Goal: Task Accomplishment & Management: Manage account settings

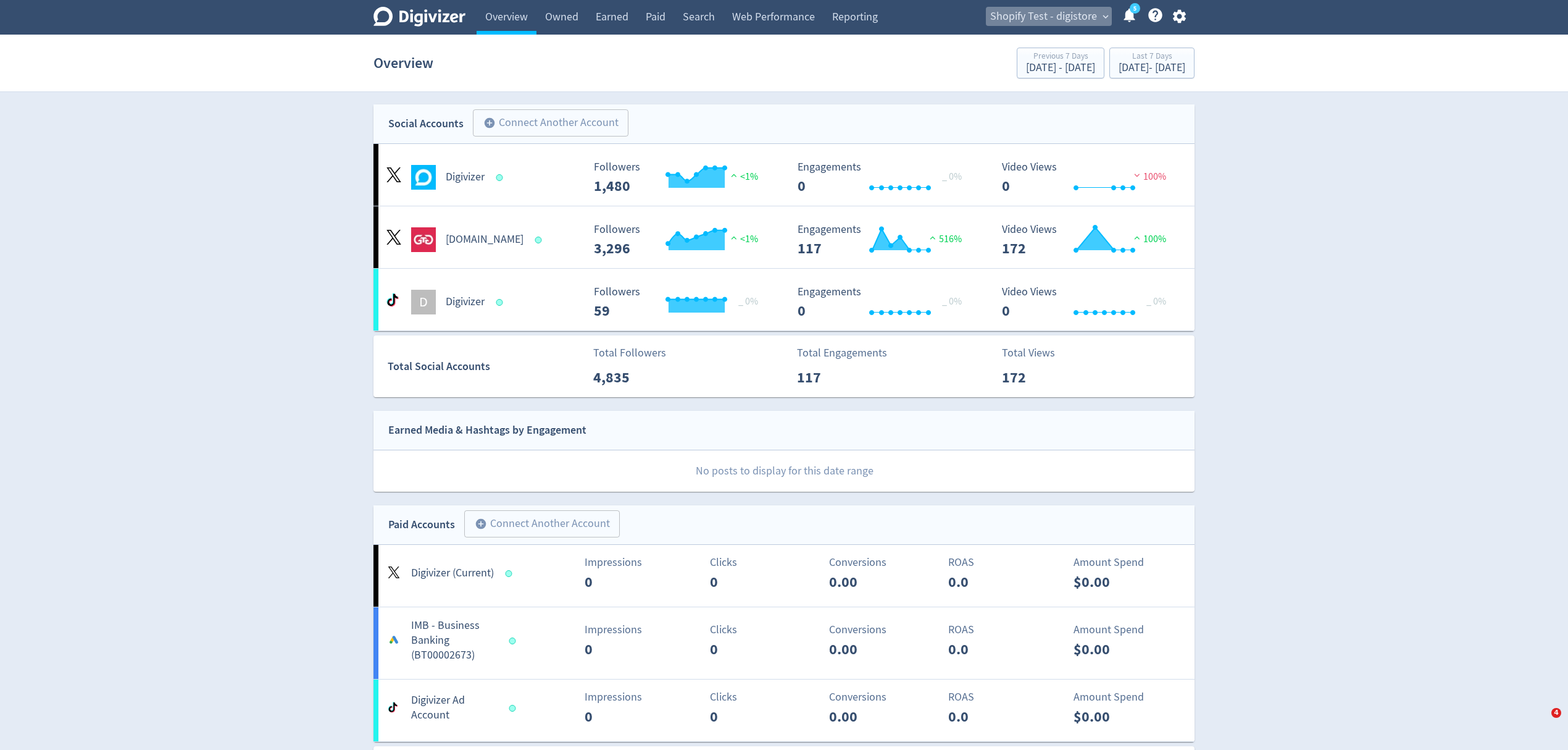
click at [1051, 10] on span "Shopify Test - digistore" at bounding box center [1043, 17] width 107 height 20
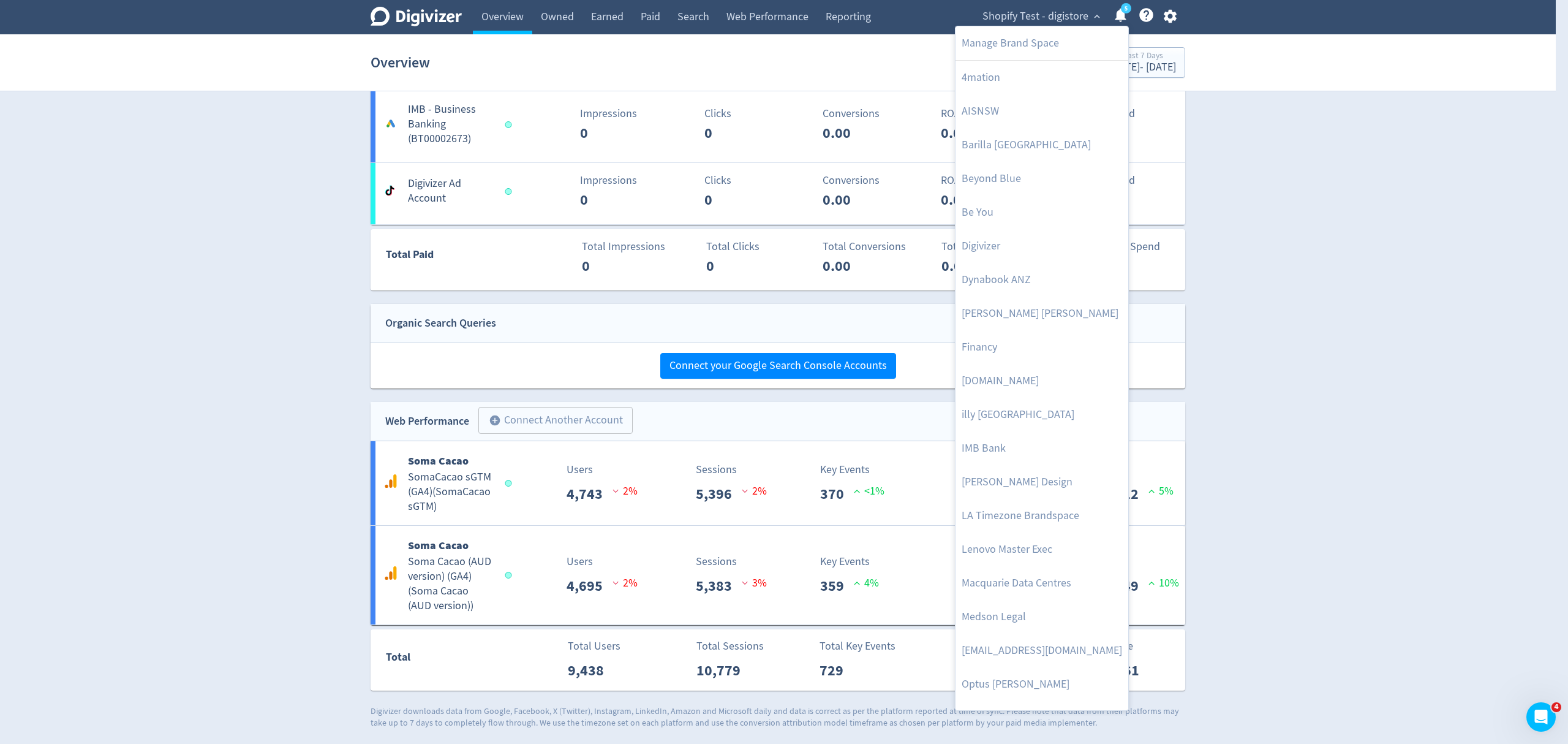
click at [1355, 337] on div at bounding box center [784, 372] width 1568 height 744
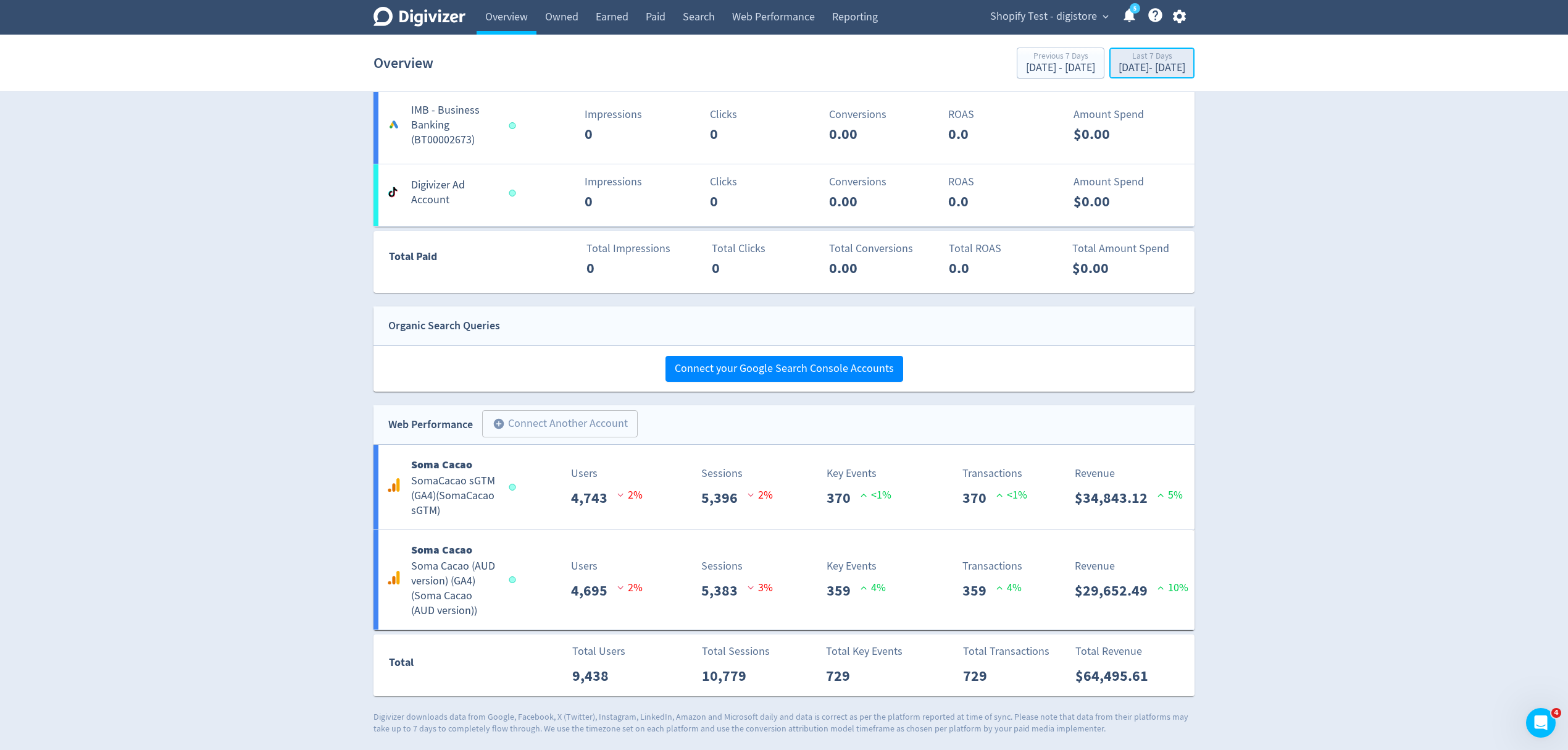
click at [1125, 68] on div "Sep 1, 2025 - Sep 7, 2025" at bounding box center [1152, 68] width 67 height 11
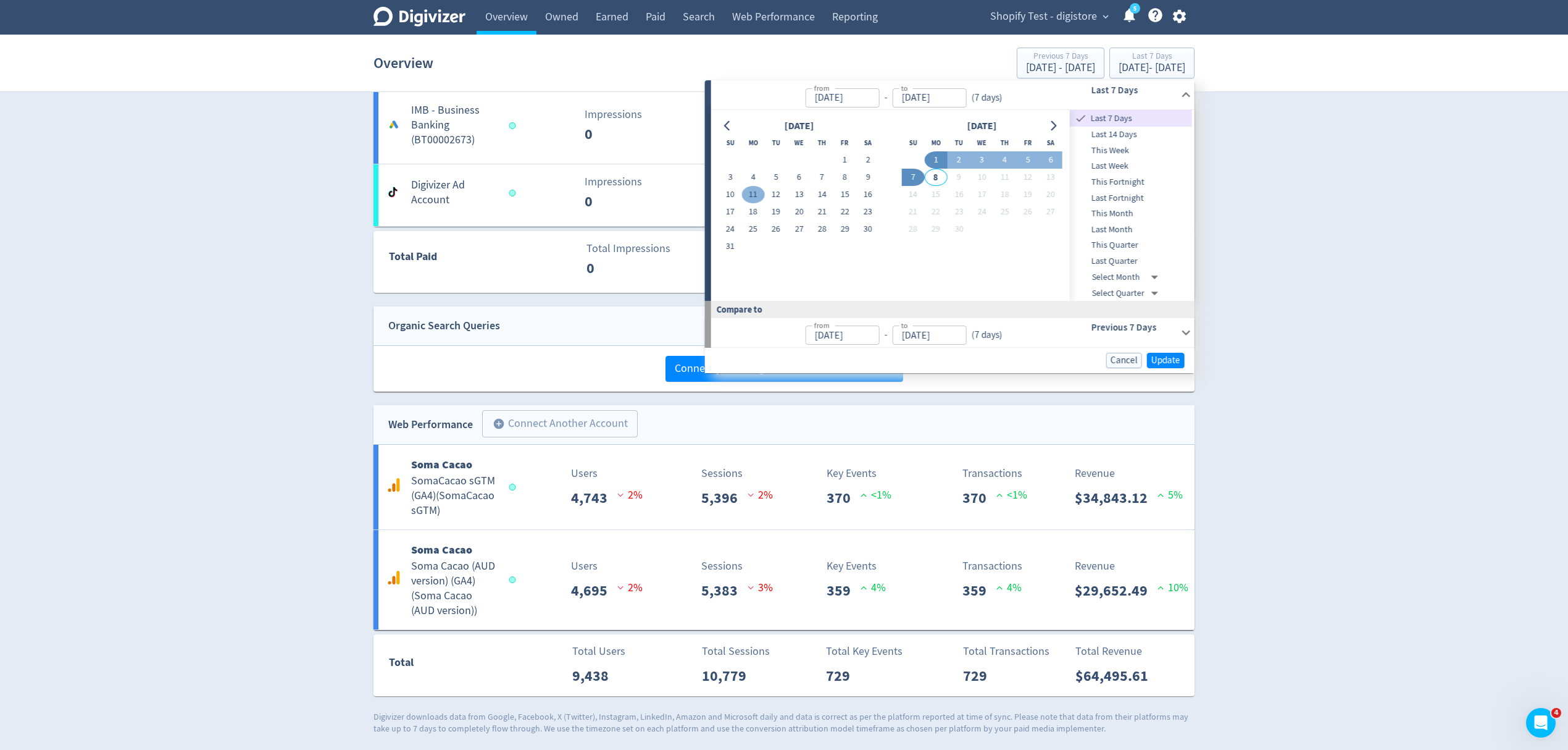
click at [752, 191] on button "11" at bounding box center [753, 195] width 23 height 17
type input "Aug 11, 2025"
click at [732, 245] on button "31" at bounding box center [730, 247] width 23 height 17
type input "[DATE]"
type input "Jul 21, 2025"
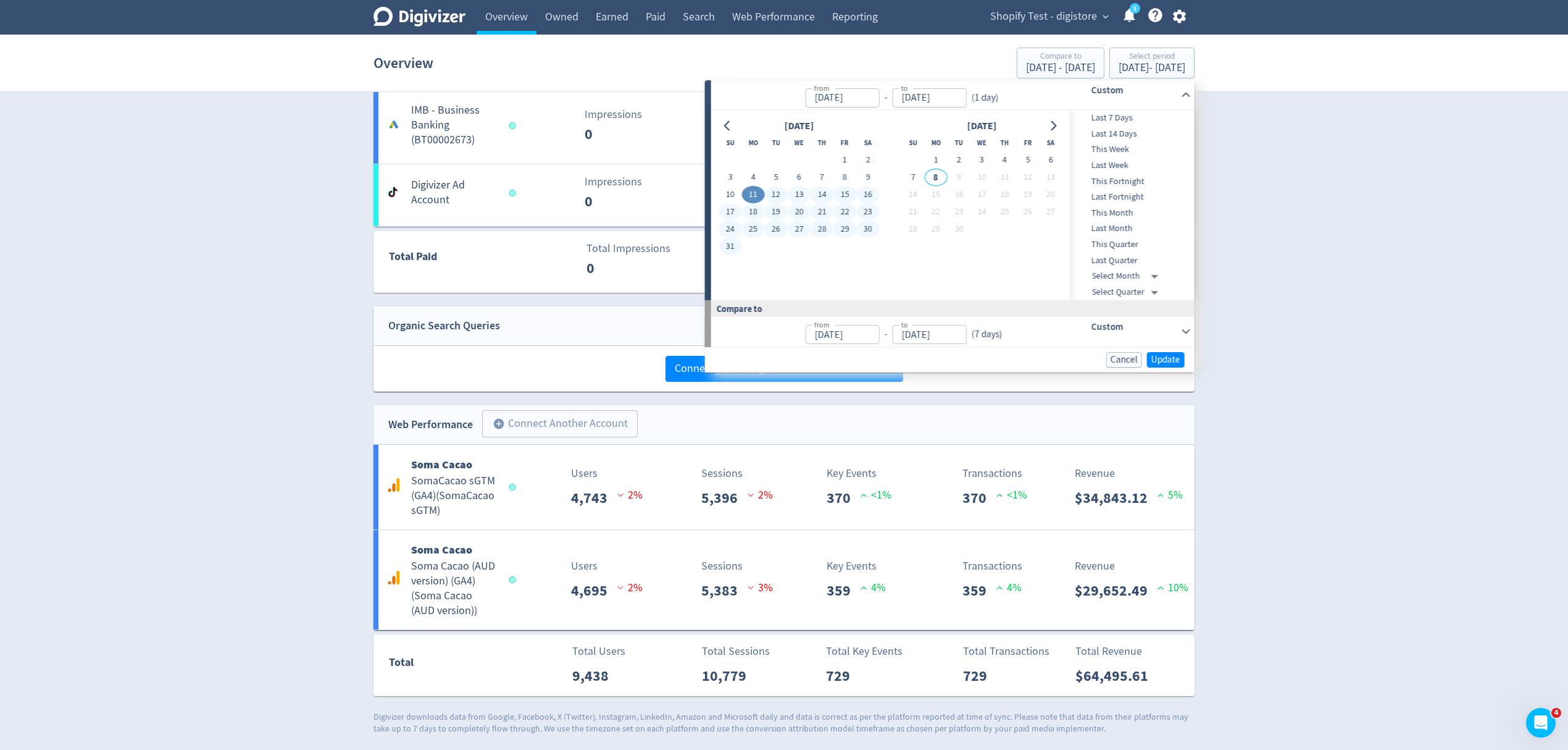
type input "Aug 10, 2025"
click at [1160, 361] on span "Update" at bounding box center [1166, 360] width 29 height 9
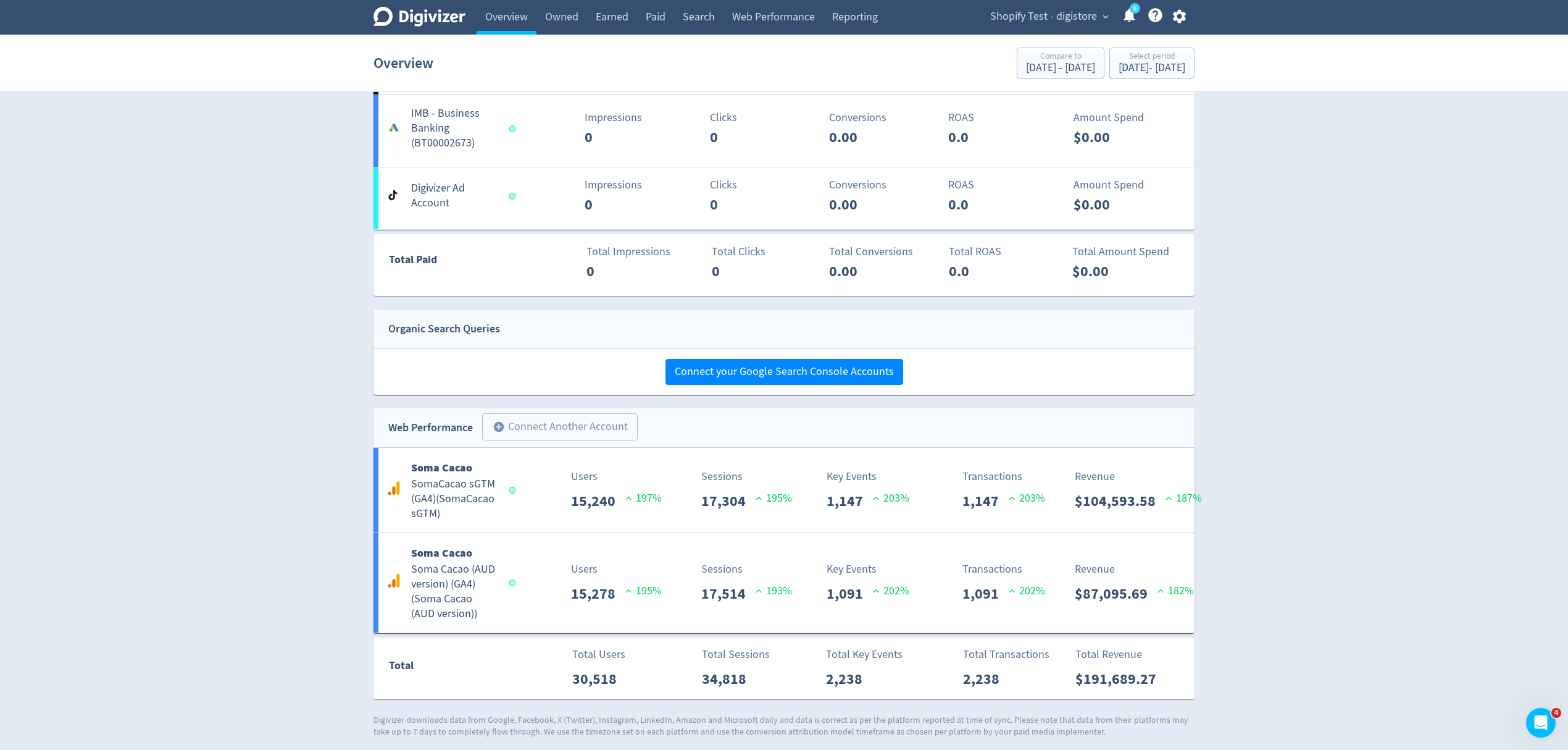
scroll to position [517, 0]
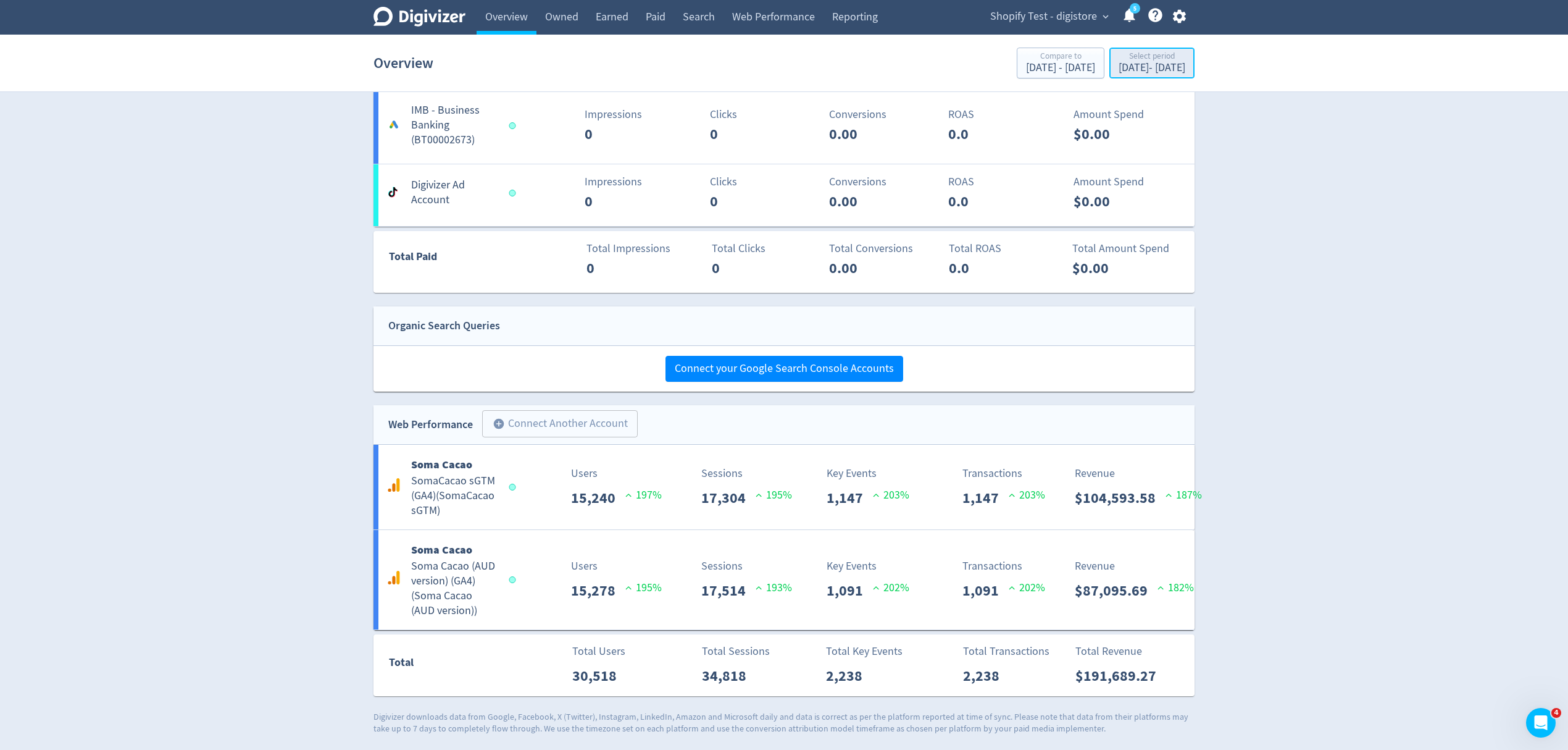
click at [1139, 63] on div "Aug 11, 2025 - Aug 31, 2025" at bounding box center [1152, 68] width 67 height 11
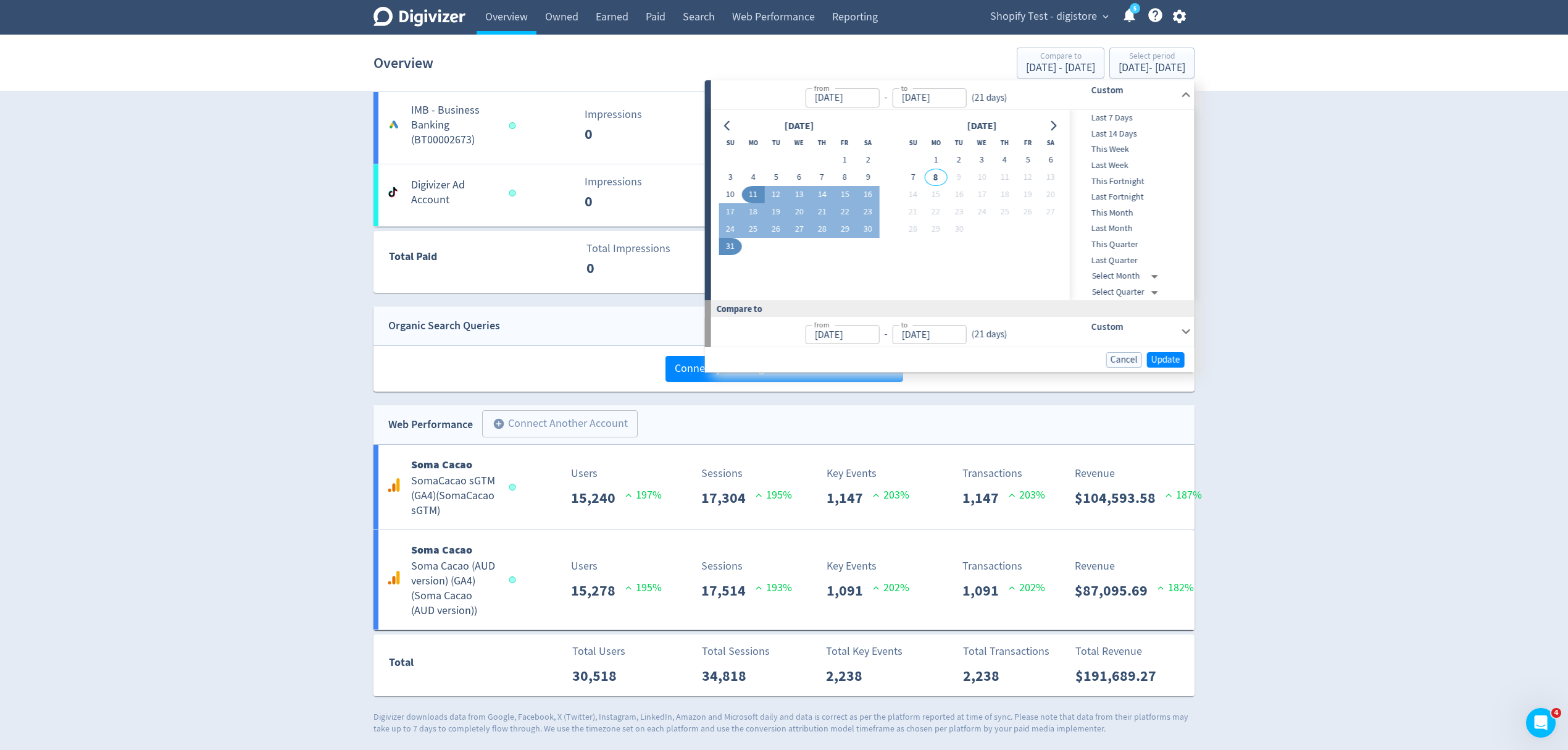
click at [727, 238] on button "31" at bounding box center [730, 247] width 23 height 17
type input "[DATE]"
click at [1176, 357] on span "Update" at bounding box center [1166, 360] width 29 height 9
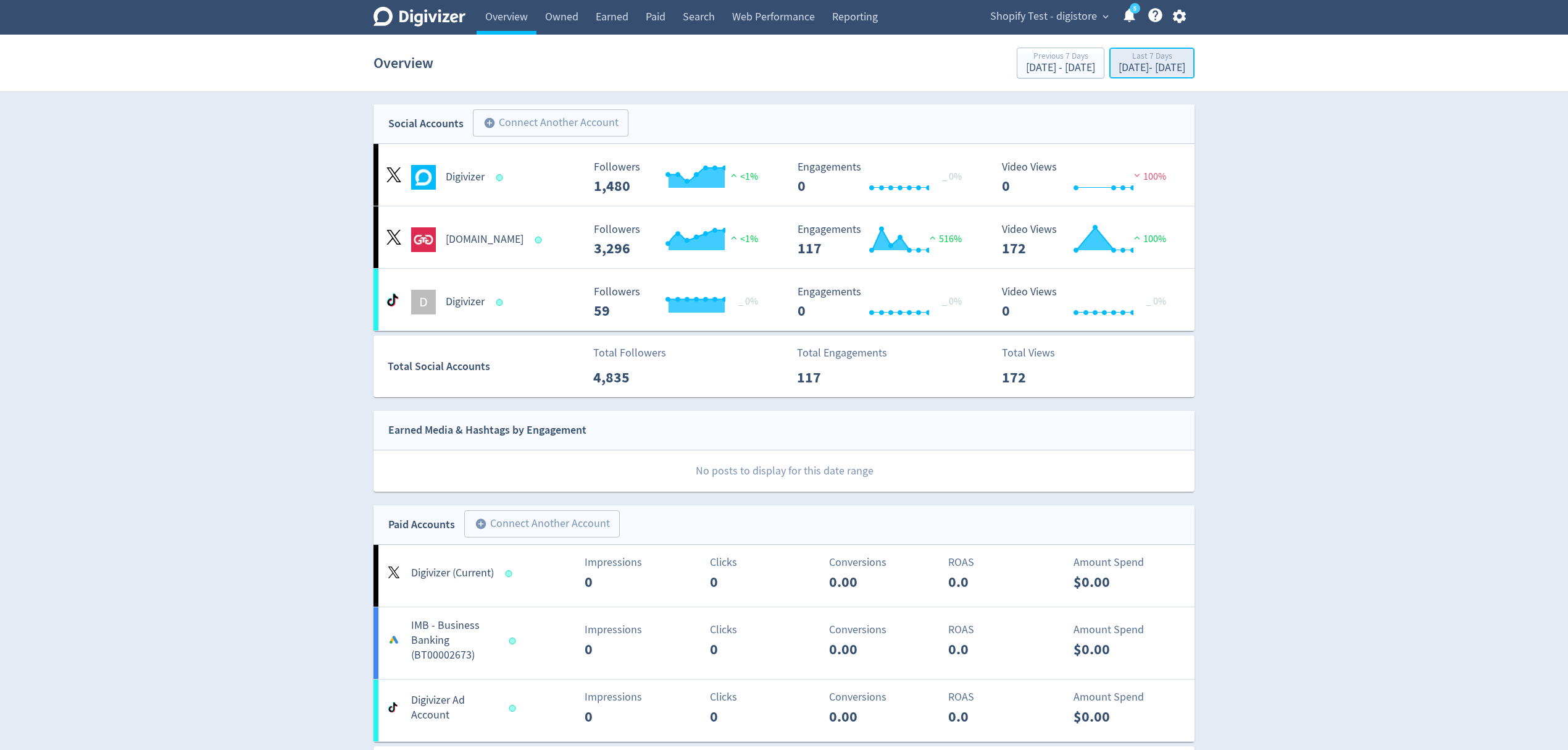
click at [1135, 64] on div "[DATE] - [DATE]" at bounding box center [1152, 68] width 67 height 11
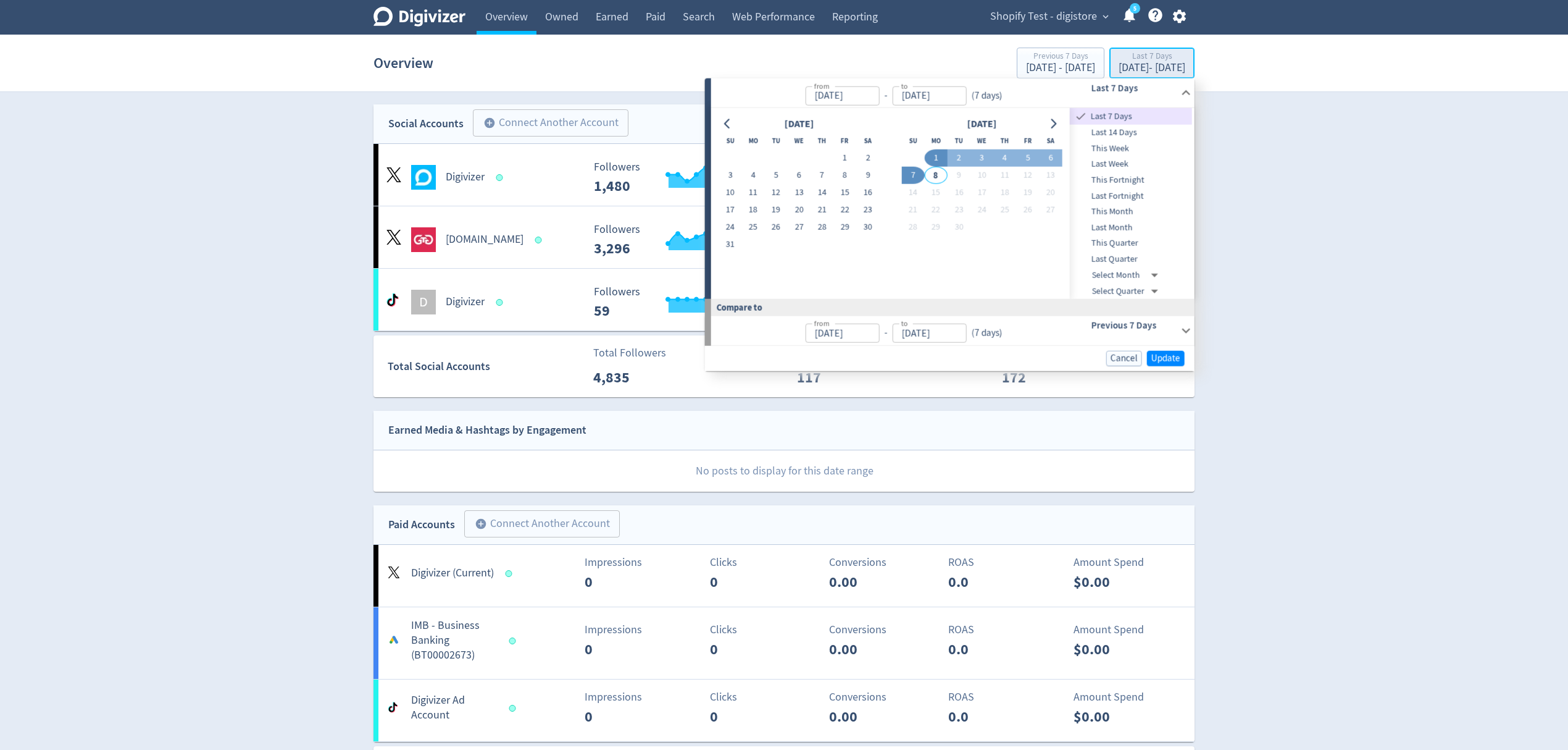
type input "[DATE]"
click at [734, 240] on button "31" at bounding box center [730, 245] width 23 height 17
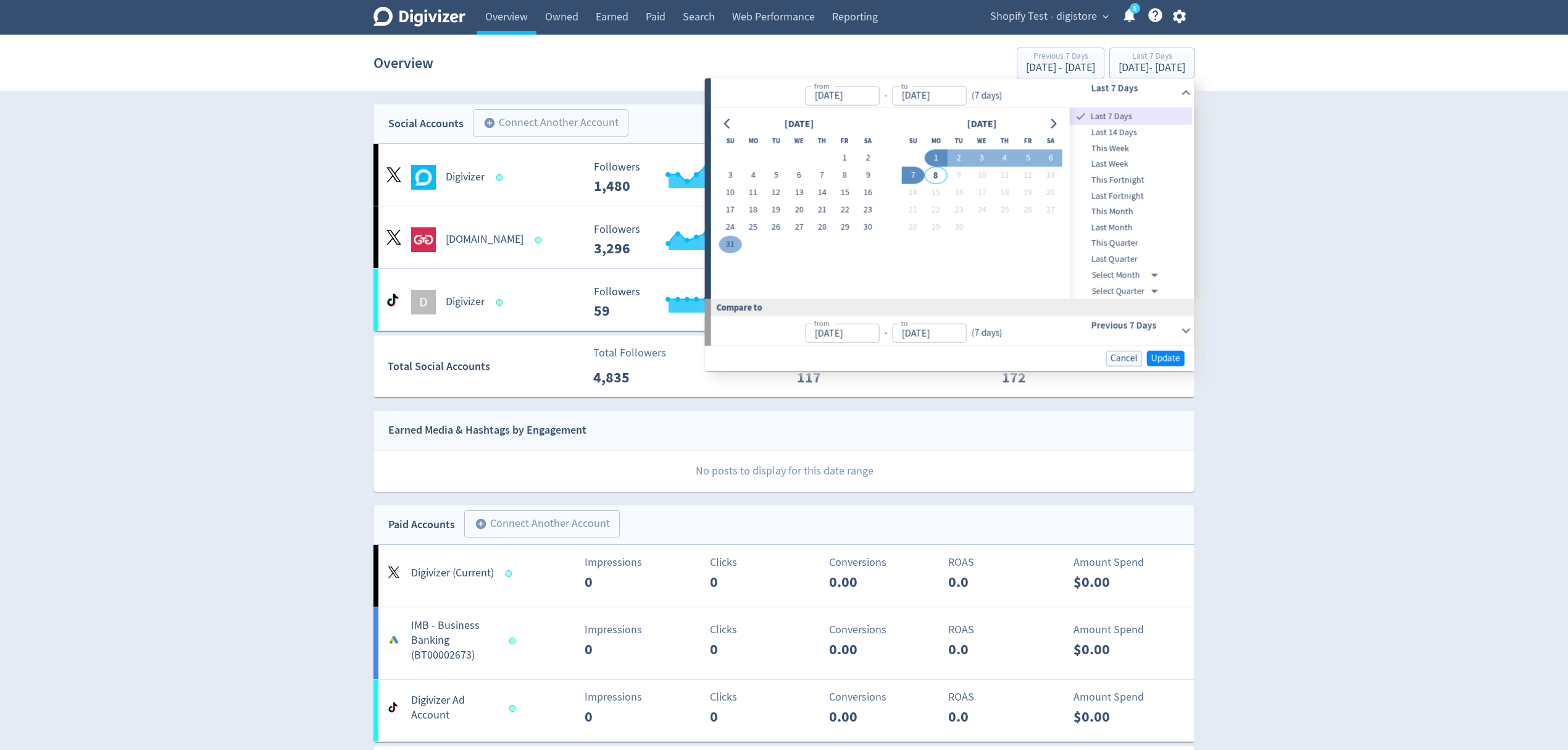
type input "[DATE]"
click at [1160, 358] on span "Update" at bounding box center [1166, 357] width 29 height 9
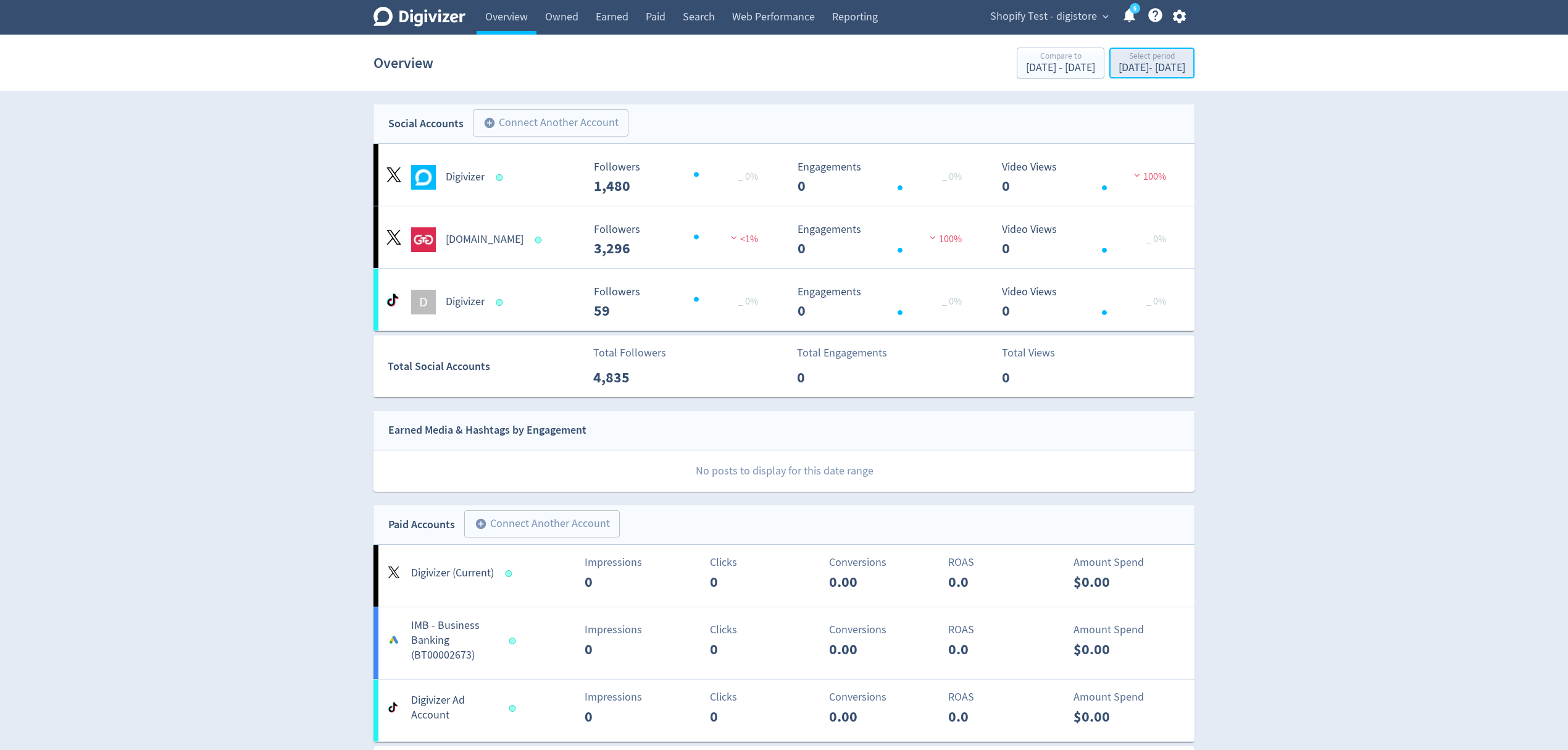
click at [1119, 69] on div "Aug 31, 2025 - Aug 31, 2025" at bounding box center [1152, 68] width 67 height 11
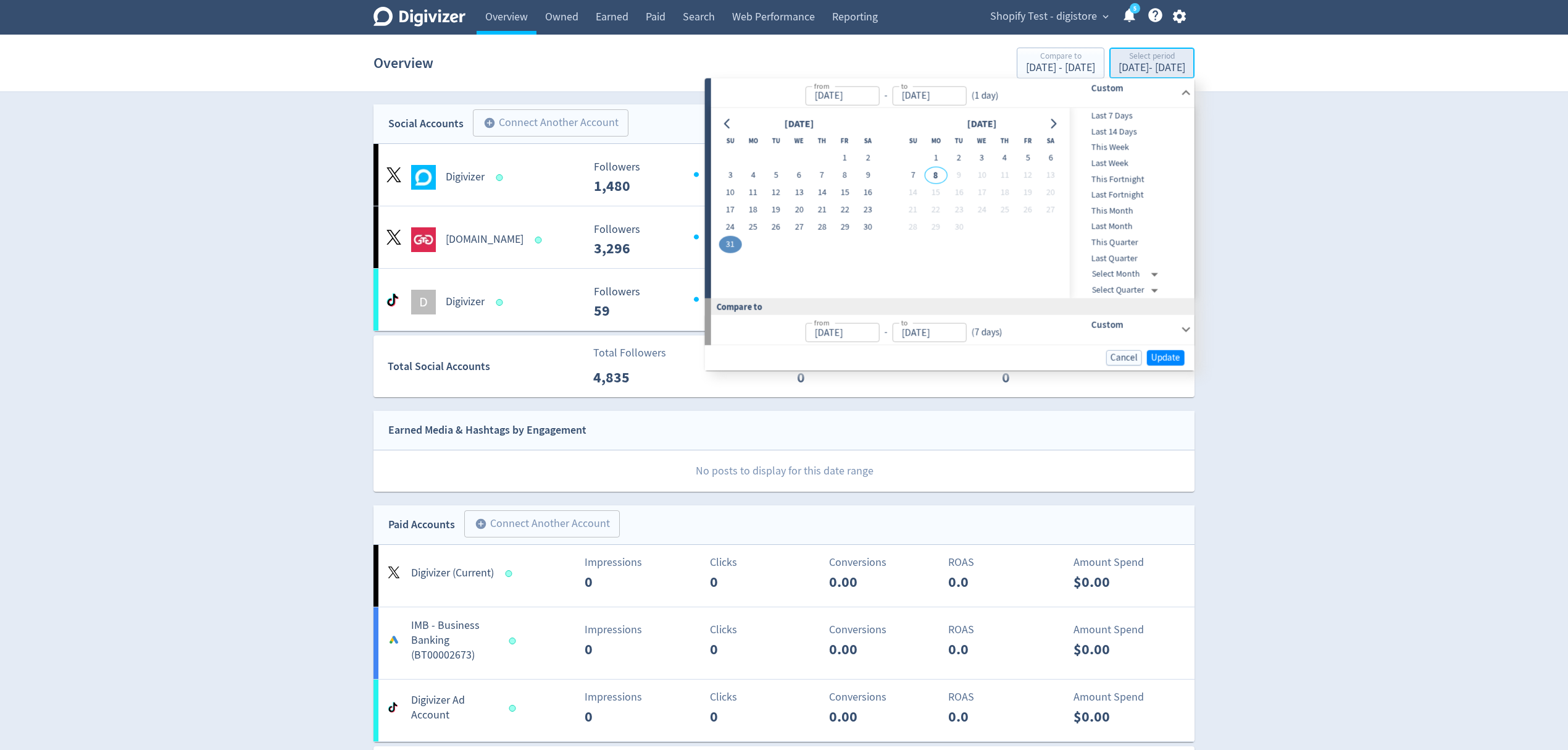
type input "[DATE]"
click at [981, 158] on button "3" at bounding box center [982, 158] width 23 height 17
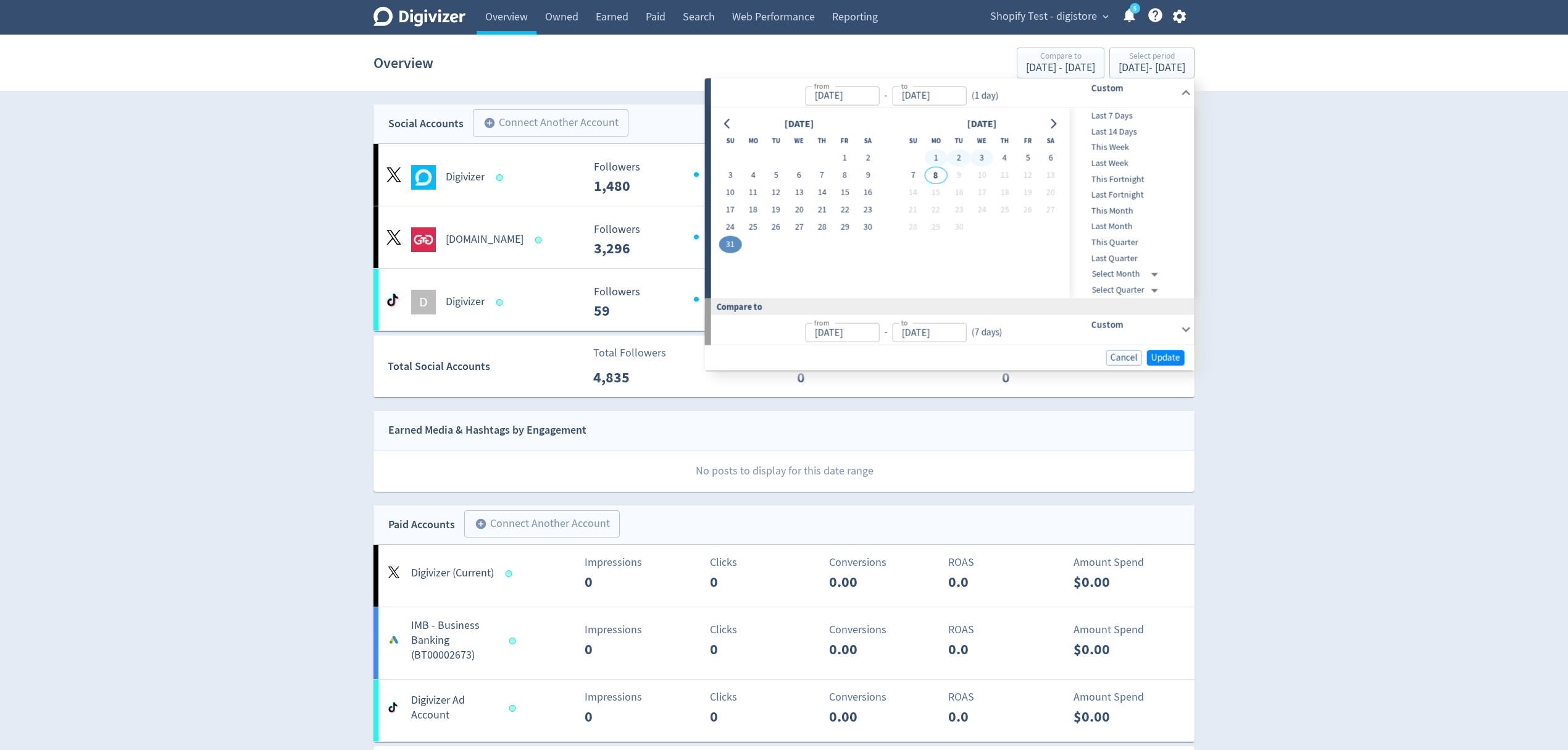
type input "Sep 03, 2025"
type input "Aug 28, 2025"
click at [984, 157] on button "3" at bounding box center [982, 158] width 23 height 17
type input "Sep 03, 2025"
click at [1163, 355] on span "Update" at bounding box center [1166, 357] width 29 height 9
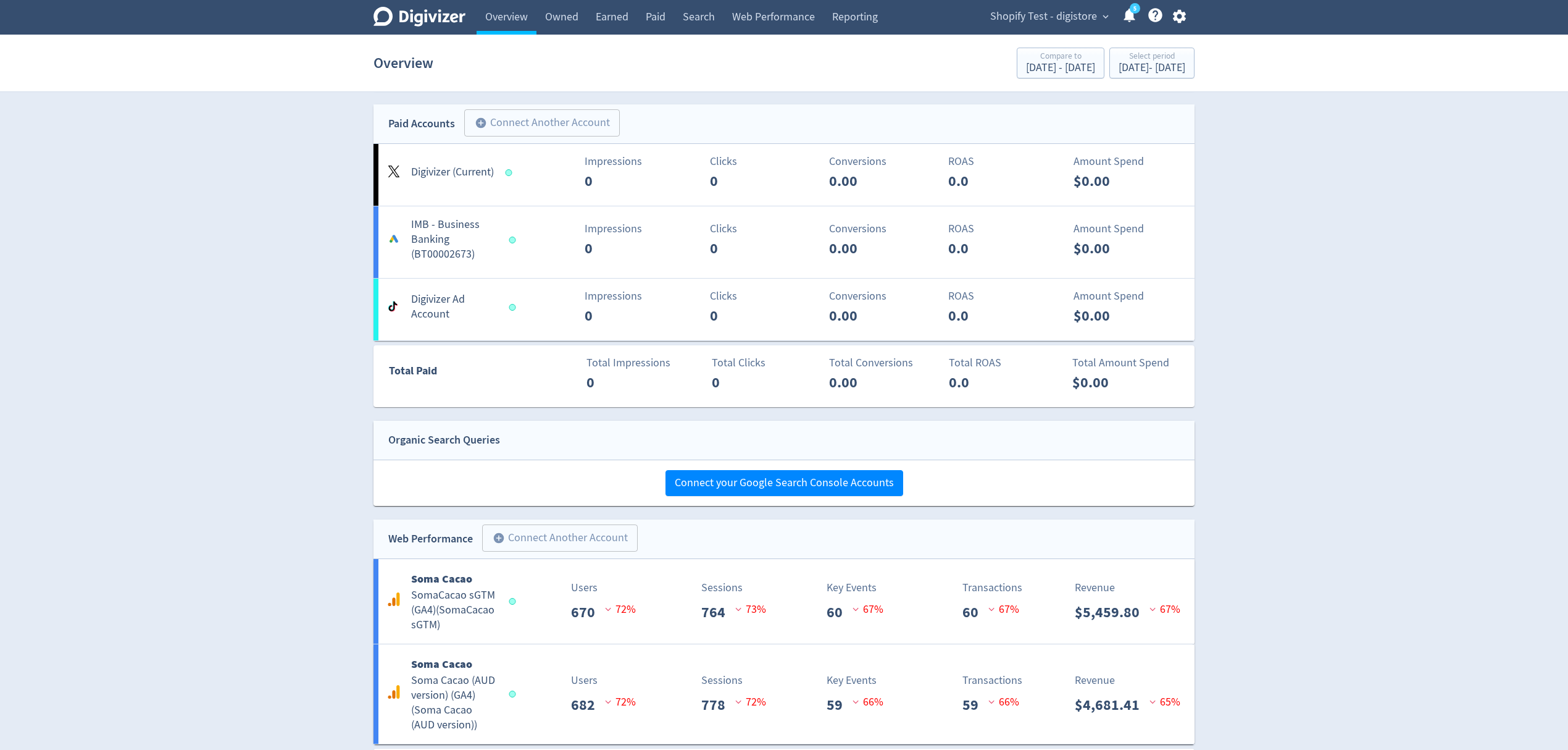
scroll to position [517, 0]
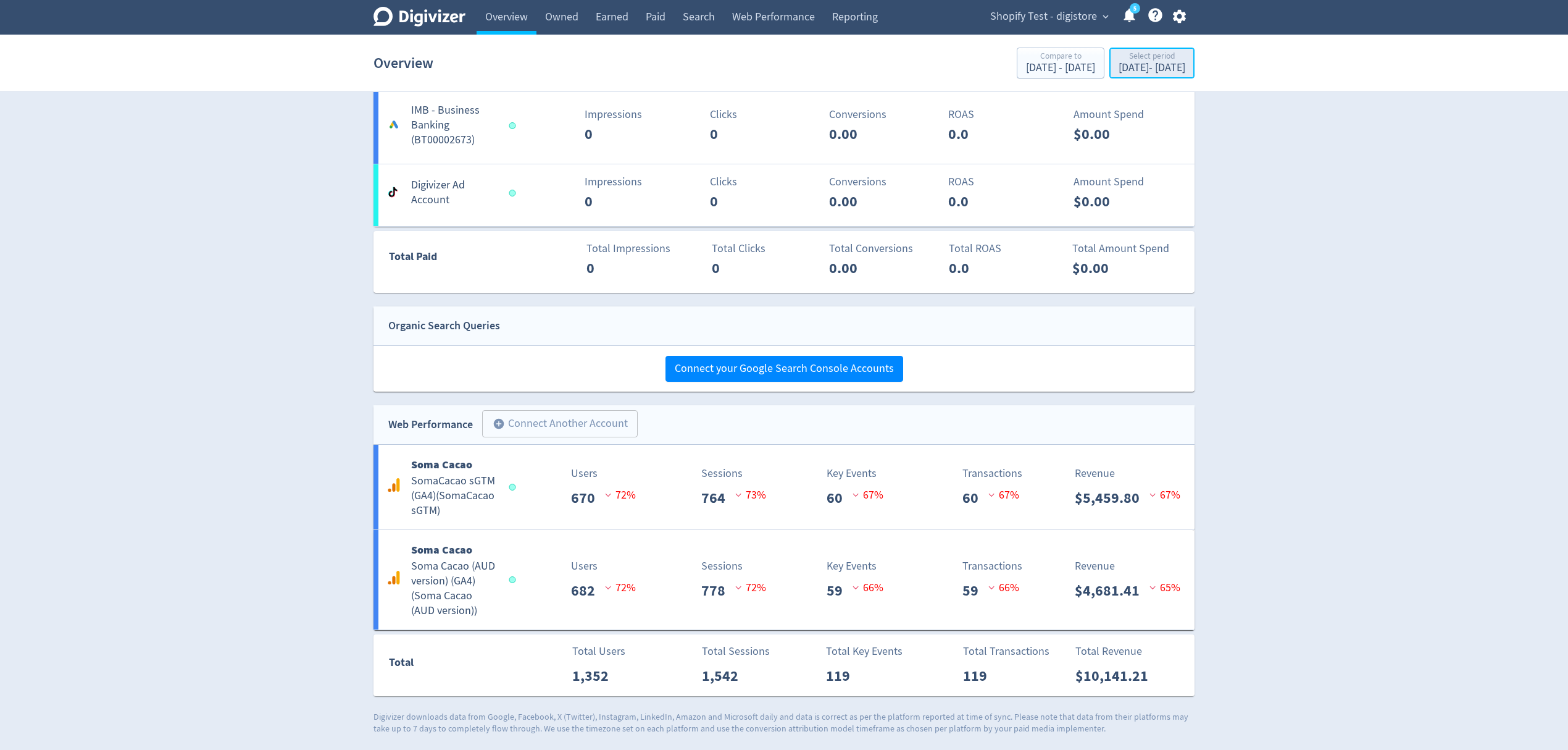
click at [1113, 75] on div "Select period Sep 3, 2025 - Sep 3, 2025" at bounding box center [1152, 64] width 78 height 25
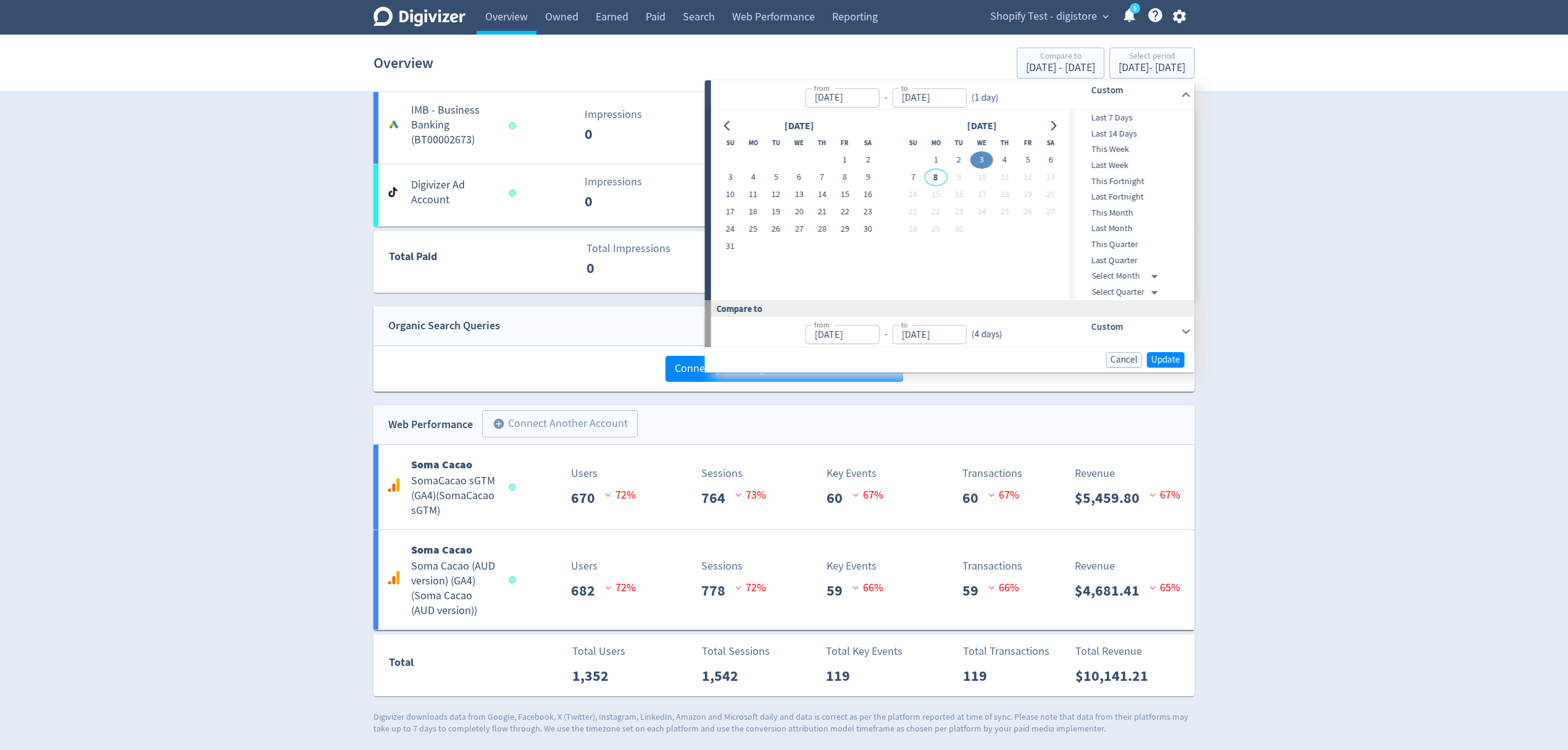
click at [981, 156] on button "3" at bounding box center [982, 160] width 23 height 17
click at [1003, 154] on button "4" at bounding box center [1004, 160] width 23 height 17
type input "[DATE]"
type input "Sep 02, 2025"
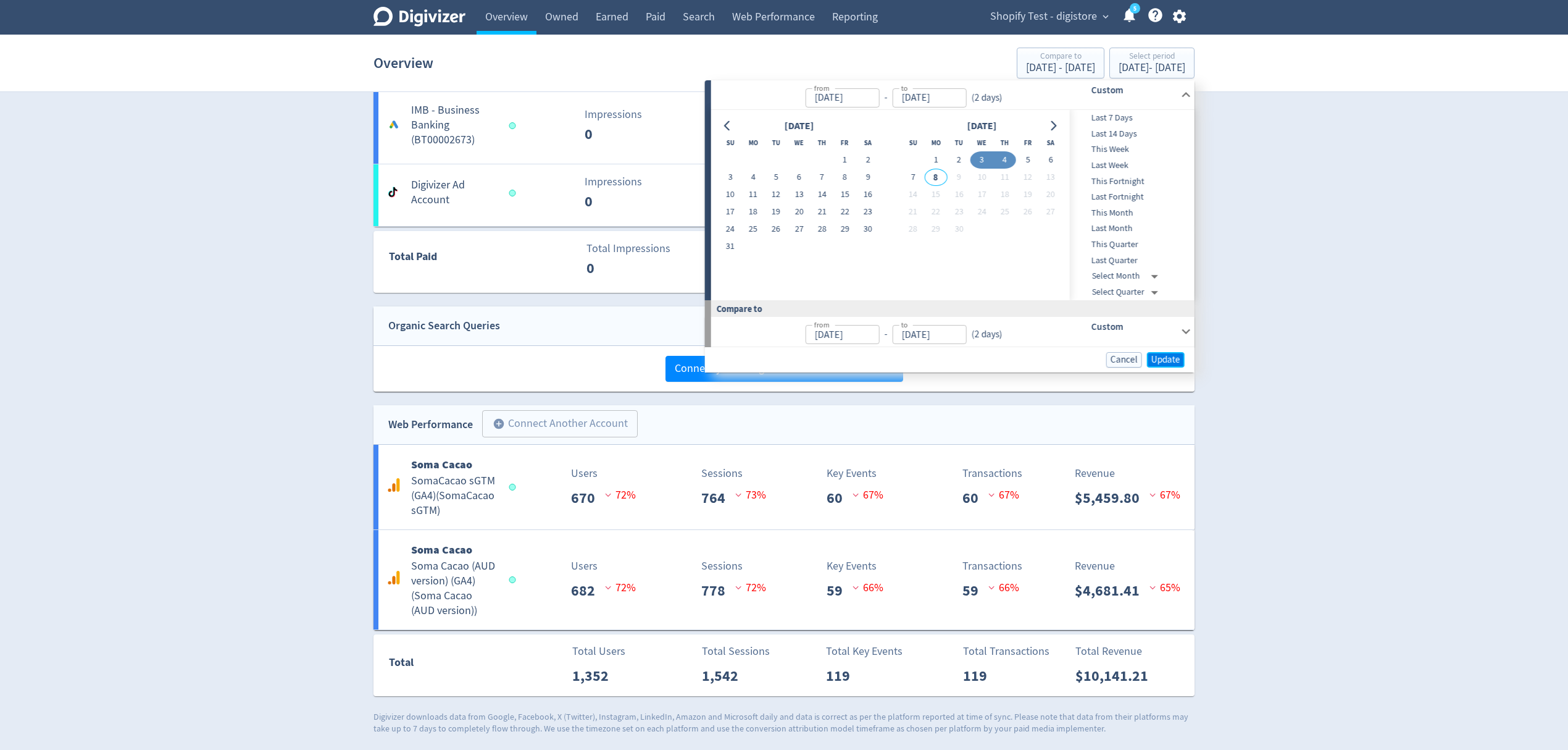
click at [1170, 362] on span "Update" at bounding box center [1166, 360] width 29 height 9
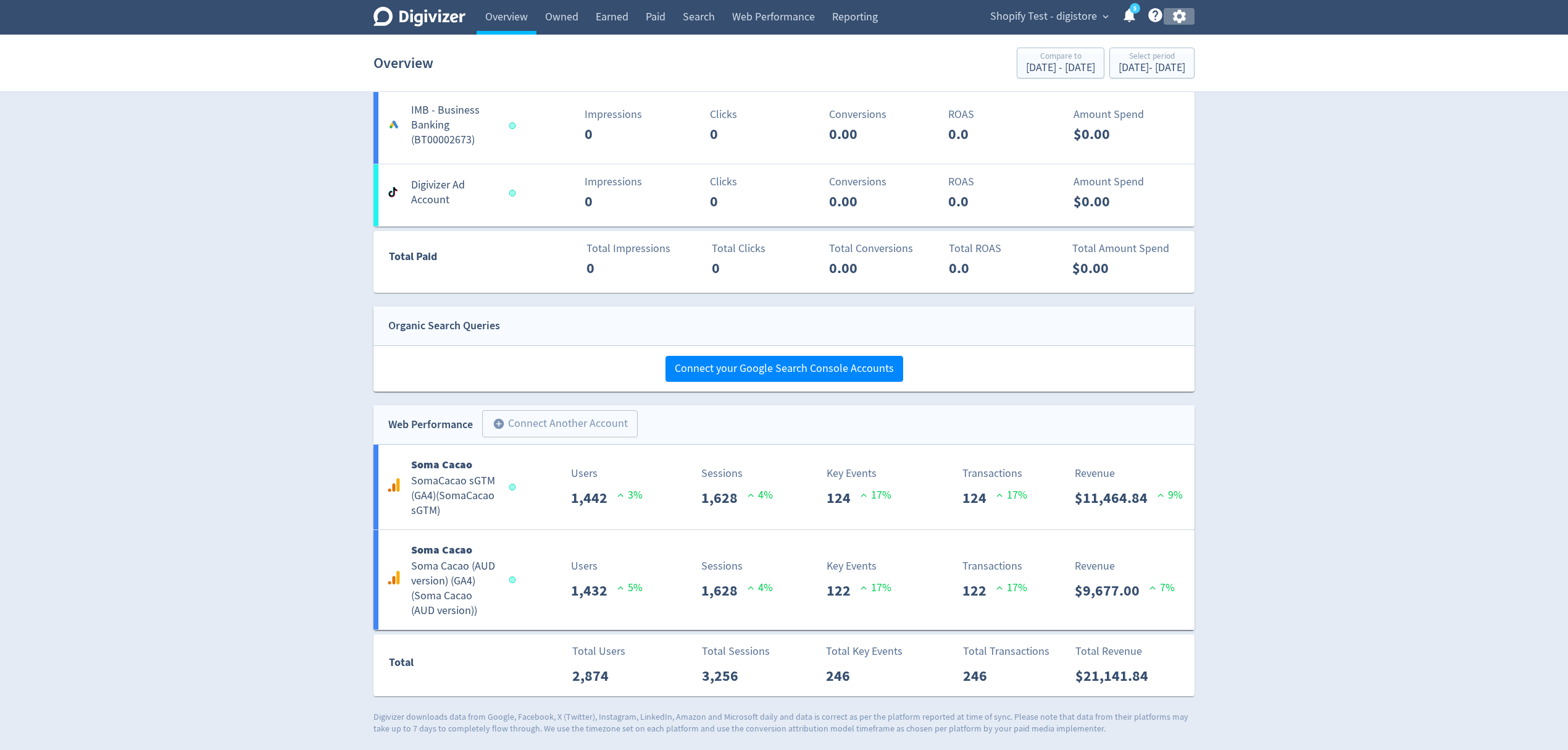
click at [1181, 13] on icon "button" at bounding box center [1178, 17] width 13 height 14
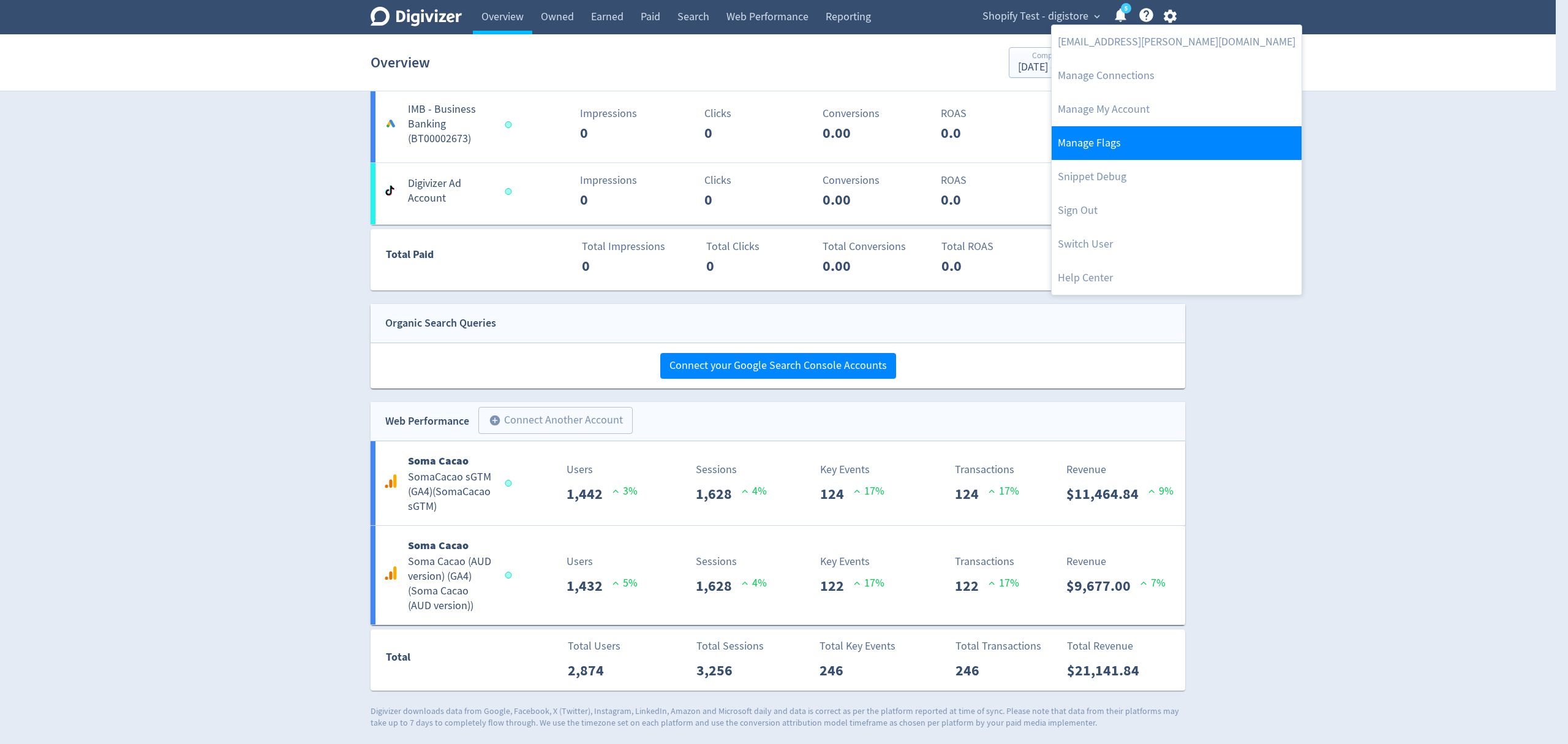
click at [1142, 135] on link "Manage Flags" at bounding box center [1176, 143] width 250 height 34
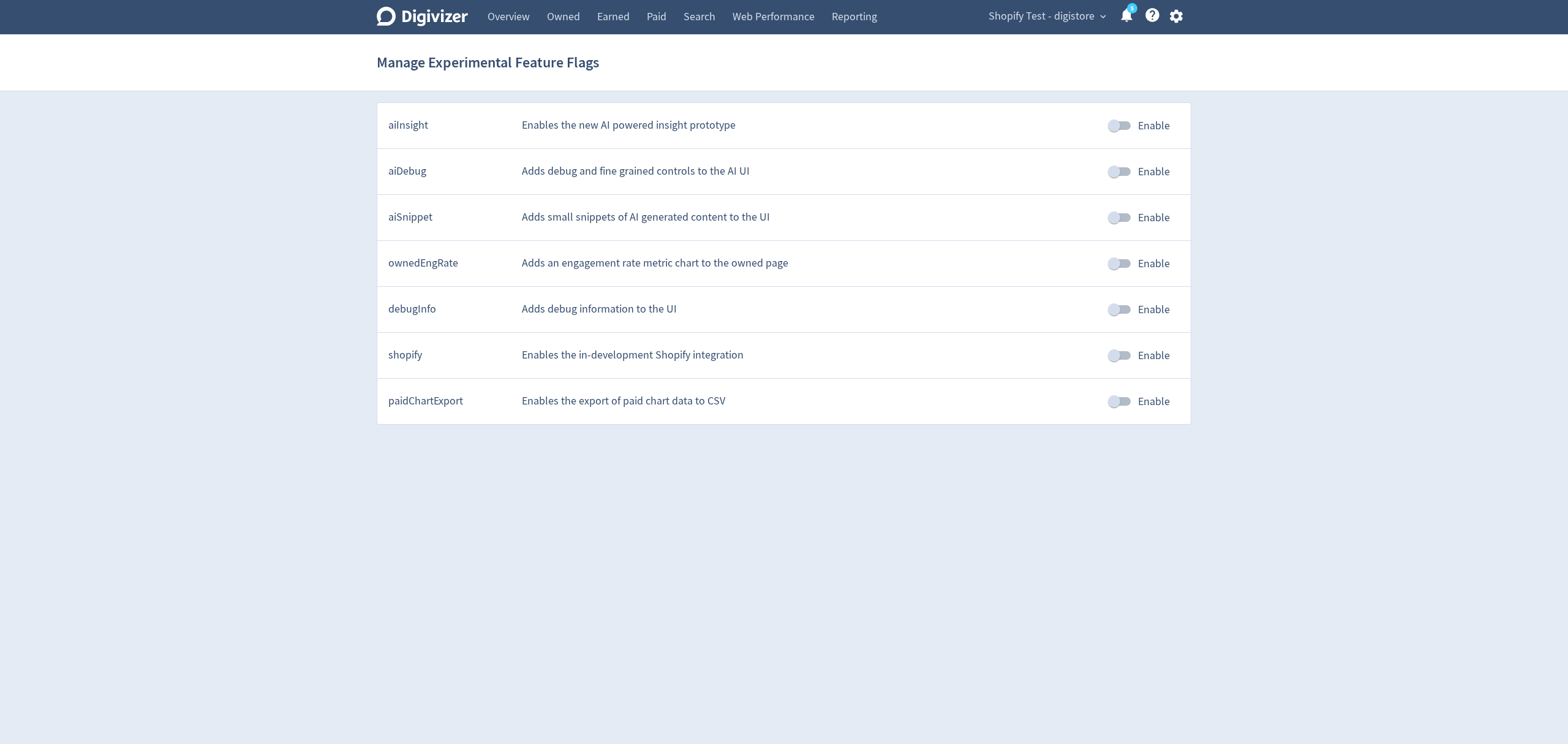
click at [1121, 354] on input "Enable" at bounding box center [1114, 355] width 70 height 23
checkbox input "true"
click at [502, 15] on link "Overview" at bounding box center [508, 17] width 60 height 34
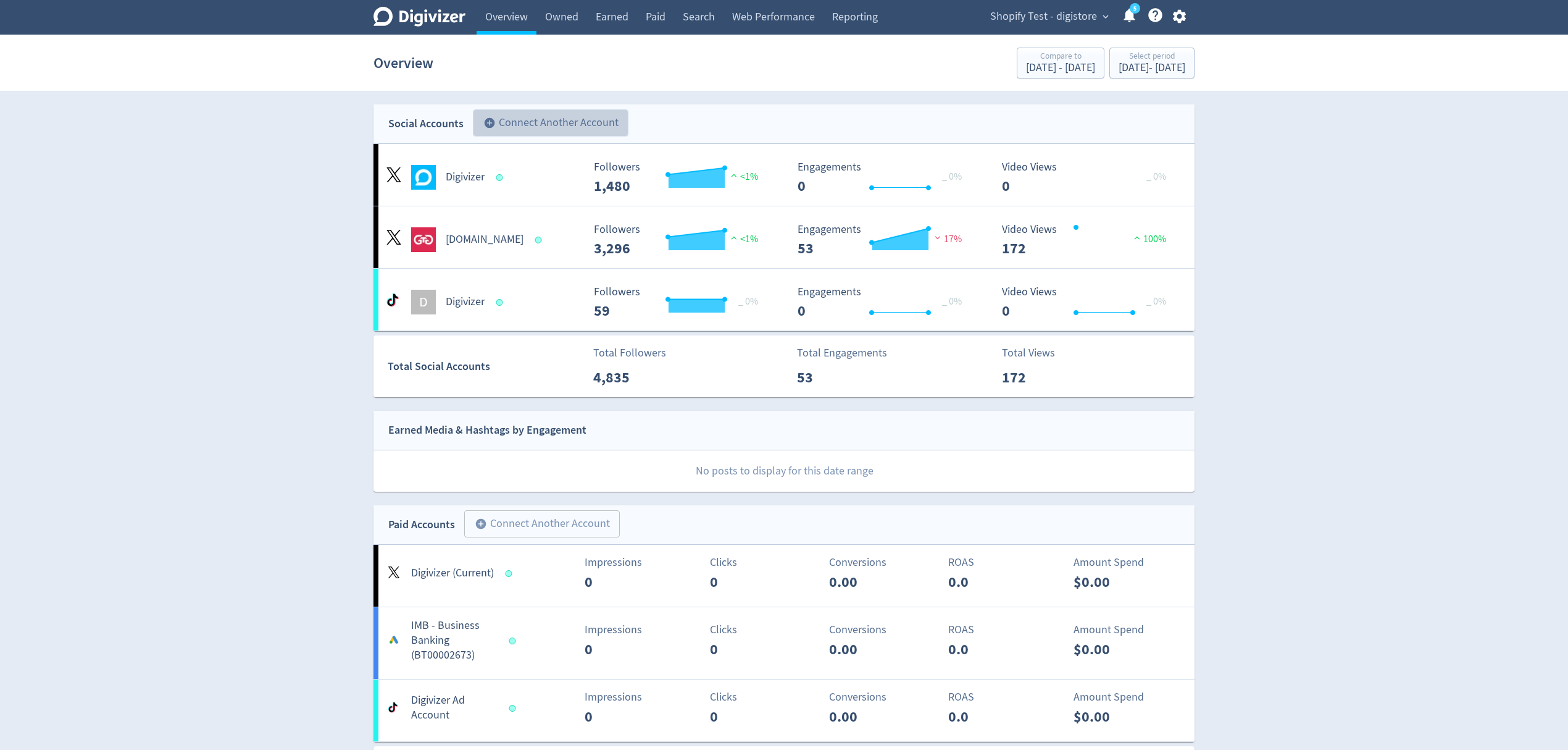
click at [525, 119] on button "add_circle Connect Another Account" at bounding box center [550, 123] width 155 height 27
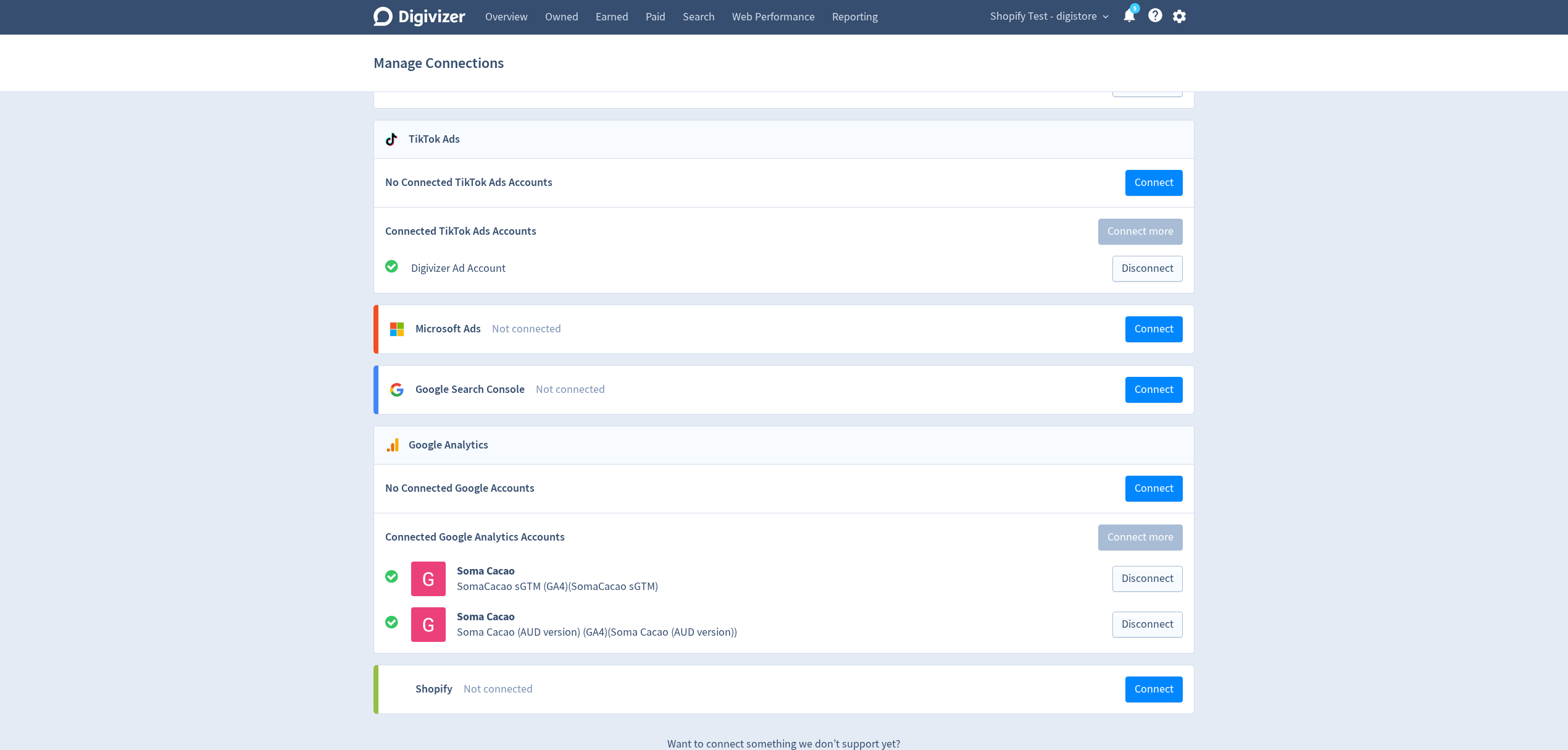
scroll to position [980, 0]
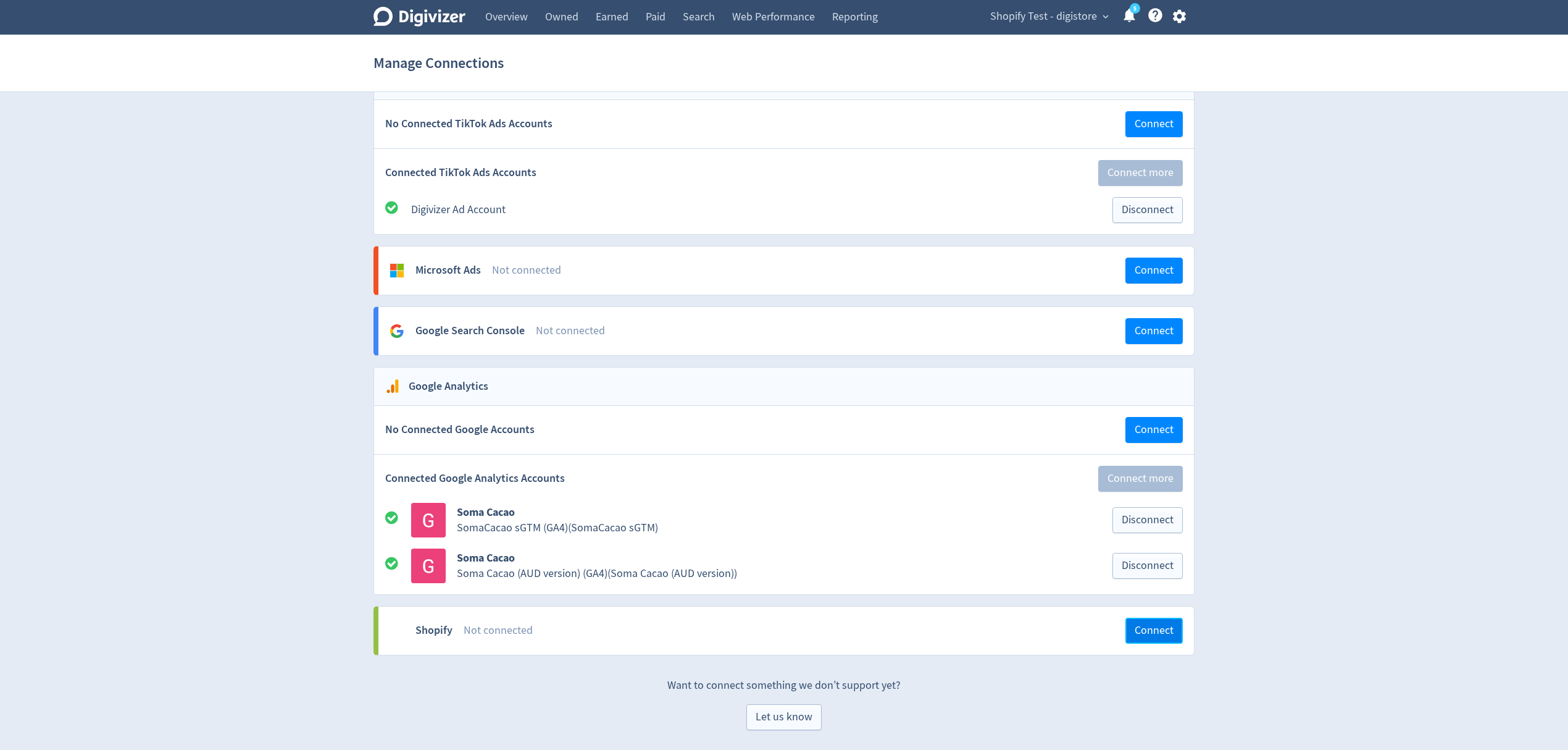
click at [1156, 635] on span "Connect" at bounding box center [1154, 631] width 39 height 11
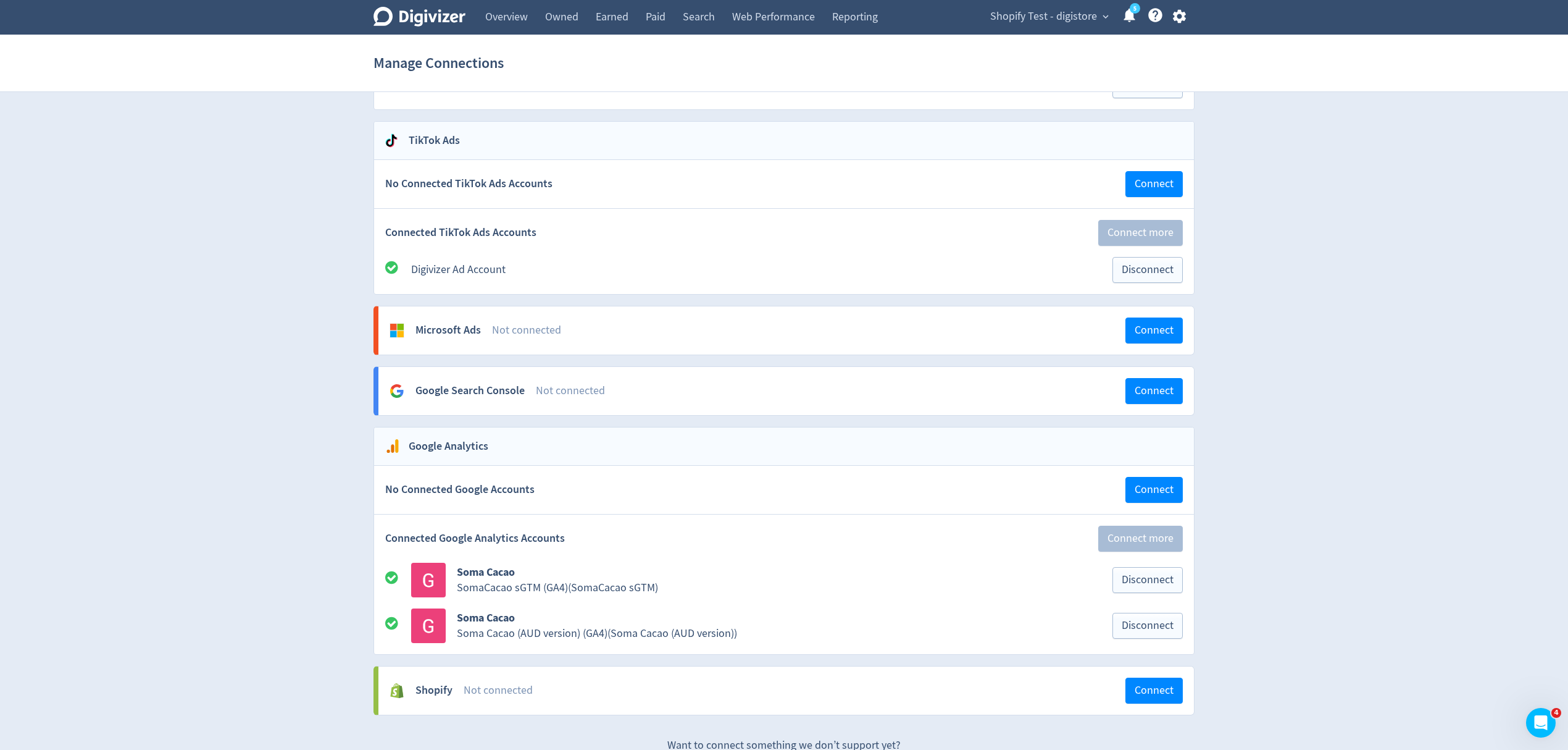
scroll to position [980, 0]
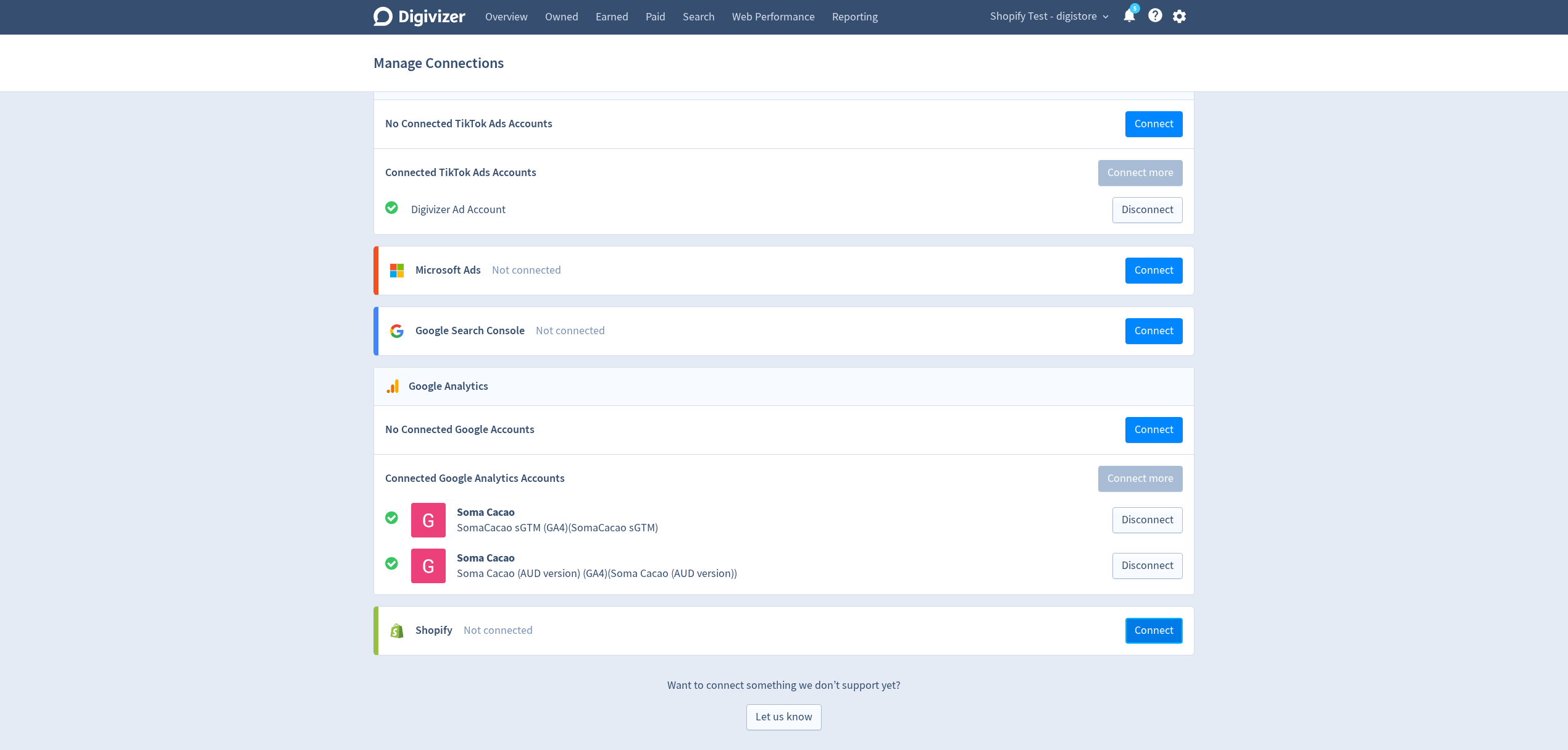
click at [1154, 629] on span "Connect" at bounding box center [1154, 631] width 39 height 11
click at [1144, 628] on span "Connect" at bounding box center [1154, 631] width 39 height 11
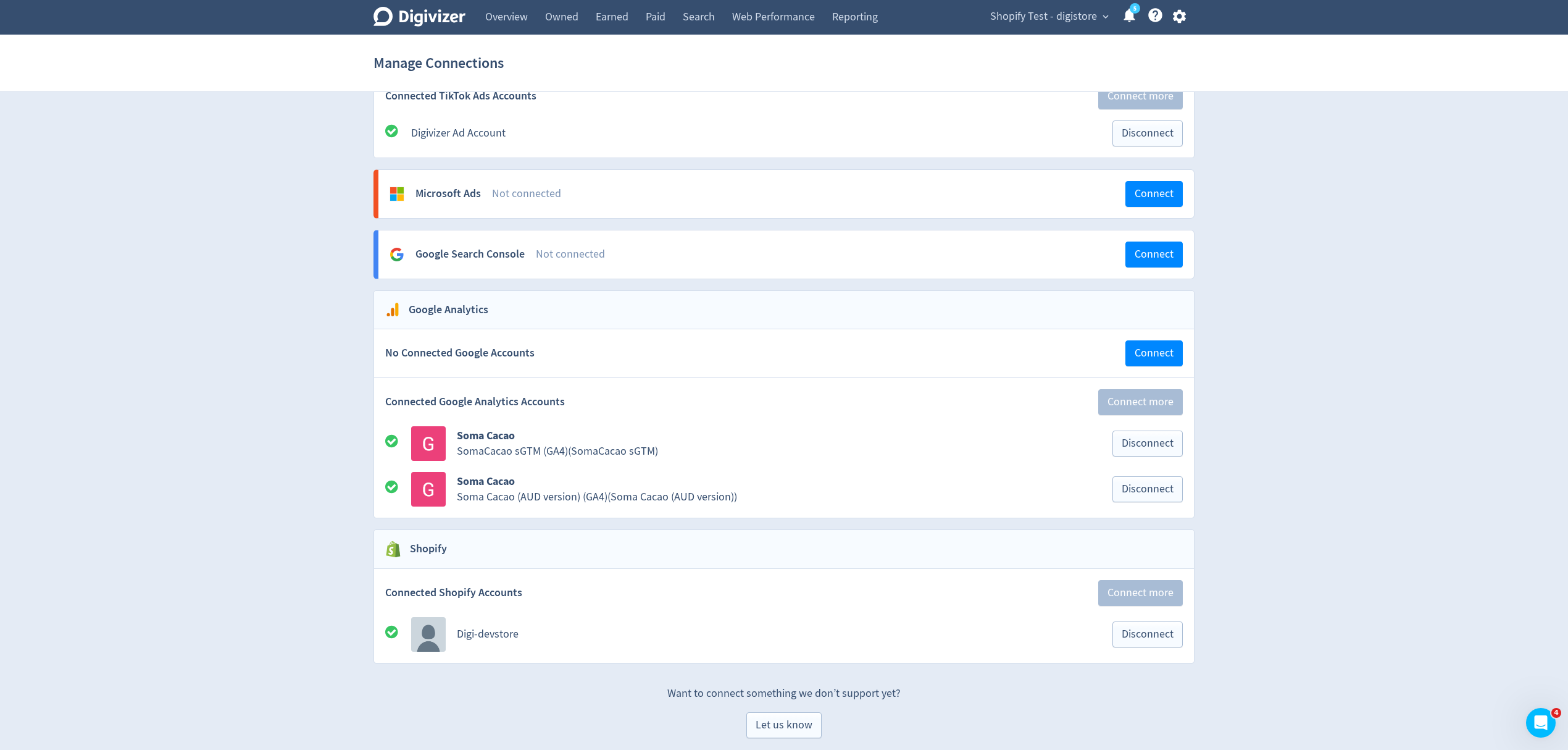
scroll to position [1065, 0]
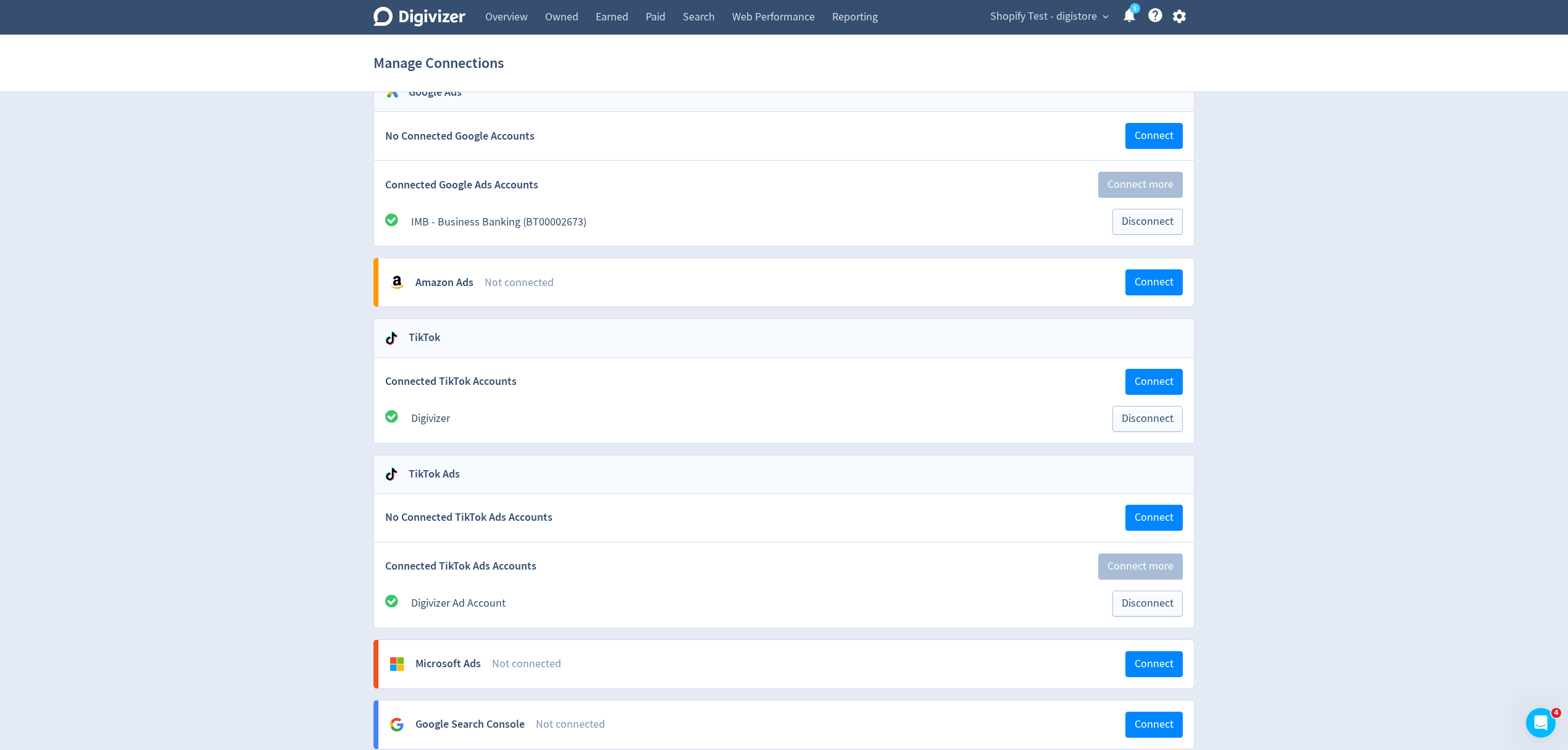
scroll to position [241, 0]
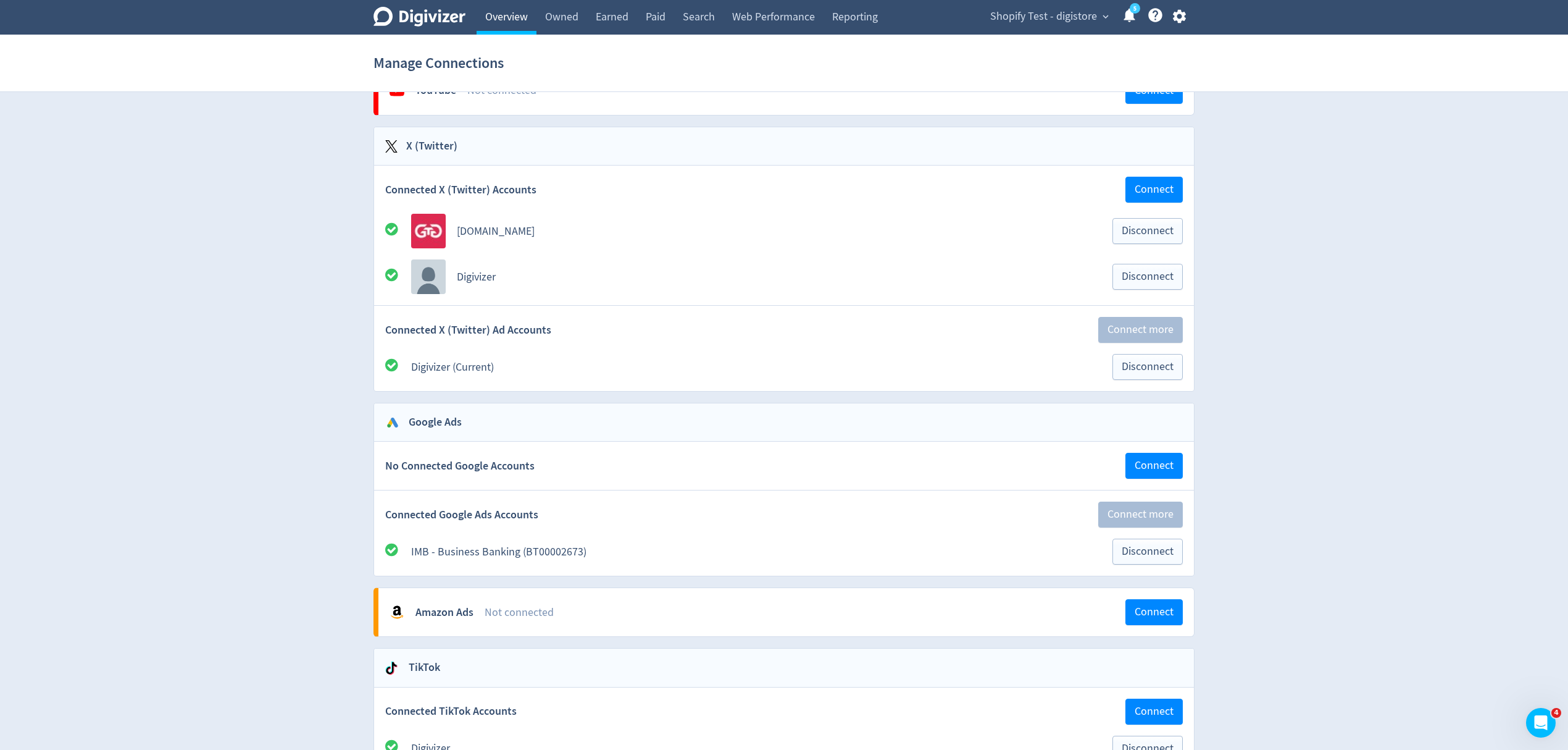
click at [509, 16] on link "Overview" at bounding box center [506, 17] width 60 height 35
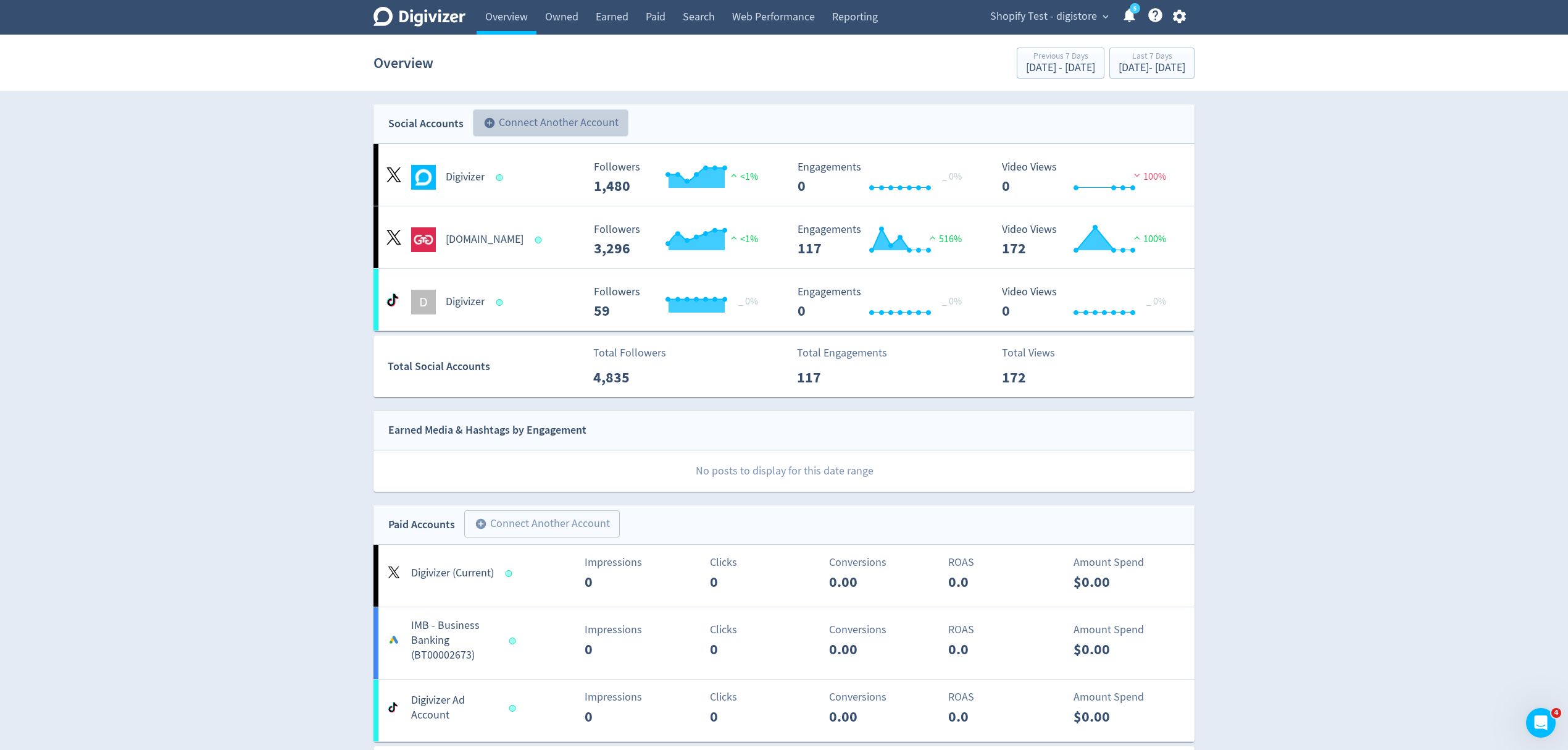
click at [561, 122] on button "add_circle Connect Another Account" at bounding box center [550, 123] width 155 height 27
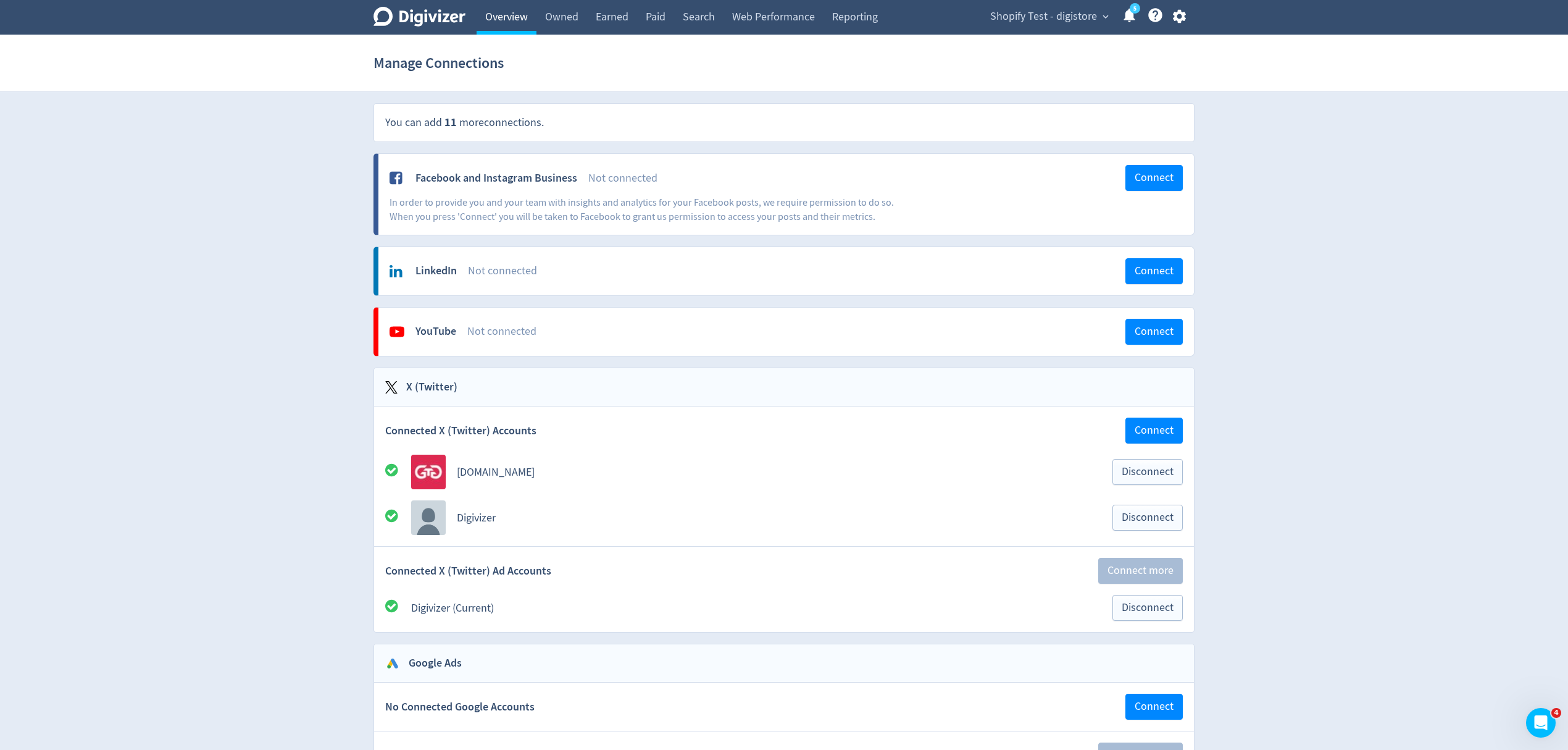
drag, startPoint x: 502, startPoint y: 15, endPoint x: 532, endPoint y: 18, distance: 30.1
click at [502, 15] on link "Overview" at bounding box center [506, 17] width 60 height 35
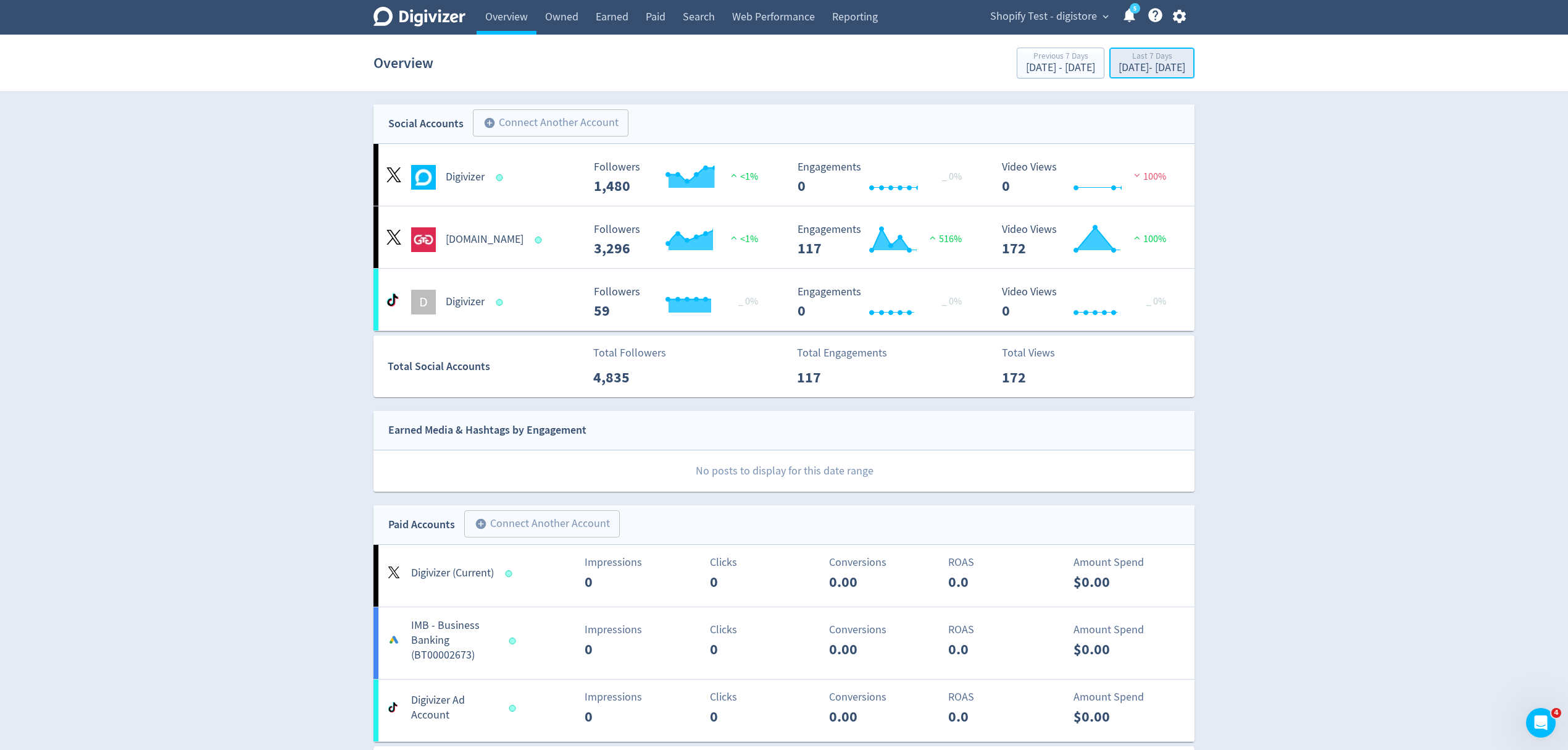
click at [1140, 64] on div "Sep 1, 2025 - Sep 7, 2025" at bounding box center [1152, 68] width 67 height 11
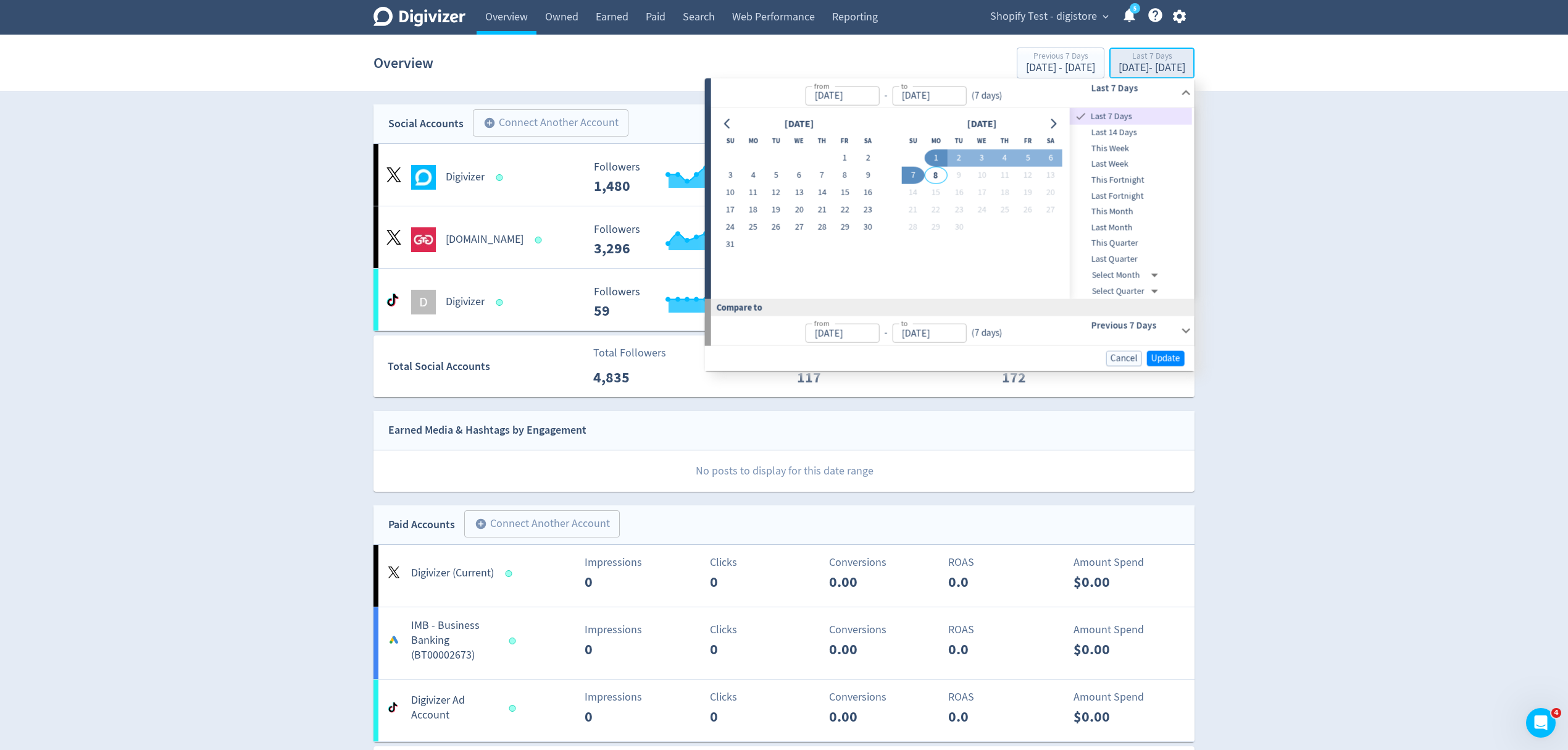
type input "[DATE]"
click at [793, 209] on button "20" at bounding box center [799, 210] width 23 height 17
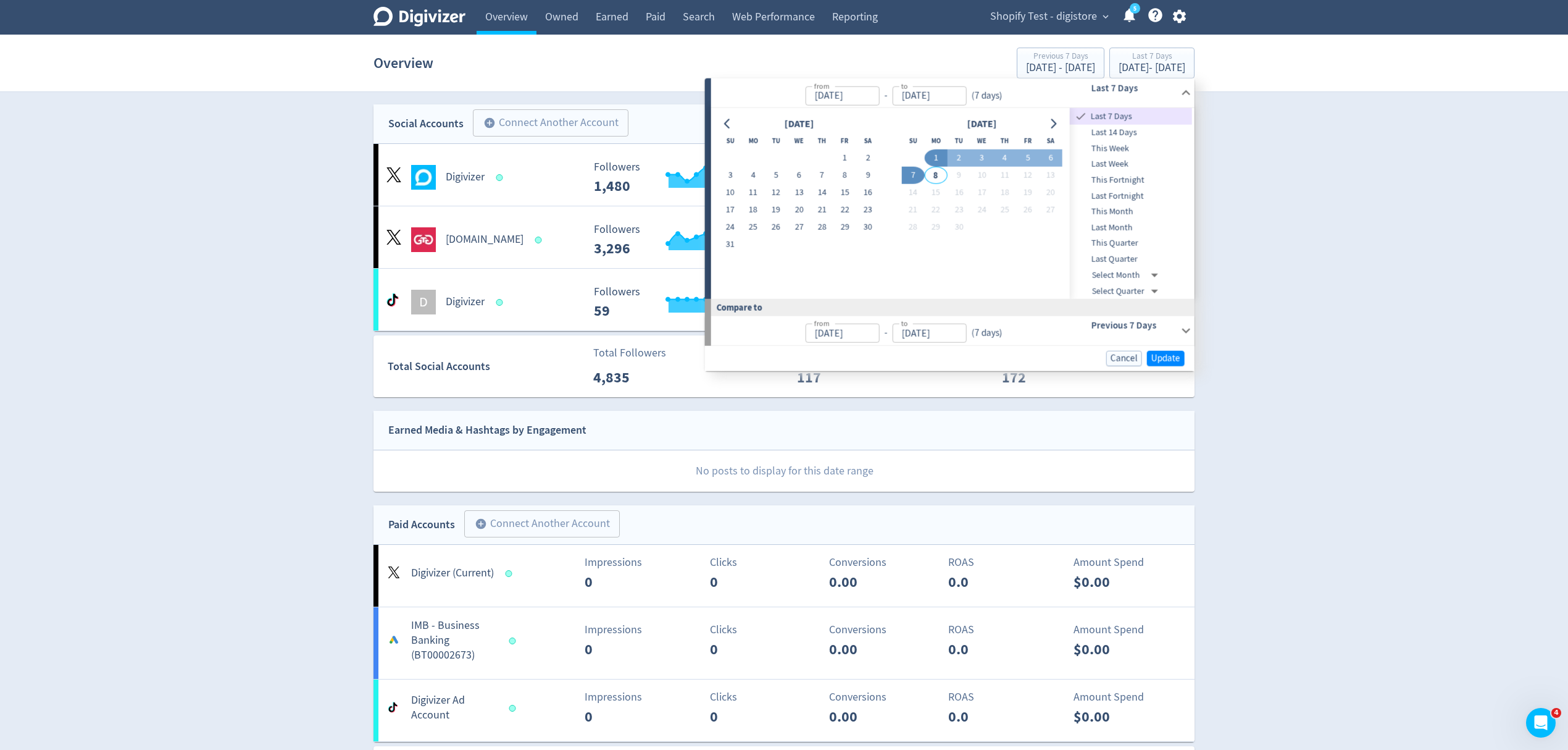
type input "Aug 20, 2025"
click at [1168, 355] on span "Update" at bounding box center [1166, 357] width 29 height 9
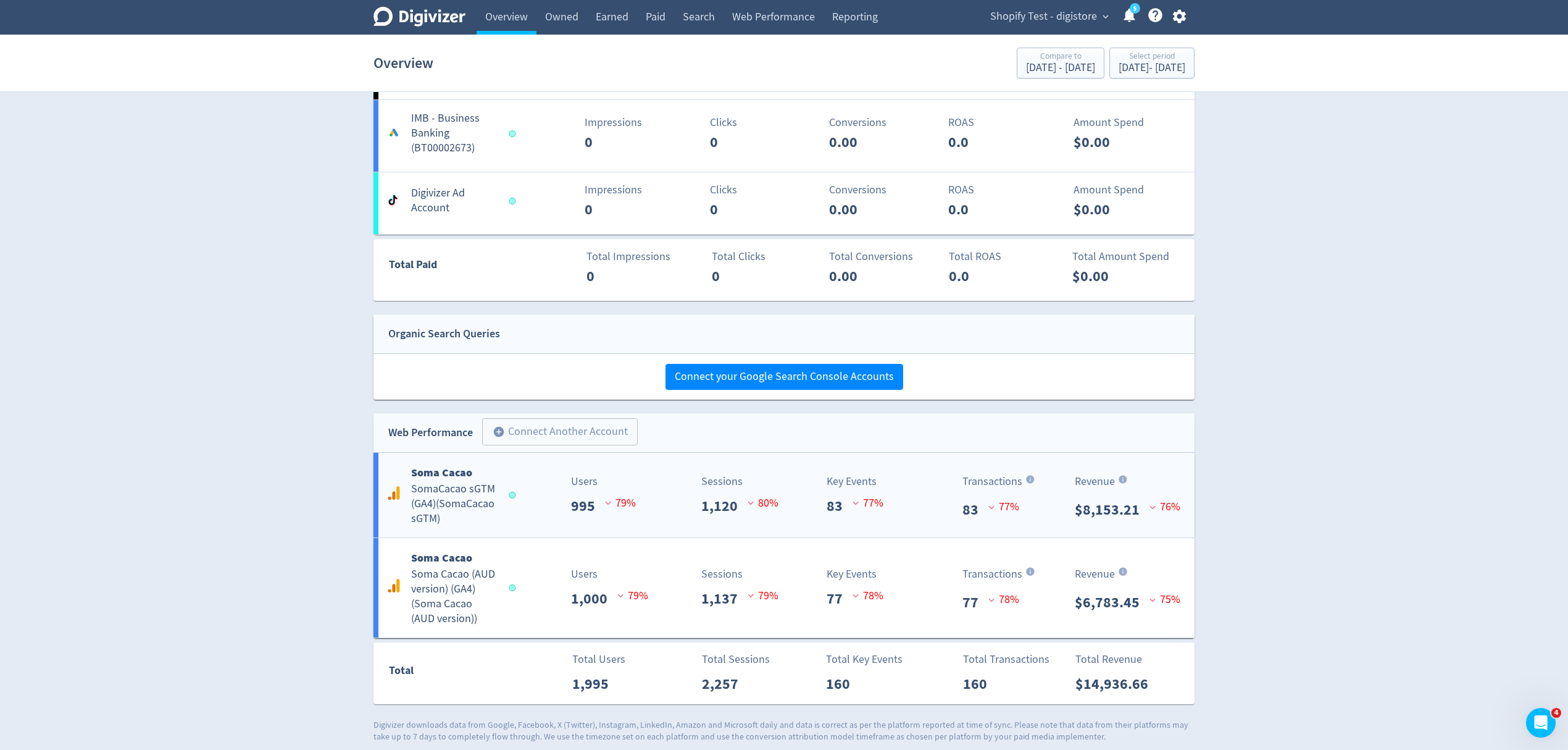
scroll to position [517, 0]
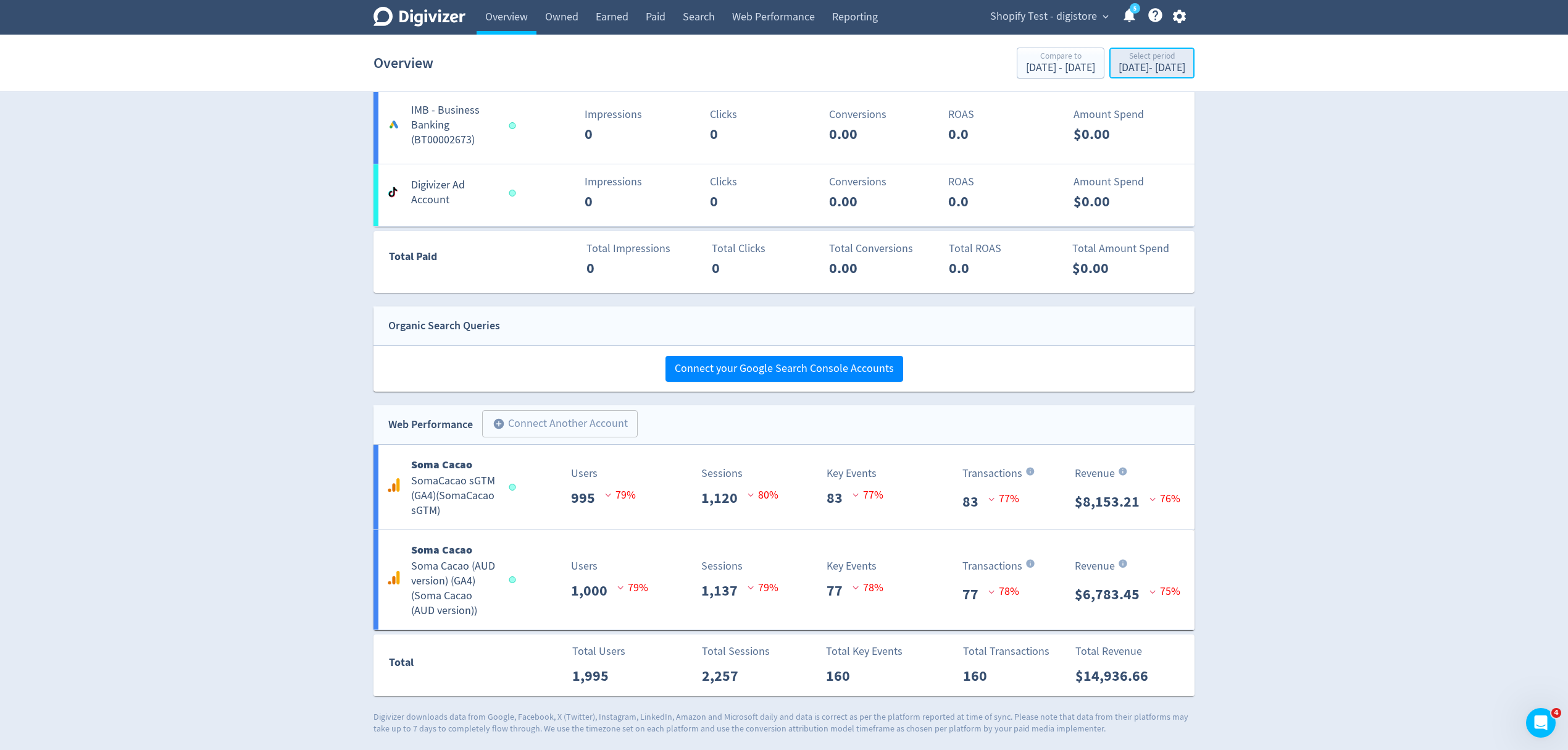
click at [1119, 68] on div "Aug 20, 2025 - Aug 20, 2025" at bounding box center [1152, 68] width 67 height 11
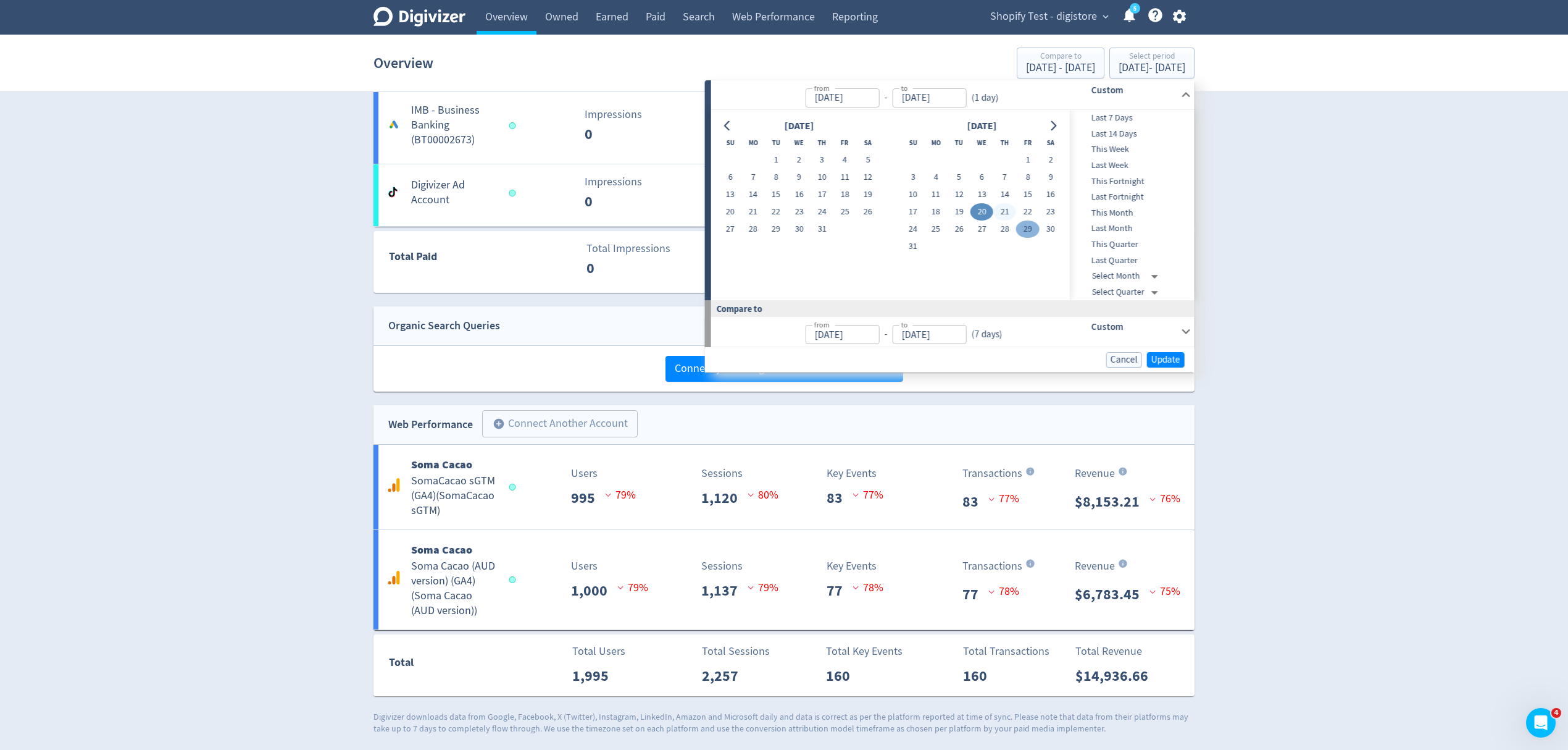
click at [1002, 211] on button "21" at bounding box center [1004, 212] width 23 height 17
type input "Aug 21, 2025"
type input "Aug 19, 2025"
type input "Aug 20, 2025"
click at [1006, 208] on button "21" at bounding box center [1004, 212] width 23 height 17
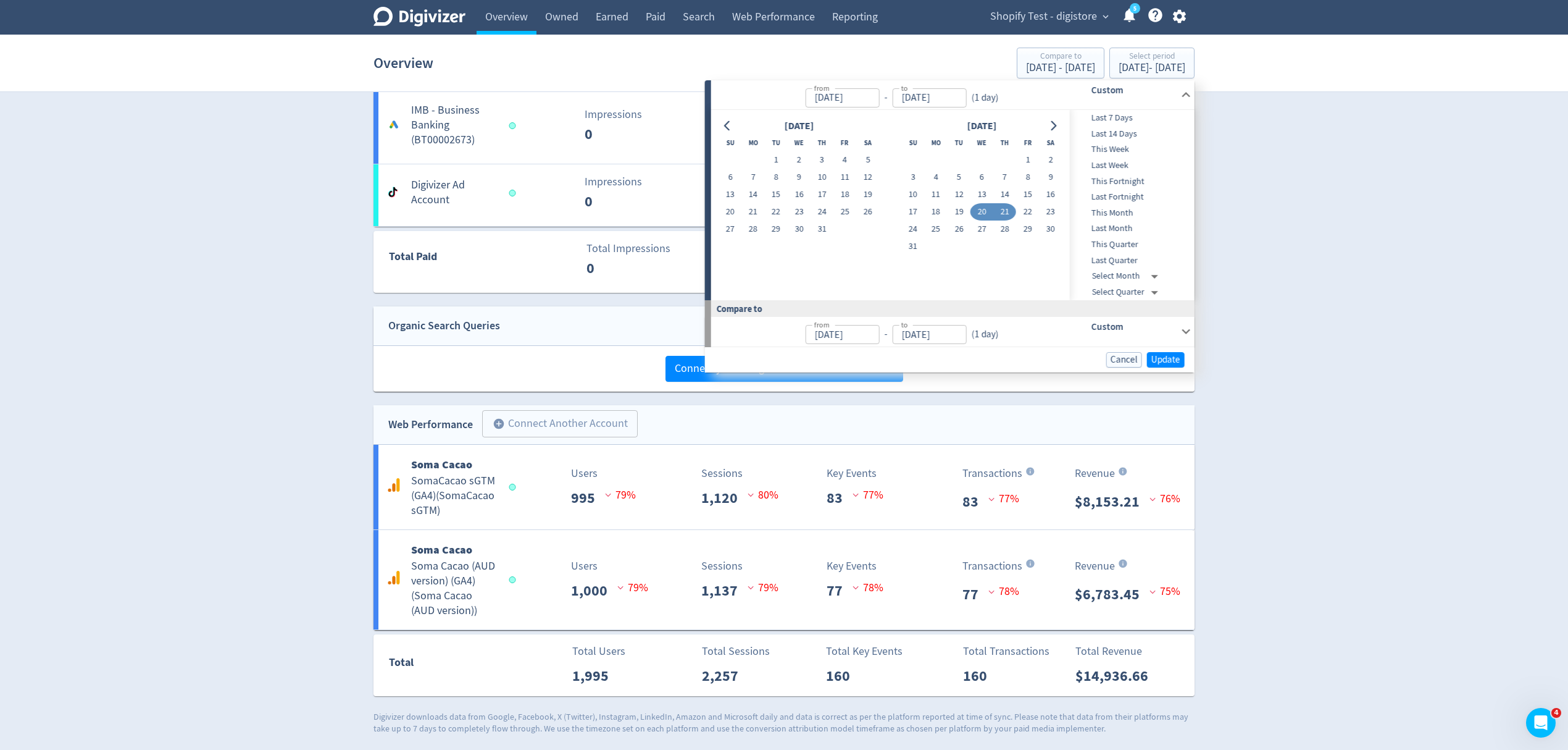
type input "Aug 21, 2025"
click at [1169, 358] on span "Update" at bounding box center [1166, 360] width 29 height 9
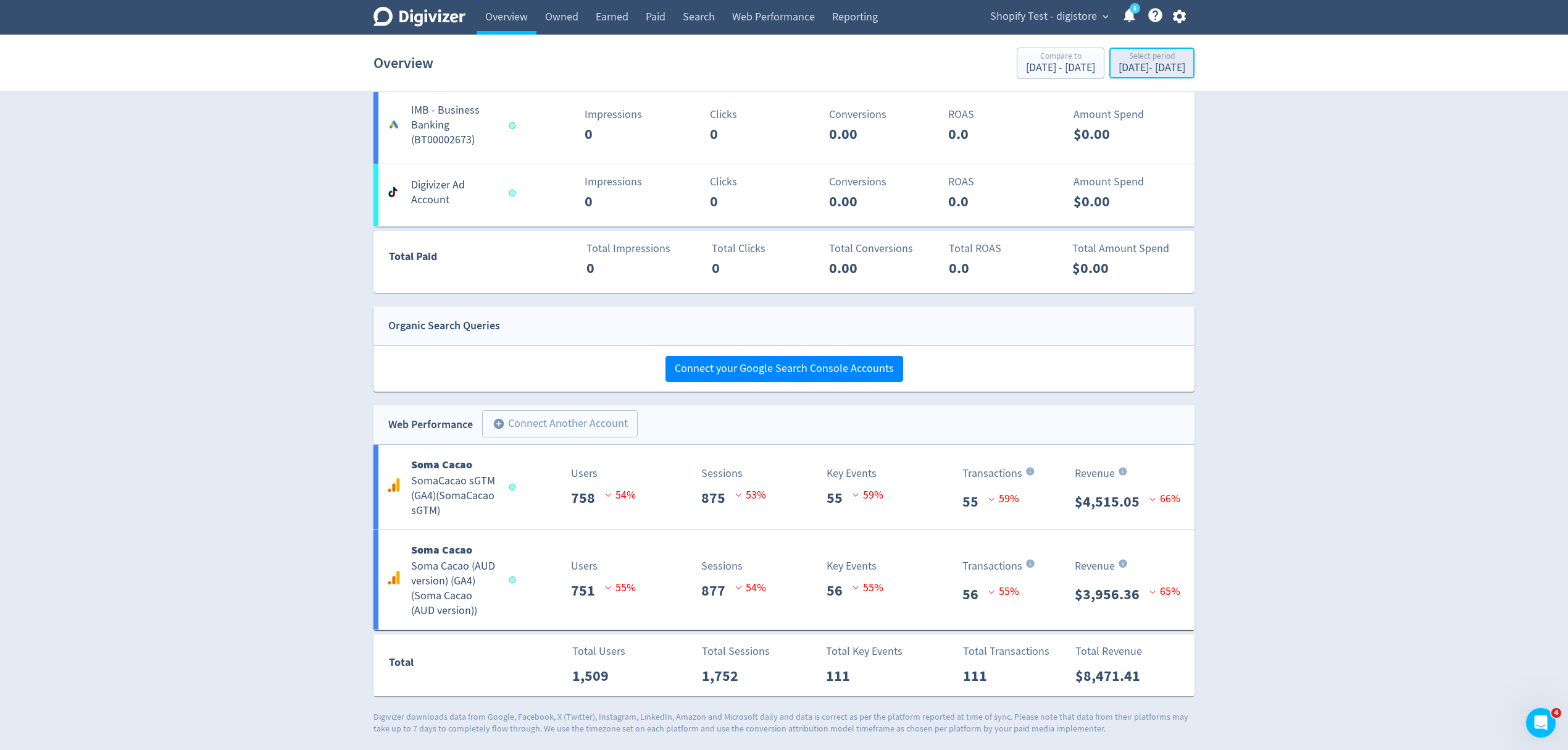
click at [1152, 75] on div "Select period Aug 21, 2025 - Aug 21, 2025" at bounding box center [1152, 64] width 78 height 25
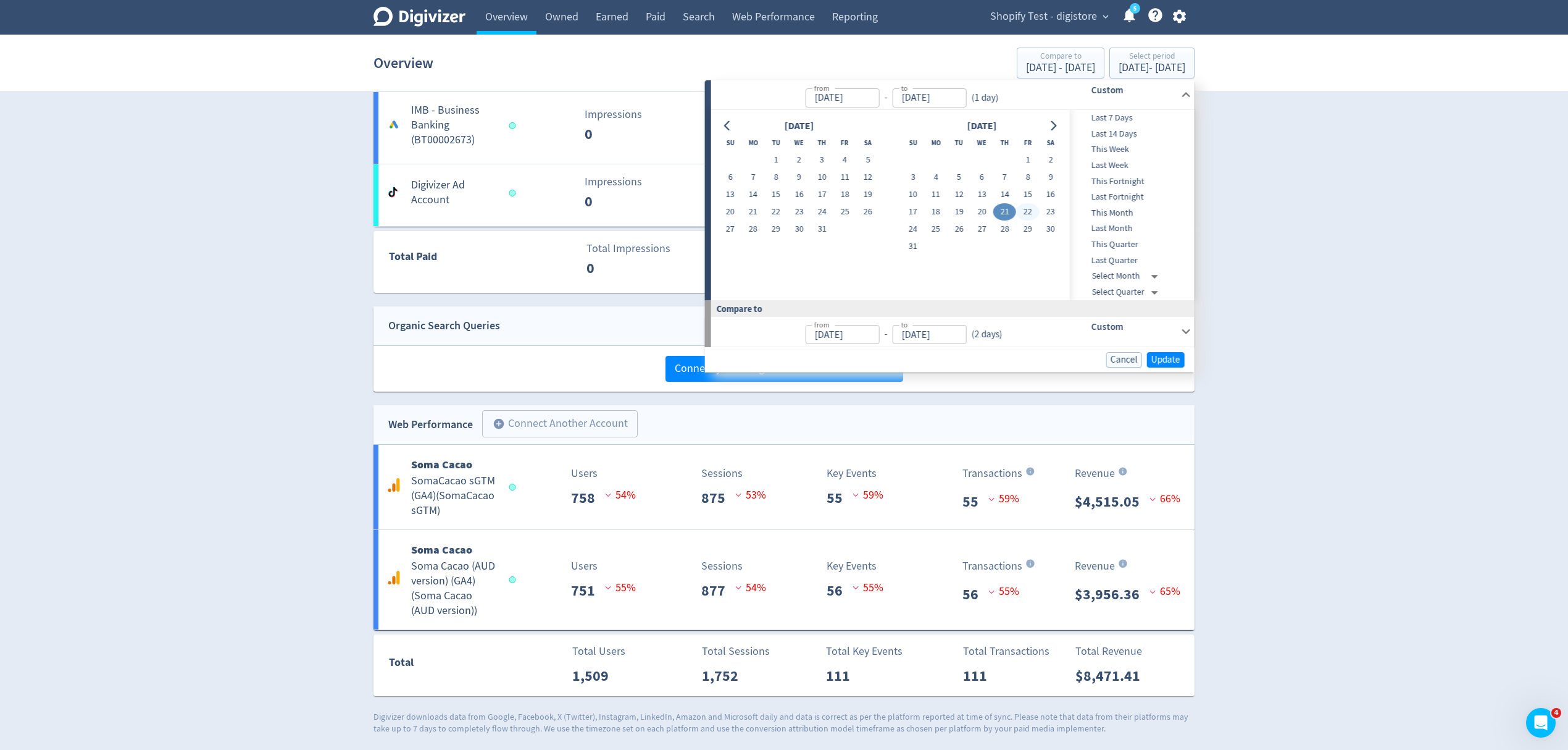
click at [1025, 213] on button "22" at bounding box center [1027, 212] width 23 height 17
type input "Aug 22, 2025"
type input "Aug 20, 2025"
type input "Aug 21, 2025"
click at [1164, 352] on button "Update" at bounding box center [1166, 360] width 38 height 15
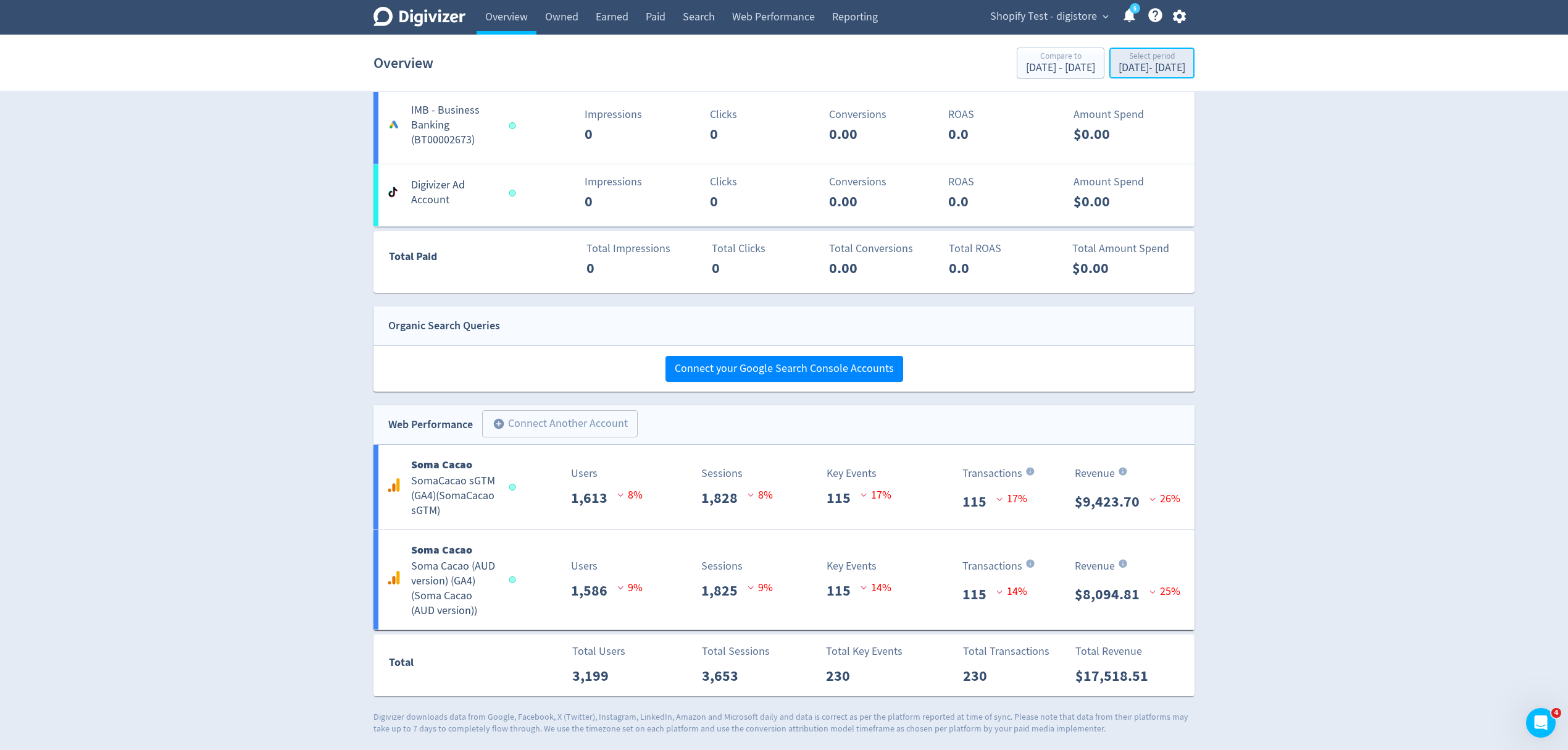
click at [1119, 55] on div "Select period" at bounding box center [1152, 57] width 67 height 11
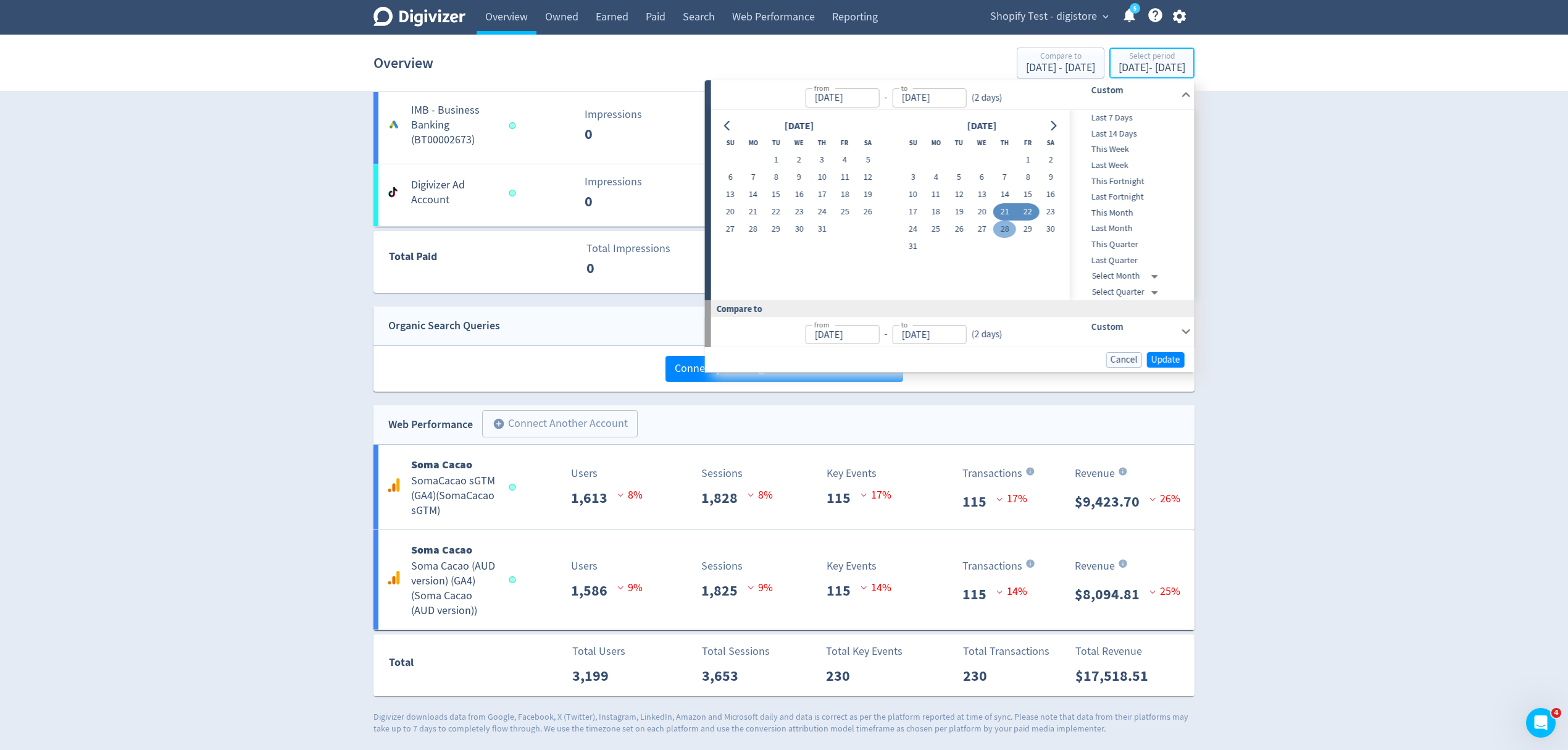
type input "Aug 21, 2025"
type input "Aug 22, 2025"
type input "Aug 20, 2025"
type input "Aug 21, 2025"
click at [1025, 208] on button "22" at bounding box center [1027, 212] width 23 height 17
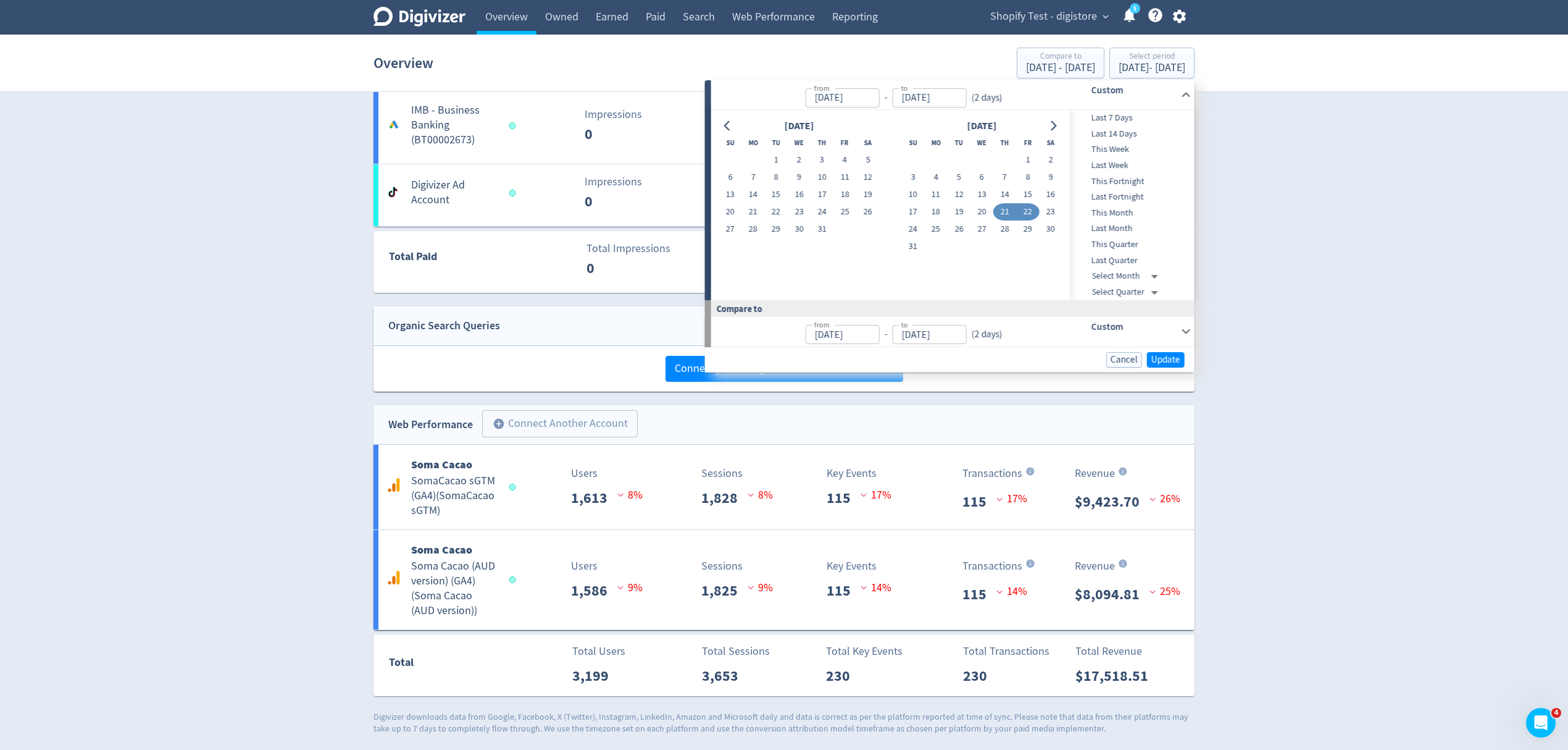
type input "Aug 22, 2025"
click at [1162, 359] on span "Update" at bounding box center [1166, 360] width 29 height 9
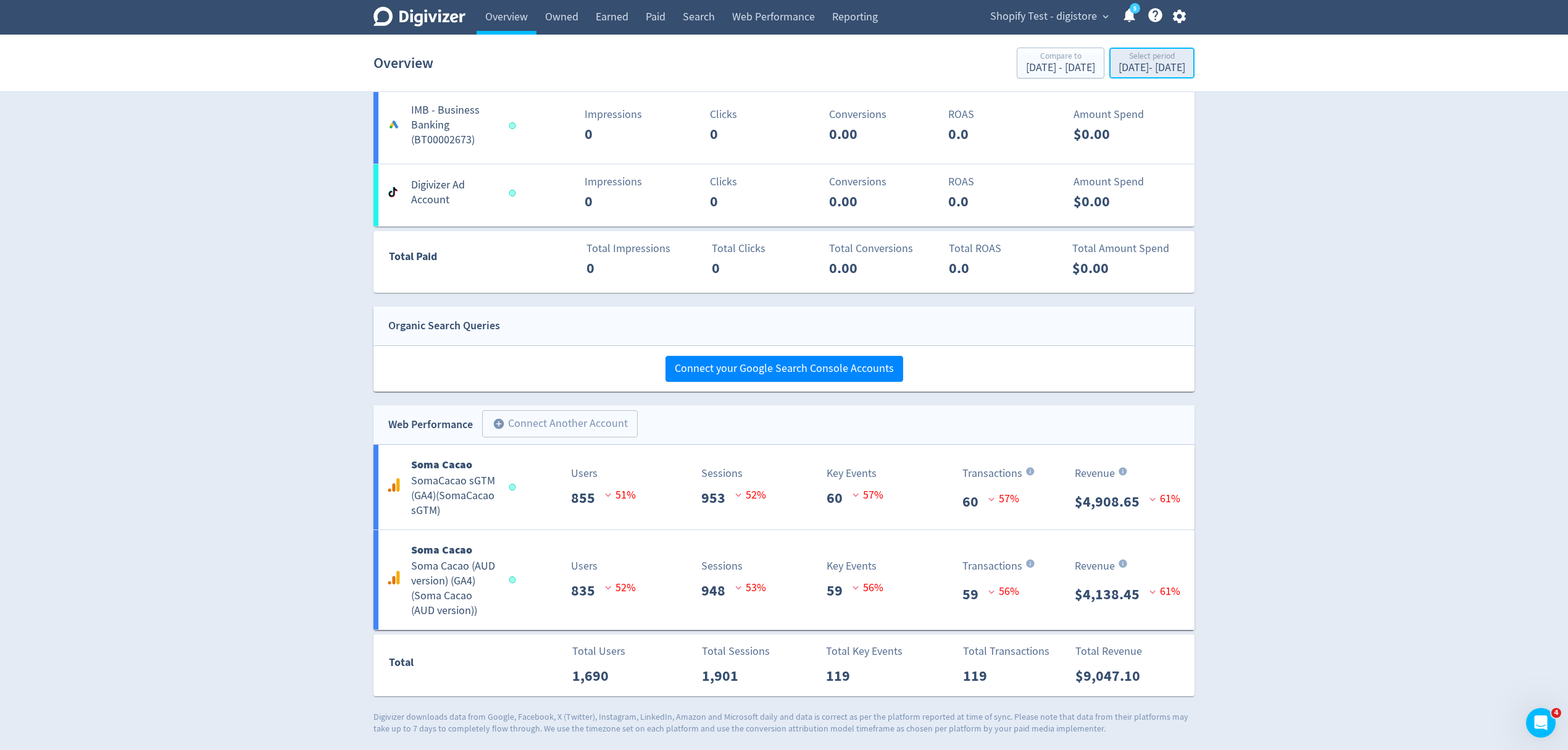
click at [1119, 74] on div "Aug 22, 2025 - Aug 22, 2025" at bounding box center [1152, 68] width 67 height 11
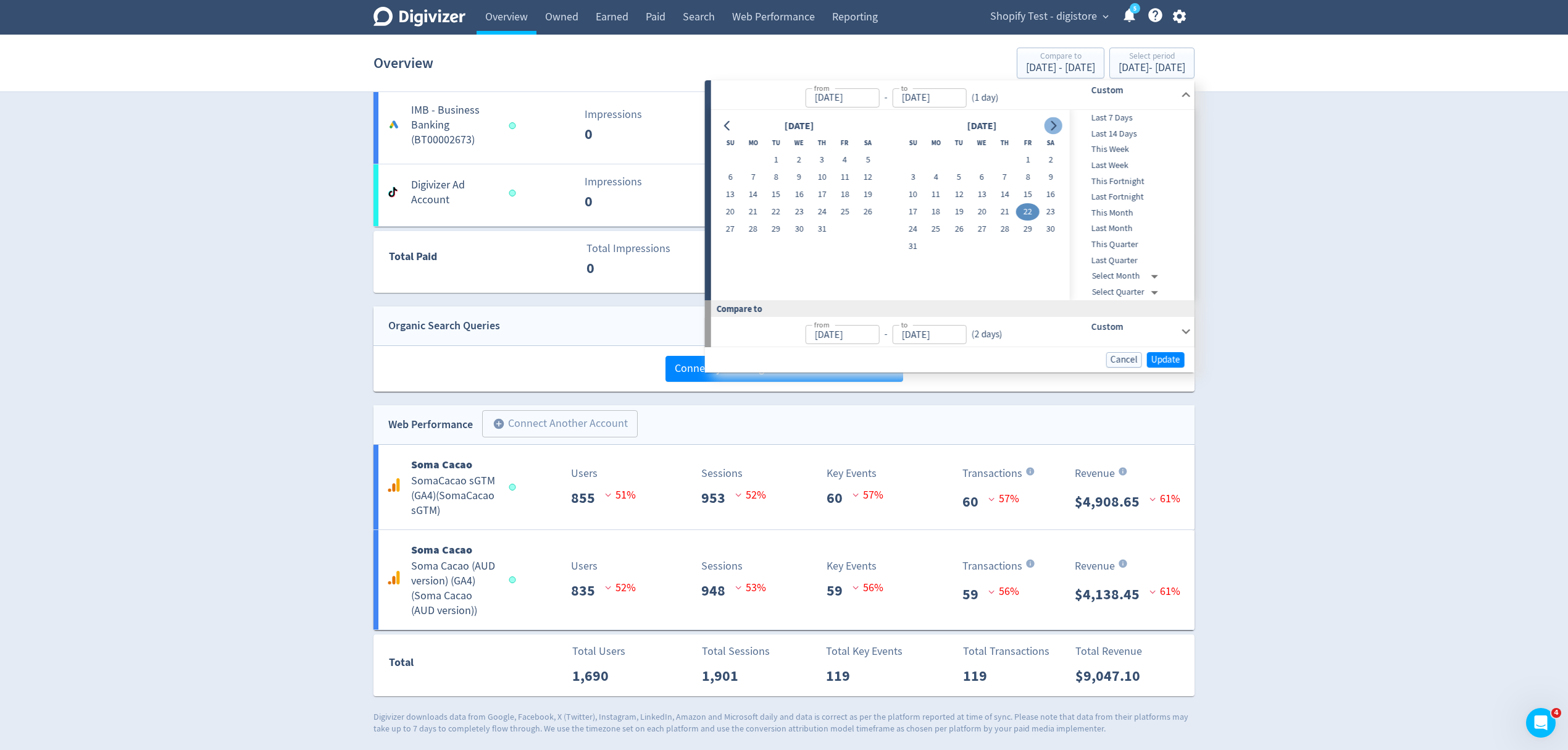
click at [1053, 129] on button "Go to next month" at bounding box center [1053, 126] width 18 height 17
click at [1004, 158] on button "4" at bounding box center [1004, 160] width 23 height 17
type input "[DATE]"
type input "Aug 09, 2025"
type input "Aug 22, 2025"
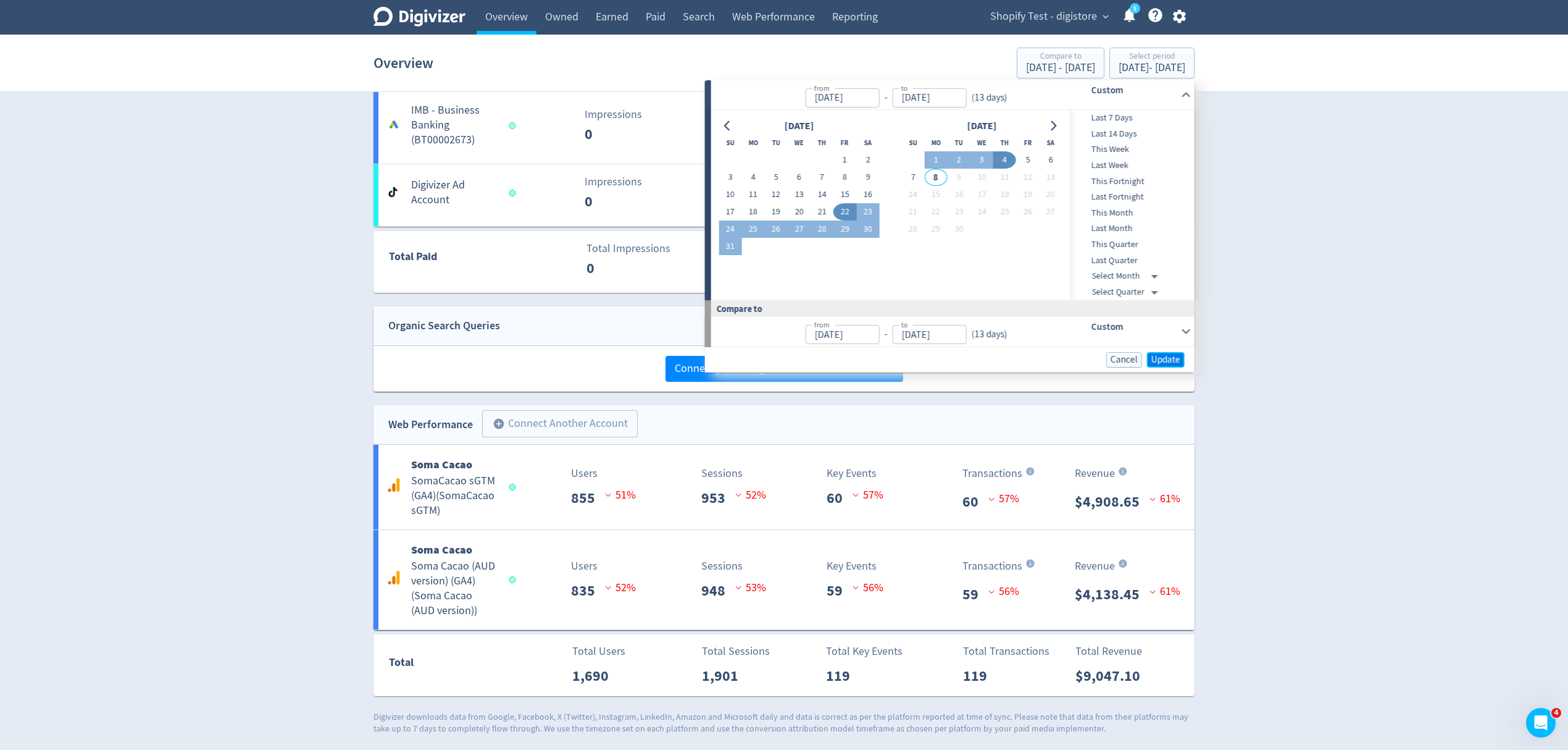
click at [1164, 357] on span "Update" at bounding box center [1166, 360] width 29 height 9
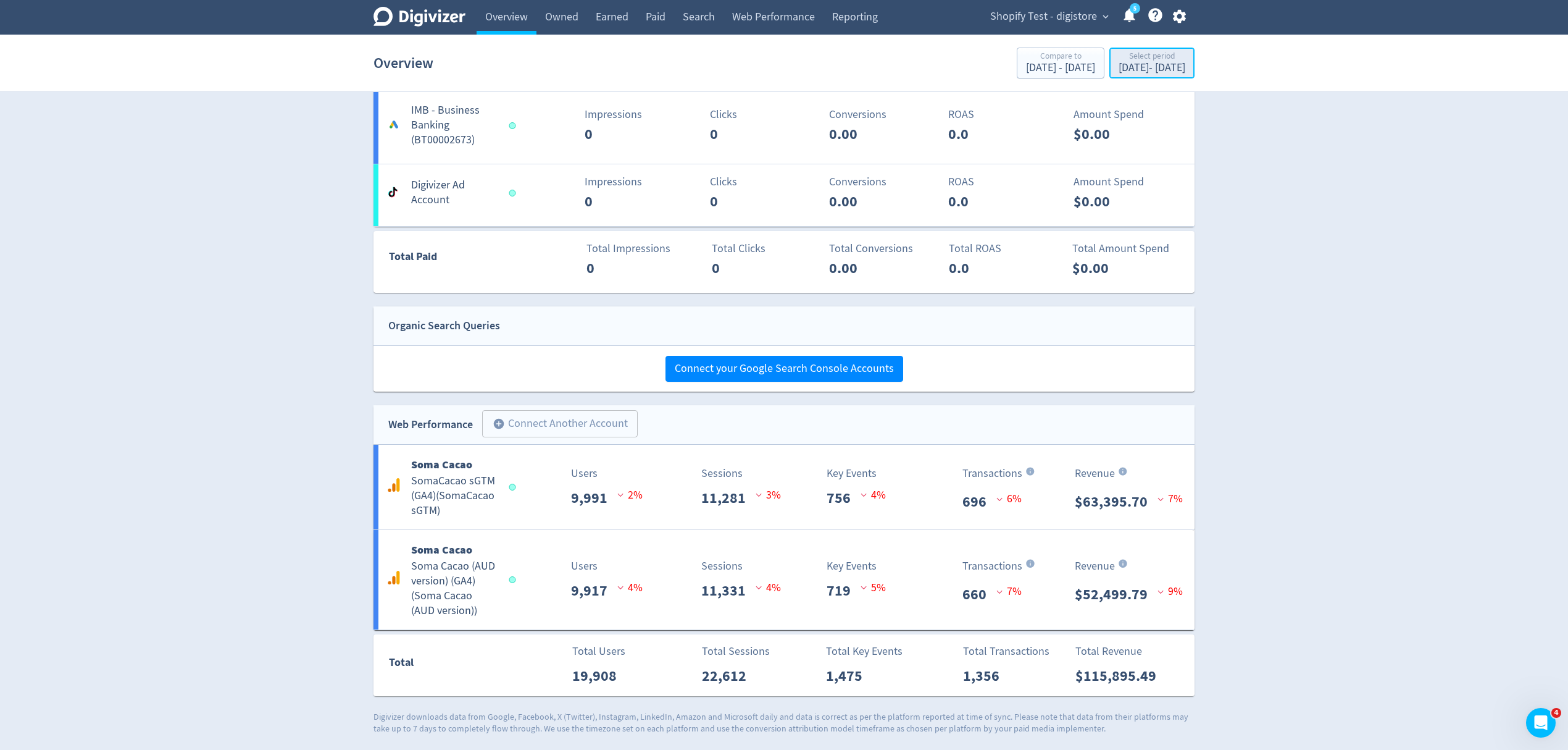
click at [1176, 66] on div "Aug 22, 2025 - Sep 4, 2025" at bounding box center [1152, 68] width 67 height 11
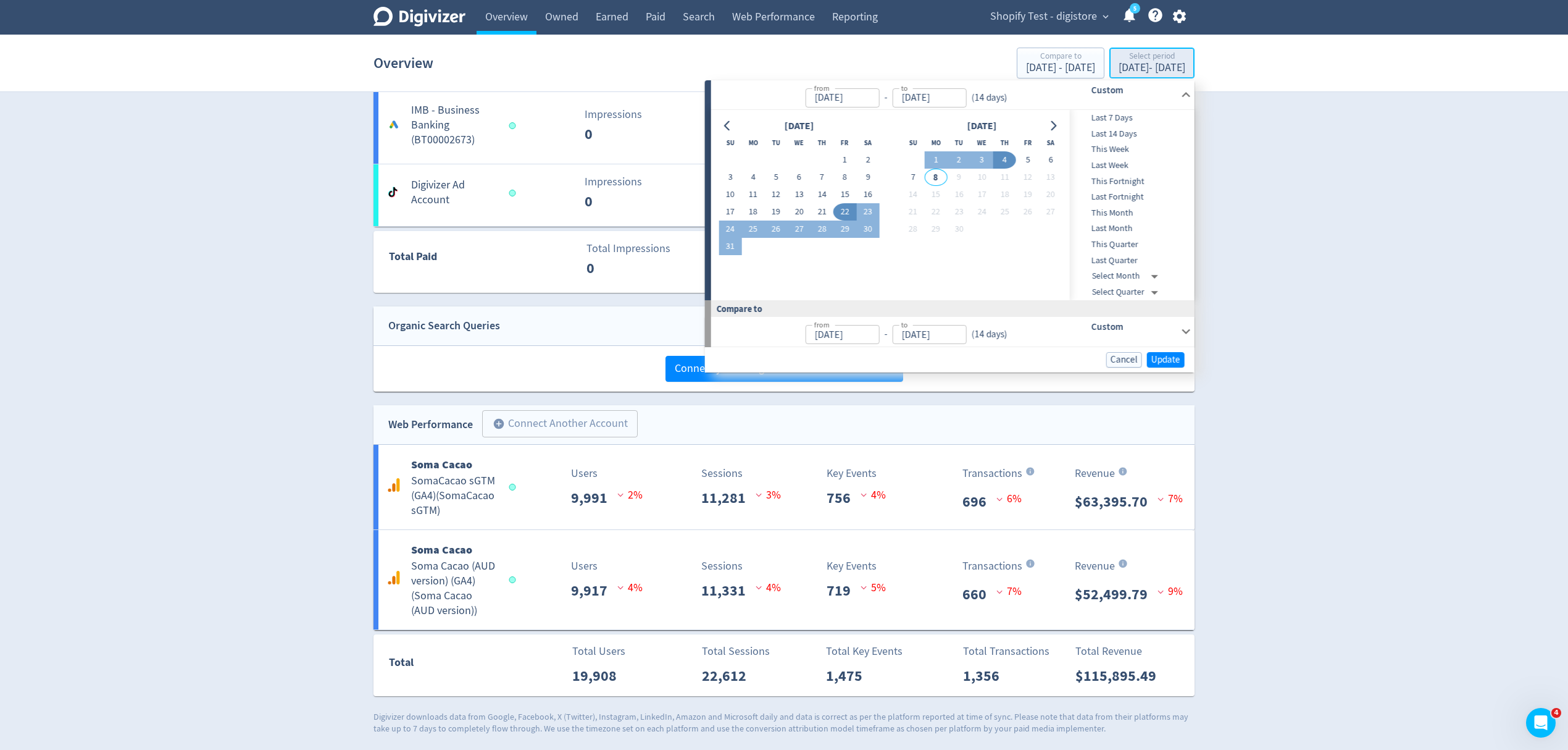
type input "Aug 22, 2025"
type input "[DATE]"
type input "Aug 09, 2025"
type input "Aug 22, 2025"
click at [996, 156] on button "4" at bounding box center [1004, 160] width 23 height 17
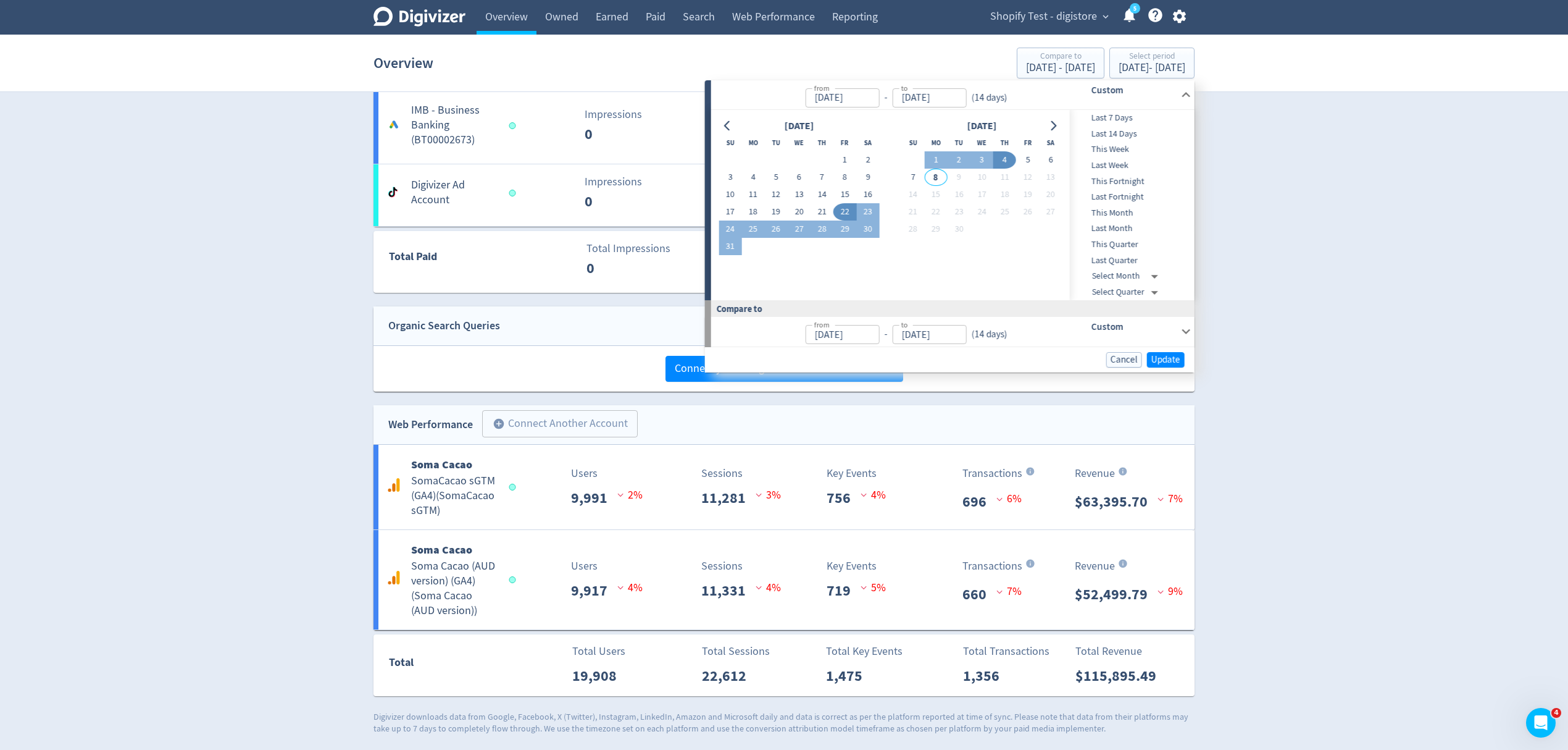
type input "[DATE]"
click at [1001, 156] on button "4" at bounding box center [1004, 160] width 23 height 17
type input "Sep 03, 2025"
click at [1168, 362] on span "Update" at bounding box center [1166, 360] width 29 height 9
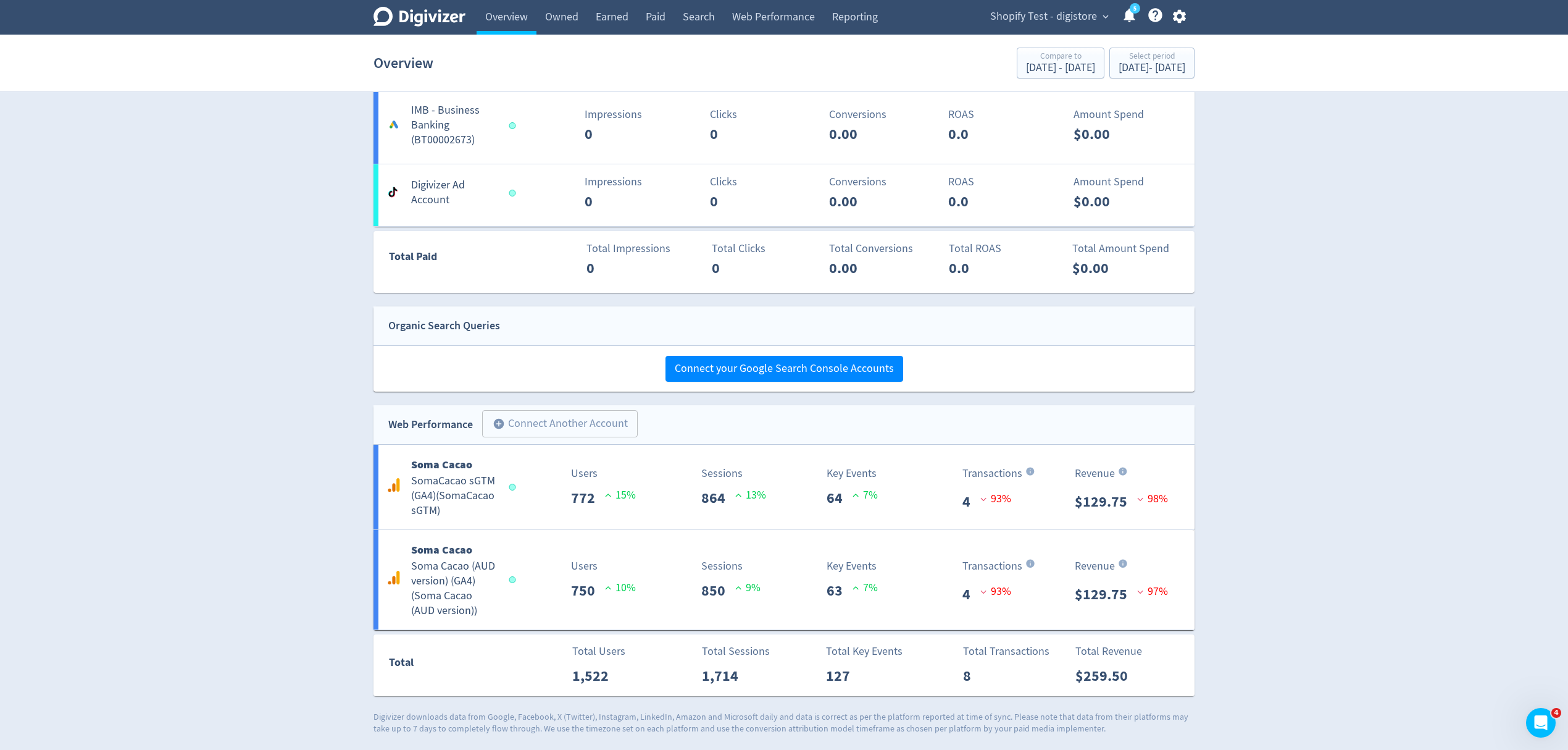
click at [1246, 482] on div "Digivizer Logo Mark Digivizer Logo Overview Owned Earned Paid Search Web Perfor…" at bounding box center [784, 110] width 1568 height 1250
click at [1131, 63] on div "Sep 4, 2025 - Sep 4, 2025" at bounding box center [1152, 68] width 67 height 11
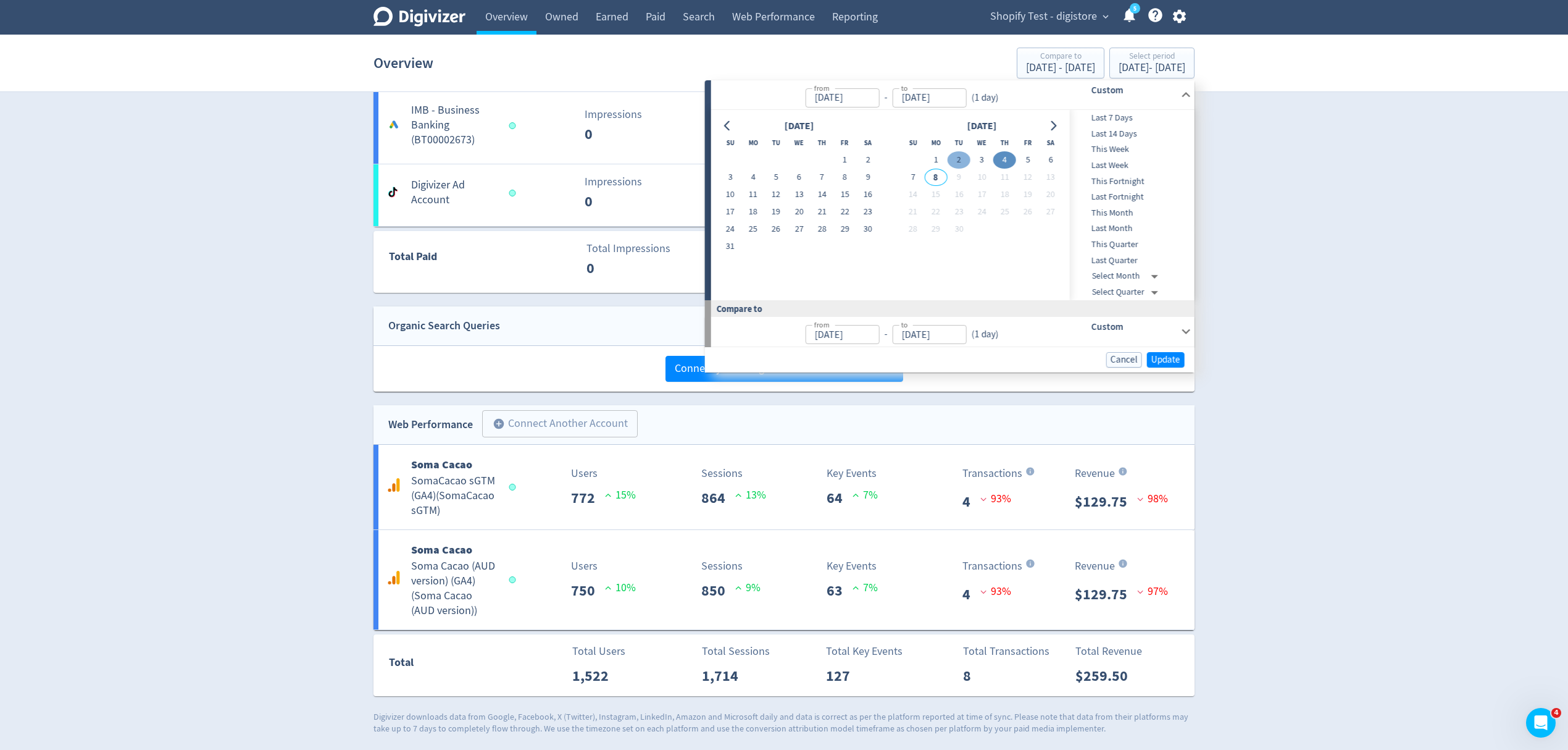
click at [961, 156] on button "2" at bounding box center [959, 160] width 23 height 17
type input "Sep 02, 2025"
click at [1162, 363] on span "Update" at bounding box center [1166, 360] width 29 height 9
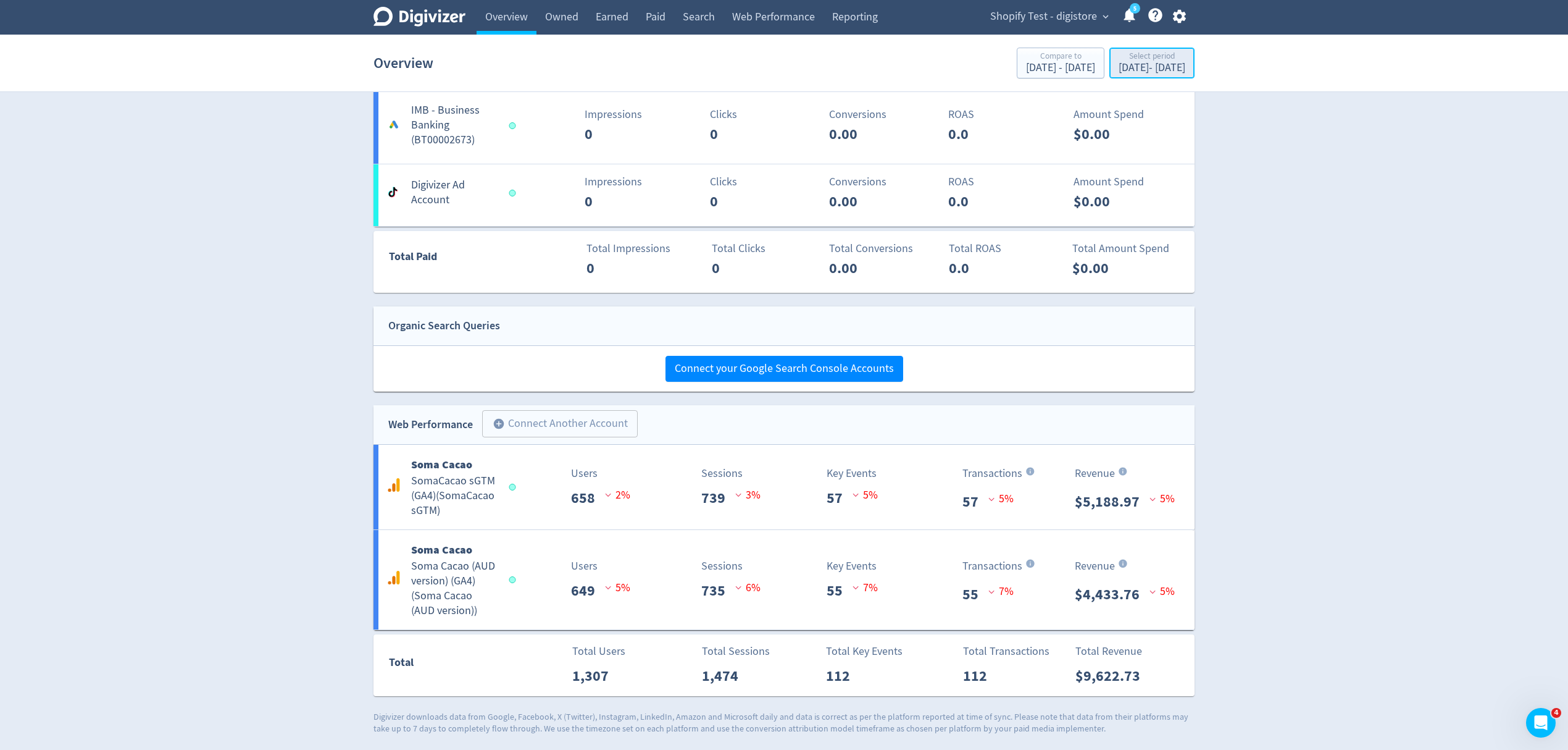
click at [1135, 73] on div "Sep 2, 2025 - Sep 2, 2025" at bounding box center [1152, 68] width 67 height 11
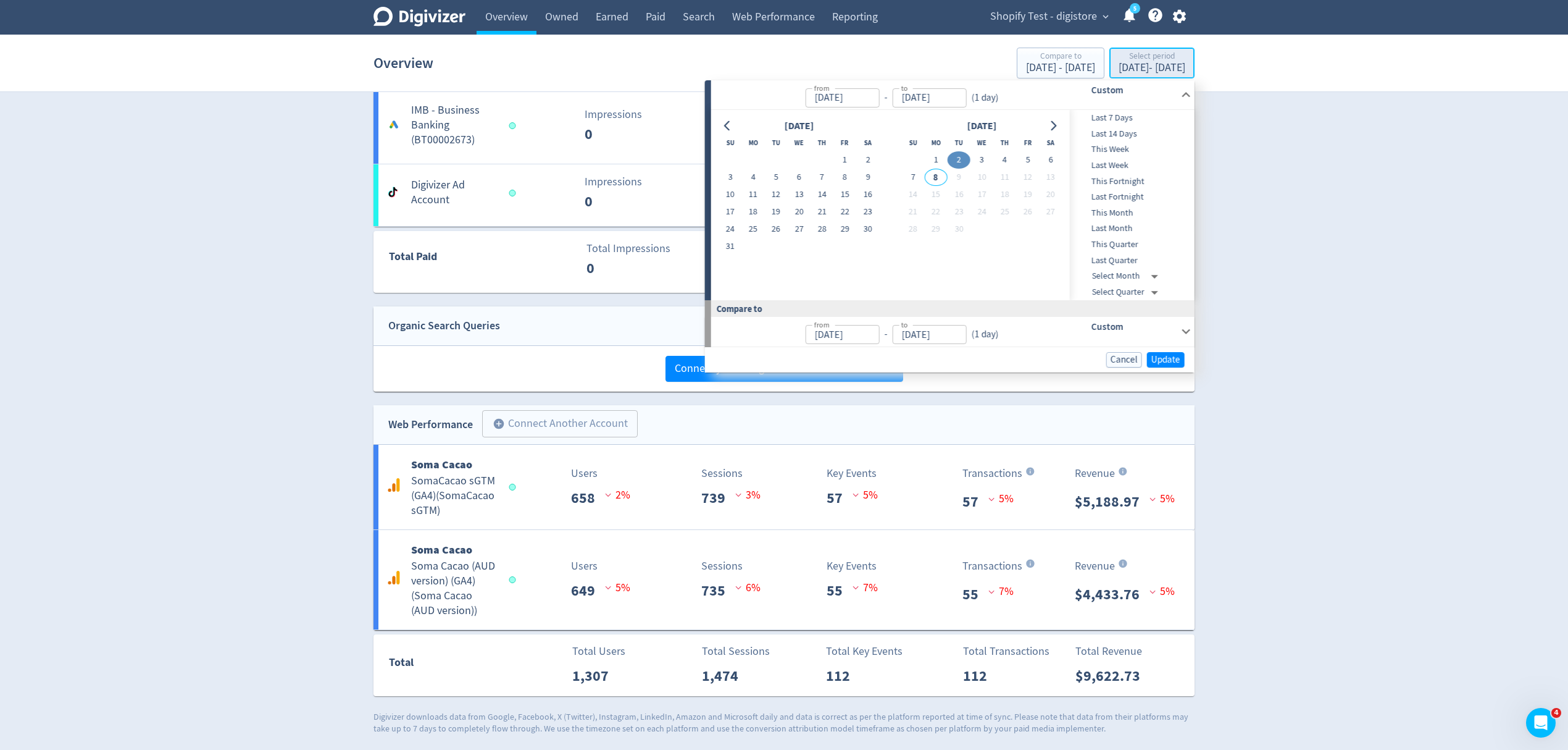
type input "Sep 02, 2025"
type input "Sep 03, 2025"
click at [981, 157] on button "3" at bounding box center [982, 160] width 23 height 17
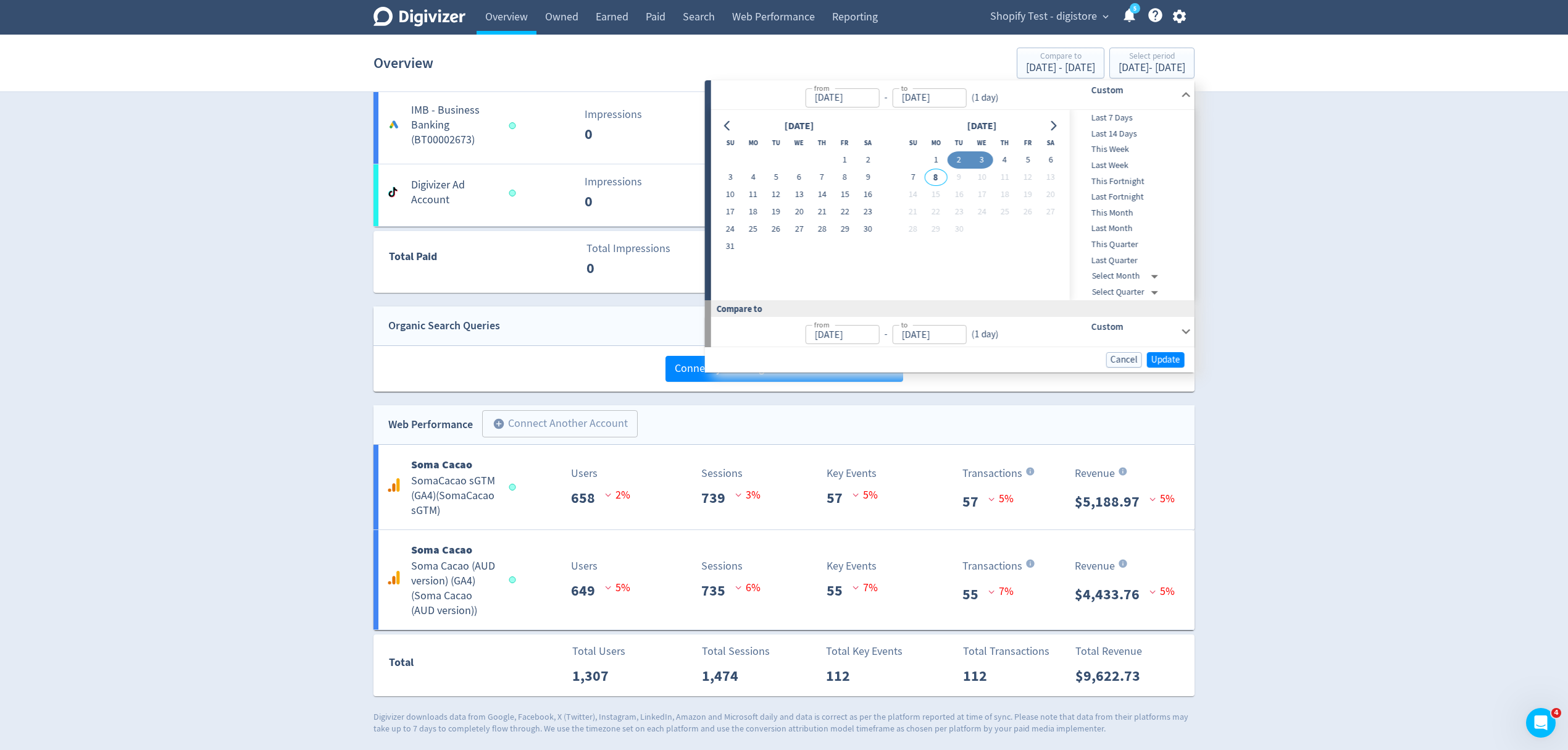
type input "Sep 03, 2025"
type input "[DATE]"
type input "Sep 02, 2025"
click at [981, 154] on button "3" at bounding box center [982, 160] width 23 height 17
type input "Sep 03, 2025"
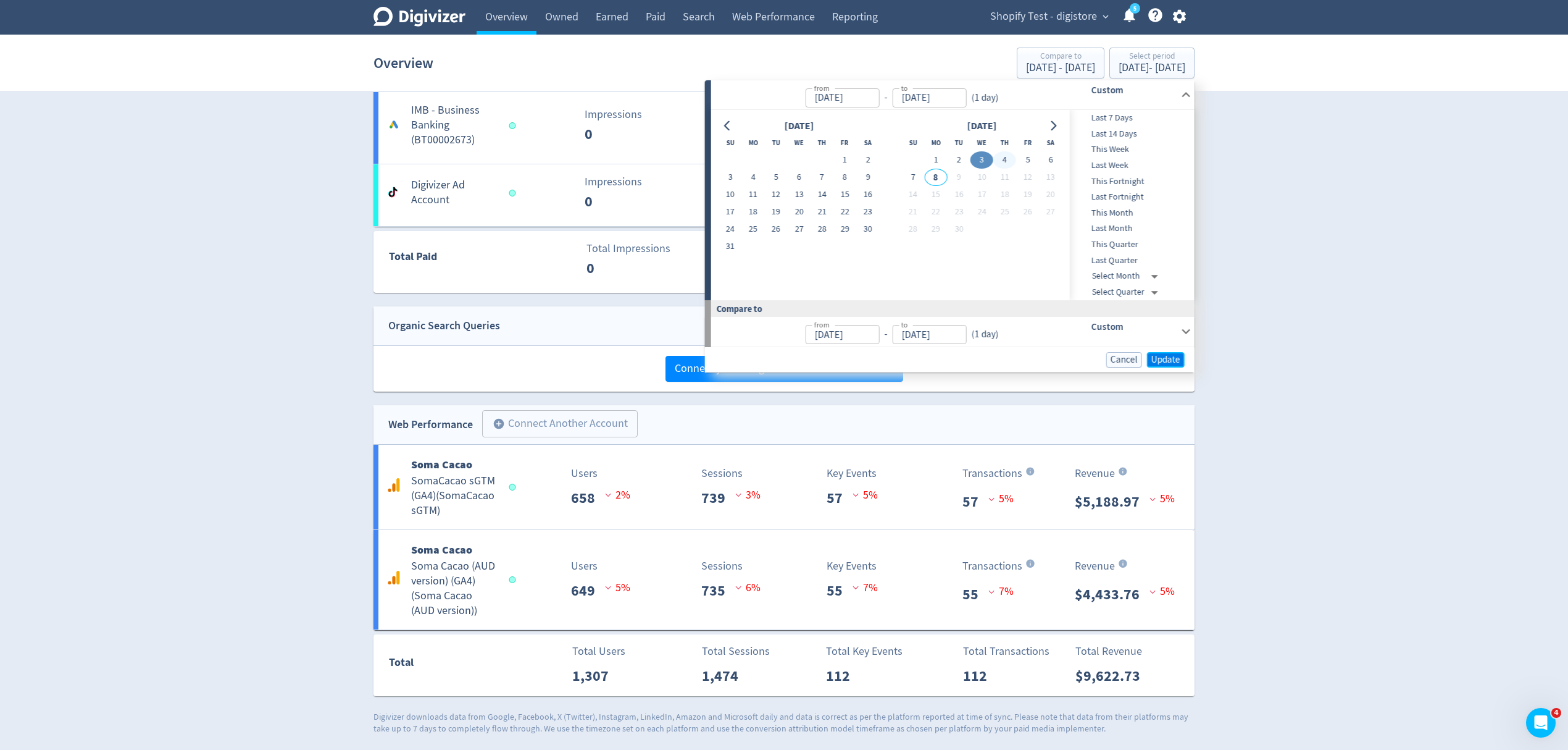
click at [1163, 357] on span "Update" at bounding box center [1166, 360] width 29 height 9
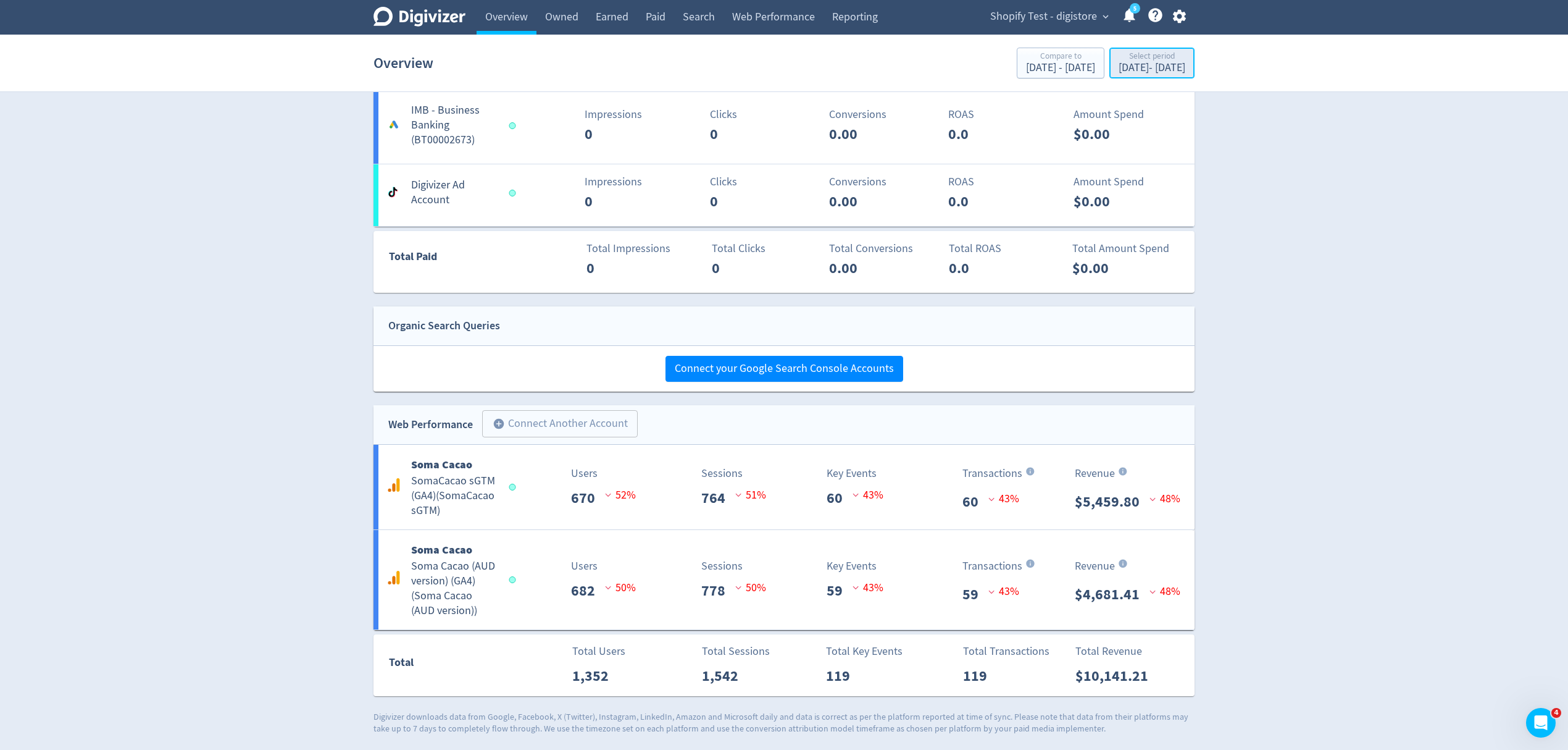
click at [1119, 70] on div "Sep 3, 2025 - Sep 3, 2025" at bounding box center [1152, 68] width 67 height 11
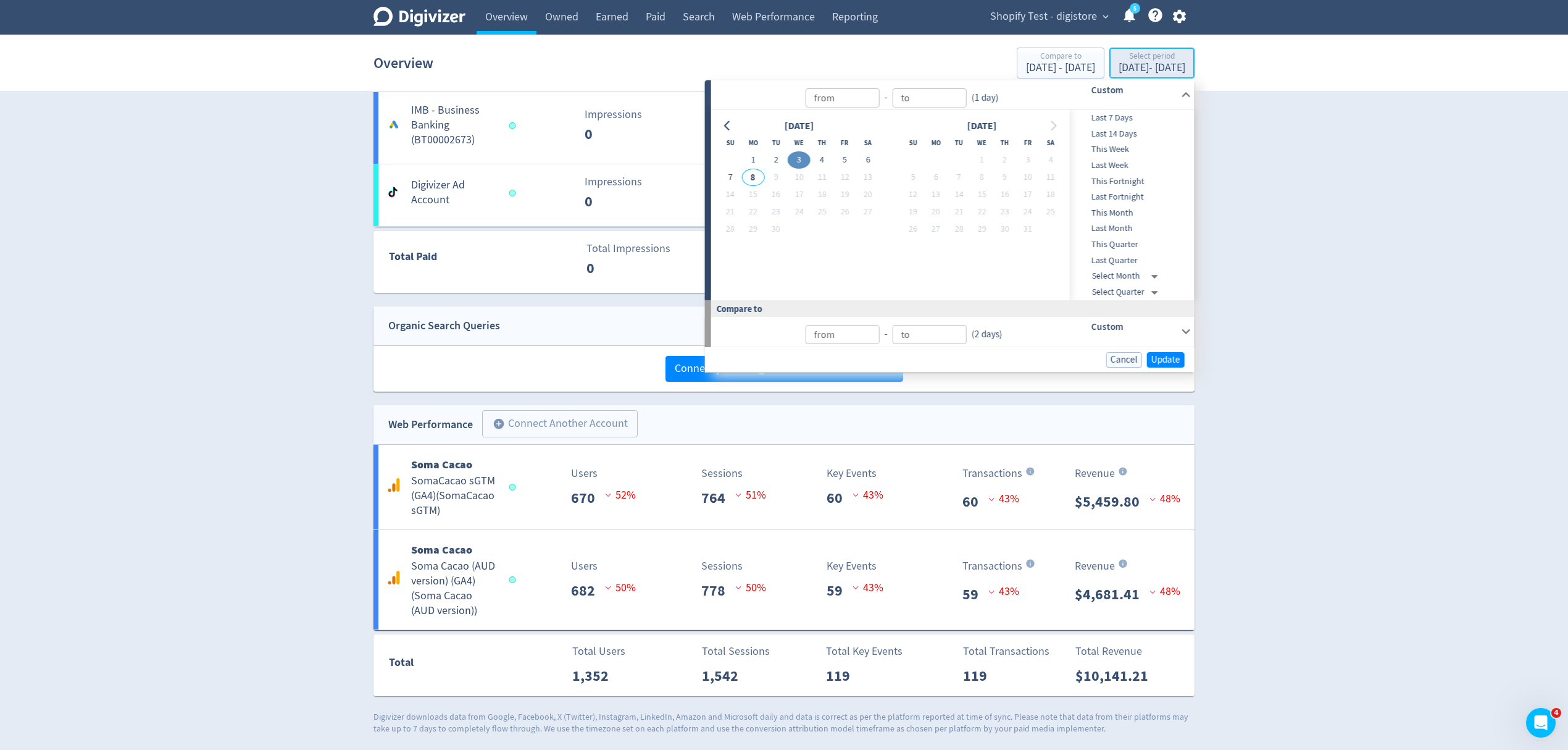
type input "Sep 08, 2025"
type input "Sep 03, 2025"
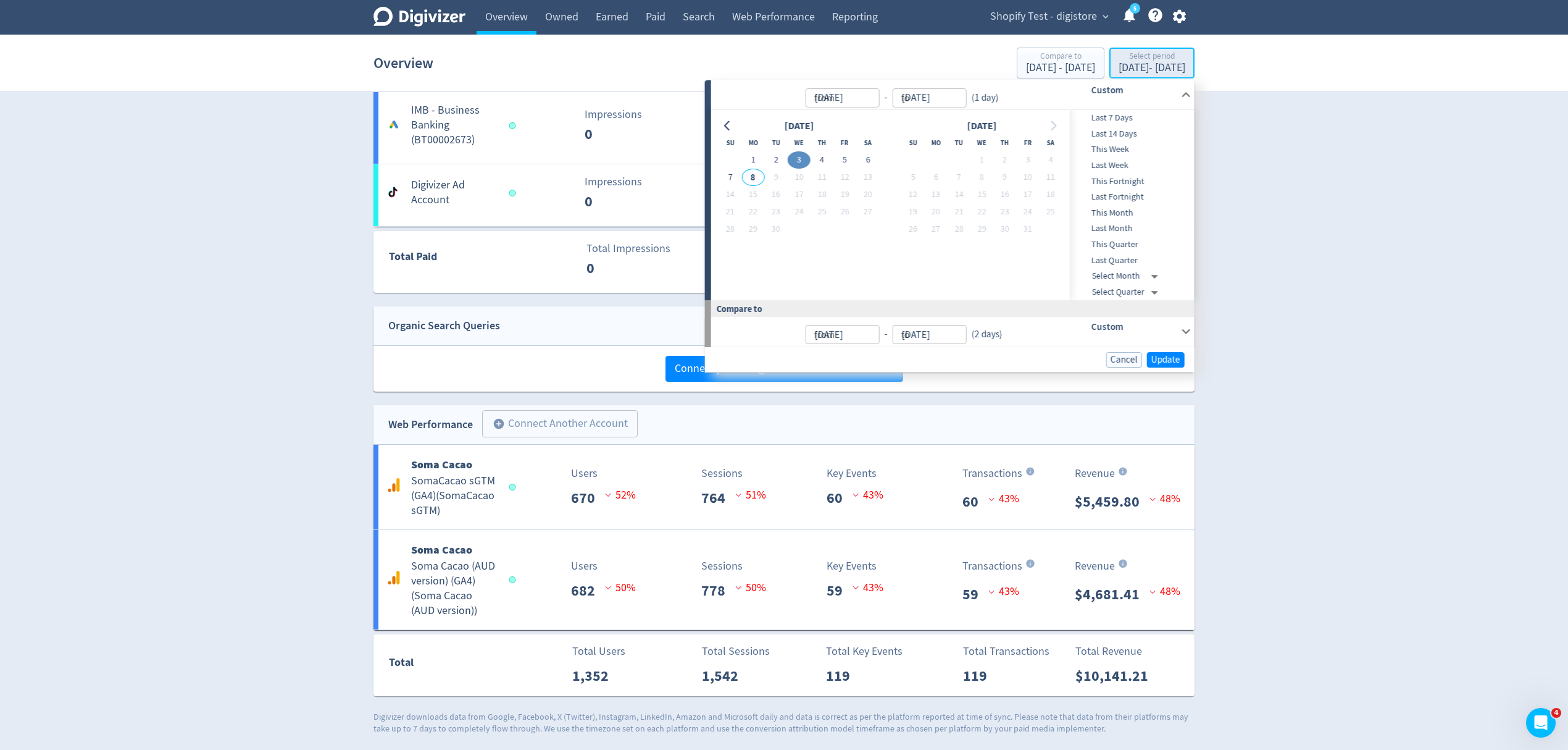
type input "Sep 03, 2025"
type input "[DATE]"
type input "Sep 02, 2025"
click at [1001, 154] on button "4" at bounding box center [1004, 160] width 23 height 17
type input "[DATE]"
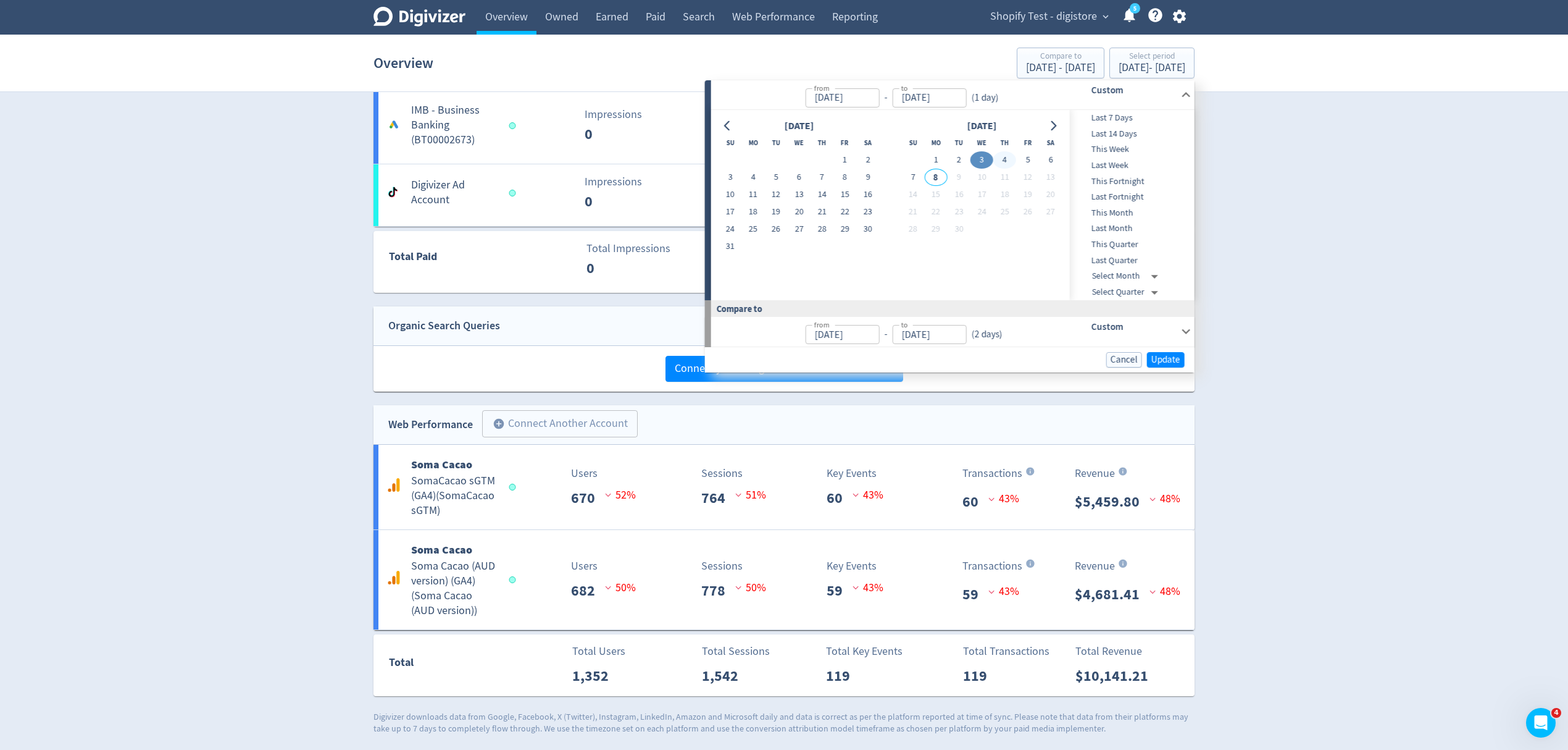
type input "Sep 02, 2025"
type input "Sep 03, 2025"
click at [1005, 157] on button "4" at bounding box center [1004, 160] width 23 height 17
type input "[DATE]"
click at [1005, 157] on button "4" at bounding box center [1004, 160] width 23 height 17
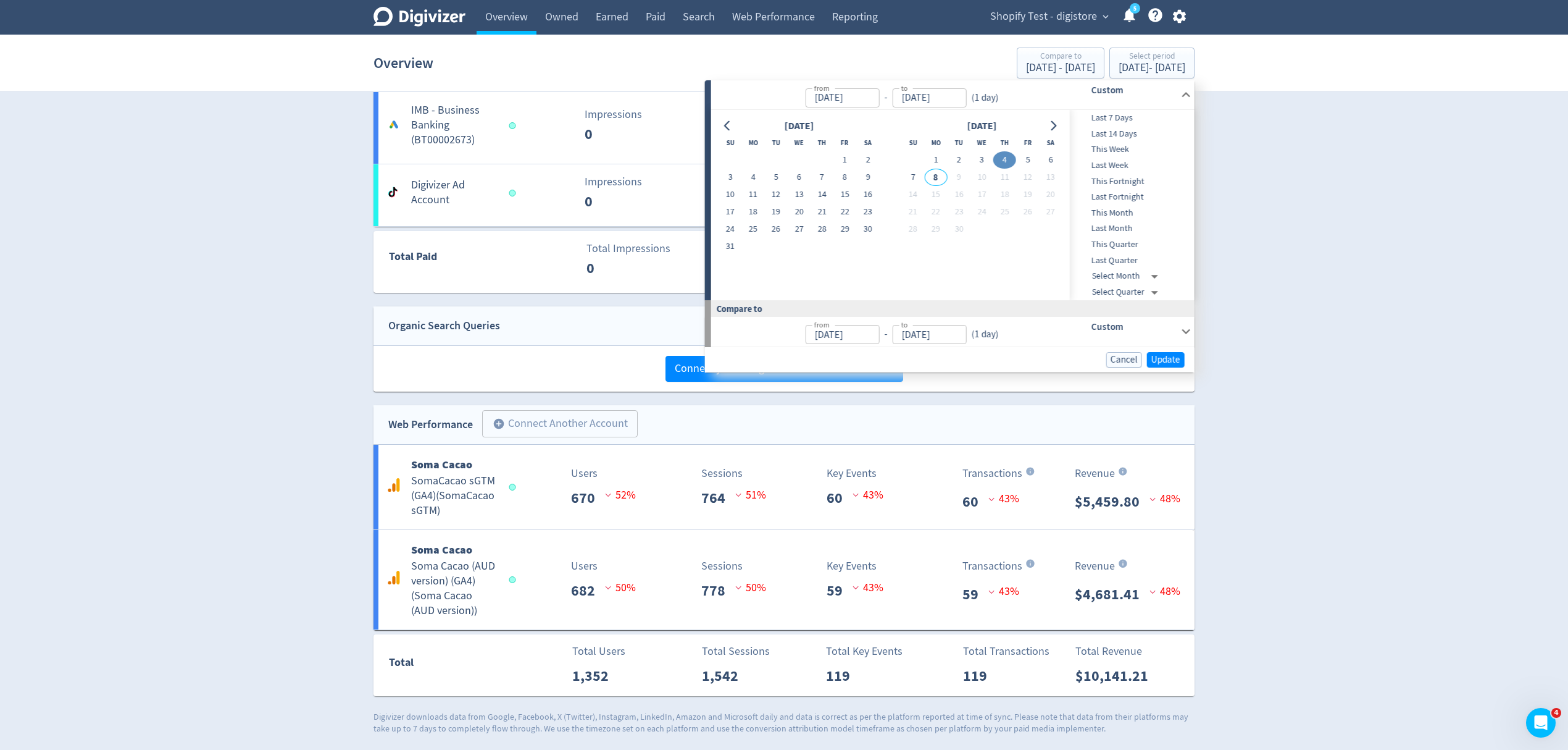
type input "Sep 03, 2025"
click at [1161, 355] on span "Update" at bounding box center [1166, 360] width 29 height 9
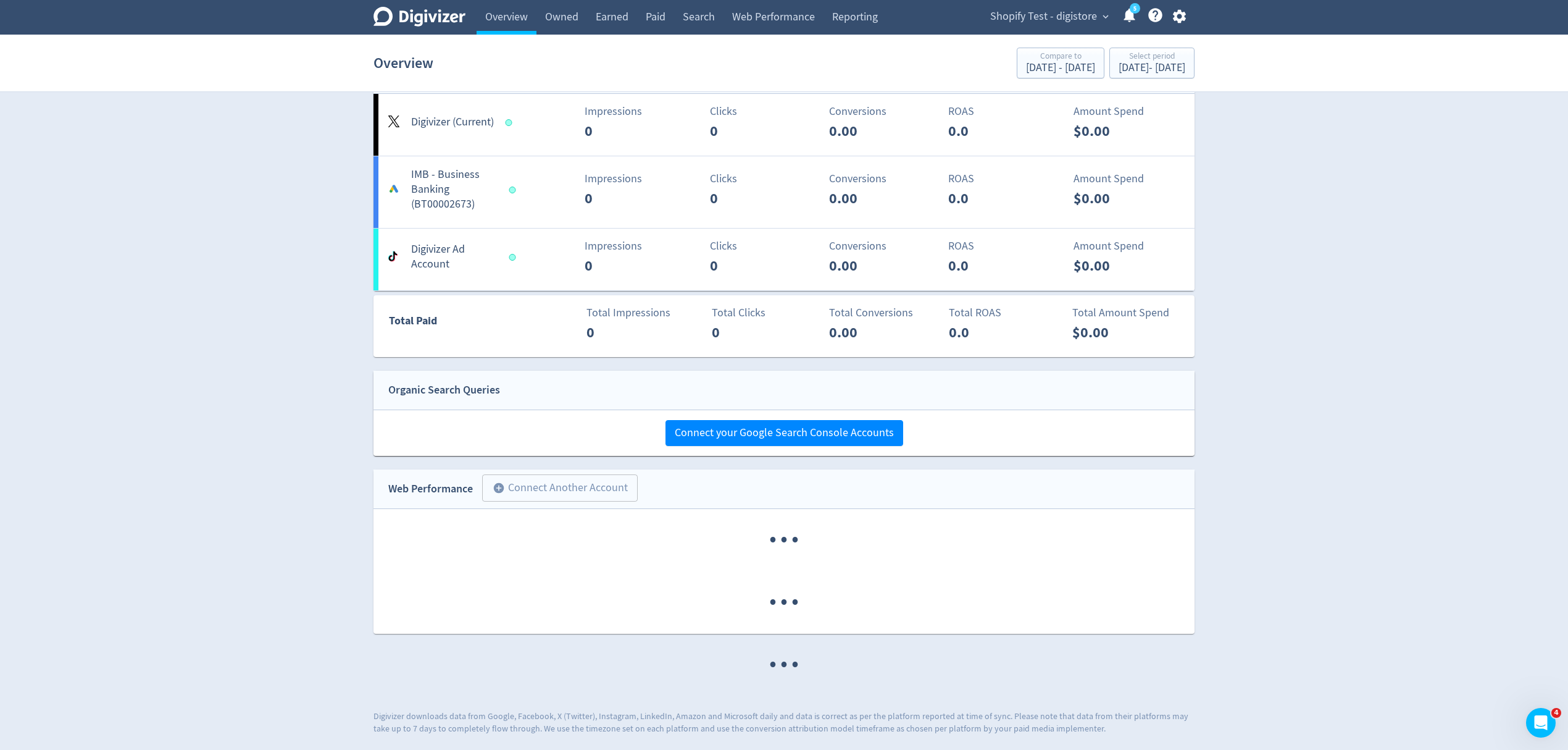
scroll to position [452, 0]
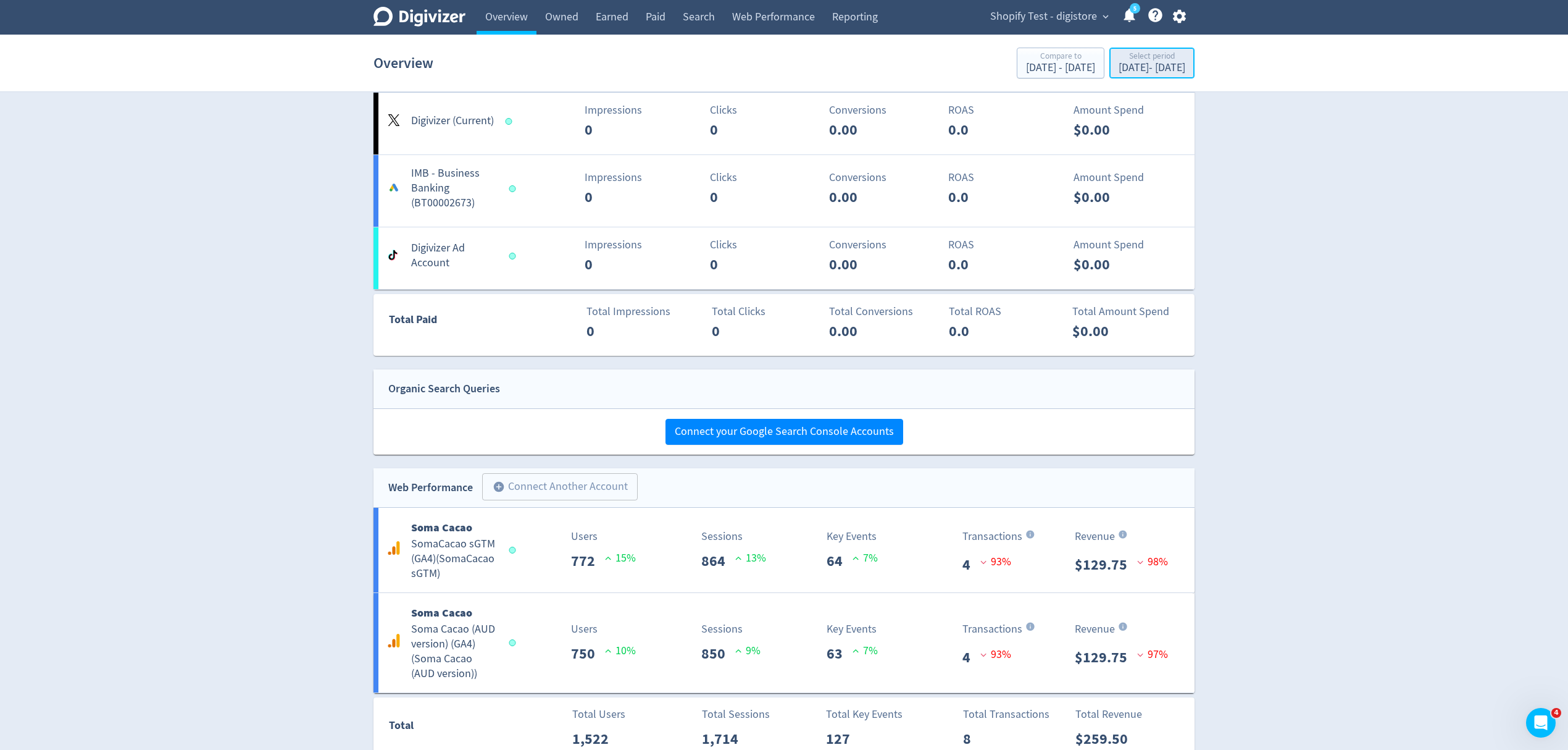
click at [1160, 72] on div "Sep 4, 2025 - Sep 4, 2025" at bounding box center [1152, 68] width 67 height 11
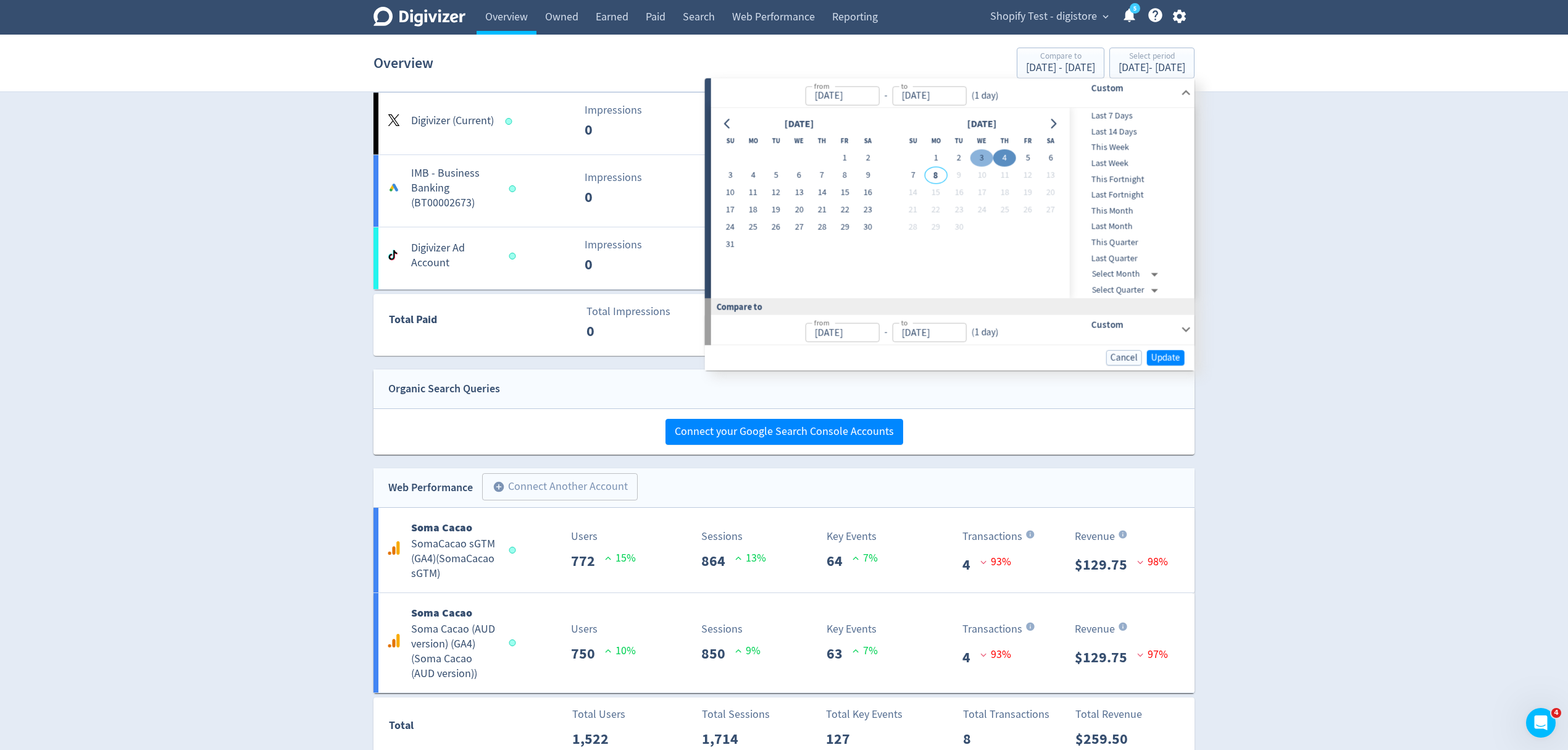
click at [986, 159] on button "3" at bounding box center [982, 158] width 23 height 17
type input "Sep 03, 2025"
click at [986, 159] on button "3" at bounding box center [982, 158] width 23 height 17
type input "Sep 02, 2025"
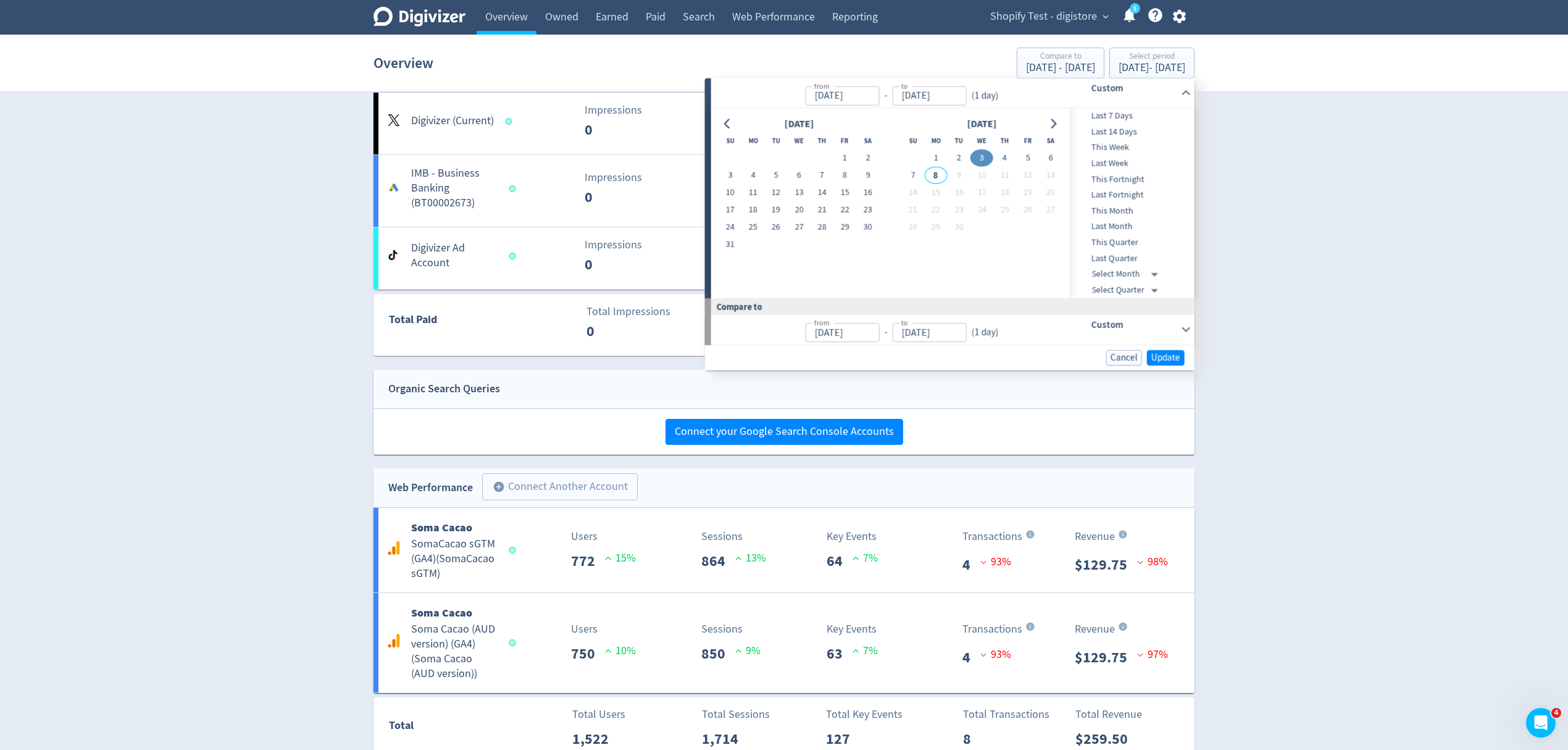
type input "Sep 02, 2025"
click at [1163, 349] on div "Cancel Update" at bounding box center [950, 357] width 489 height 25
click at [1165, 358] on span "Update" at bounding box center [1166, 357] width 29 height 9
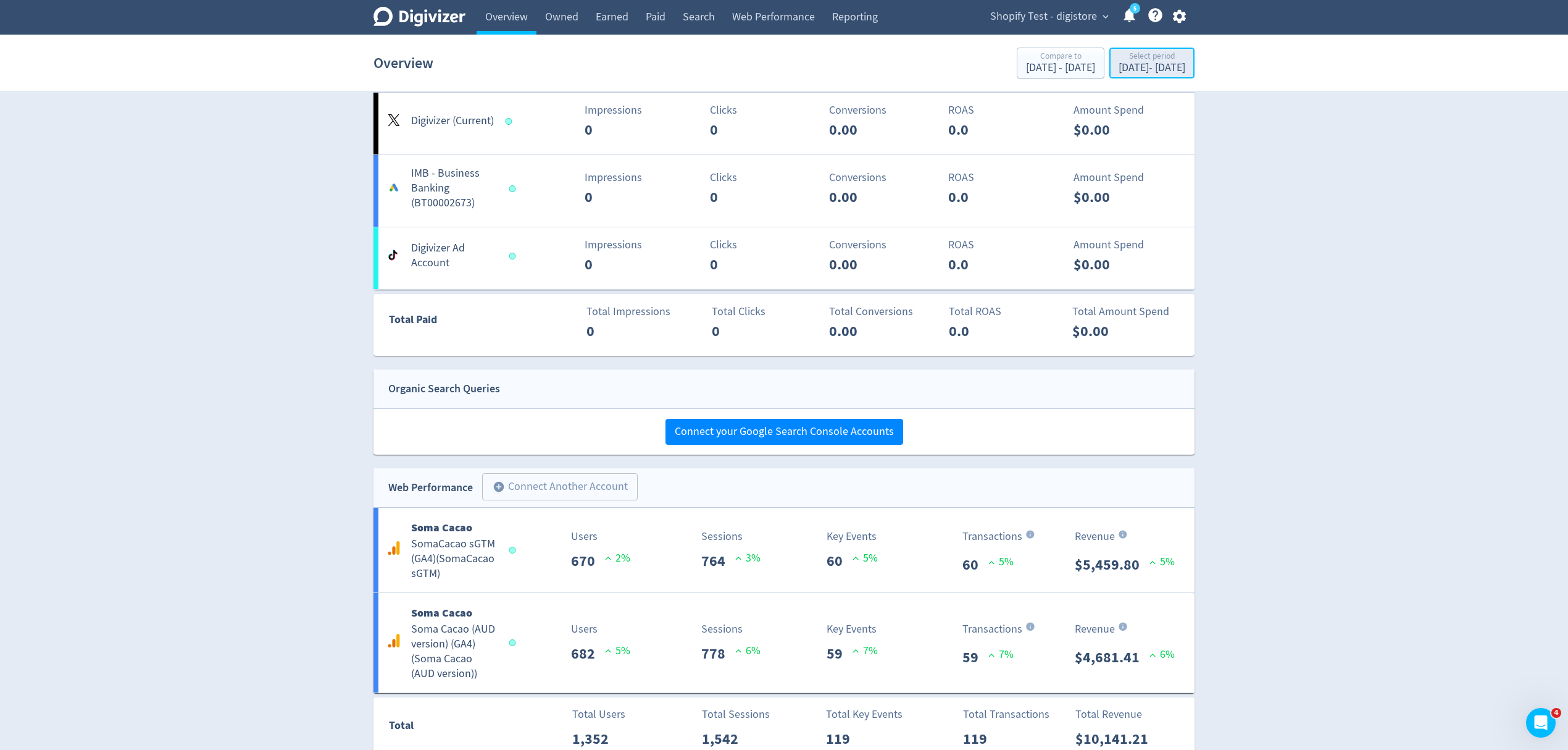
click at [1135, 60] on div "Select period" at bounding box center [1152, 57] width 67 height 11
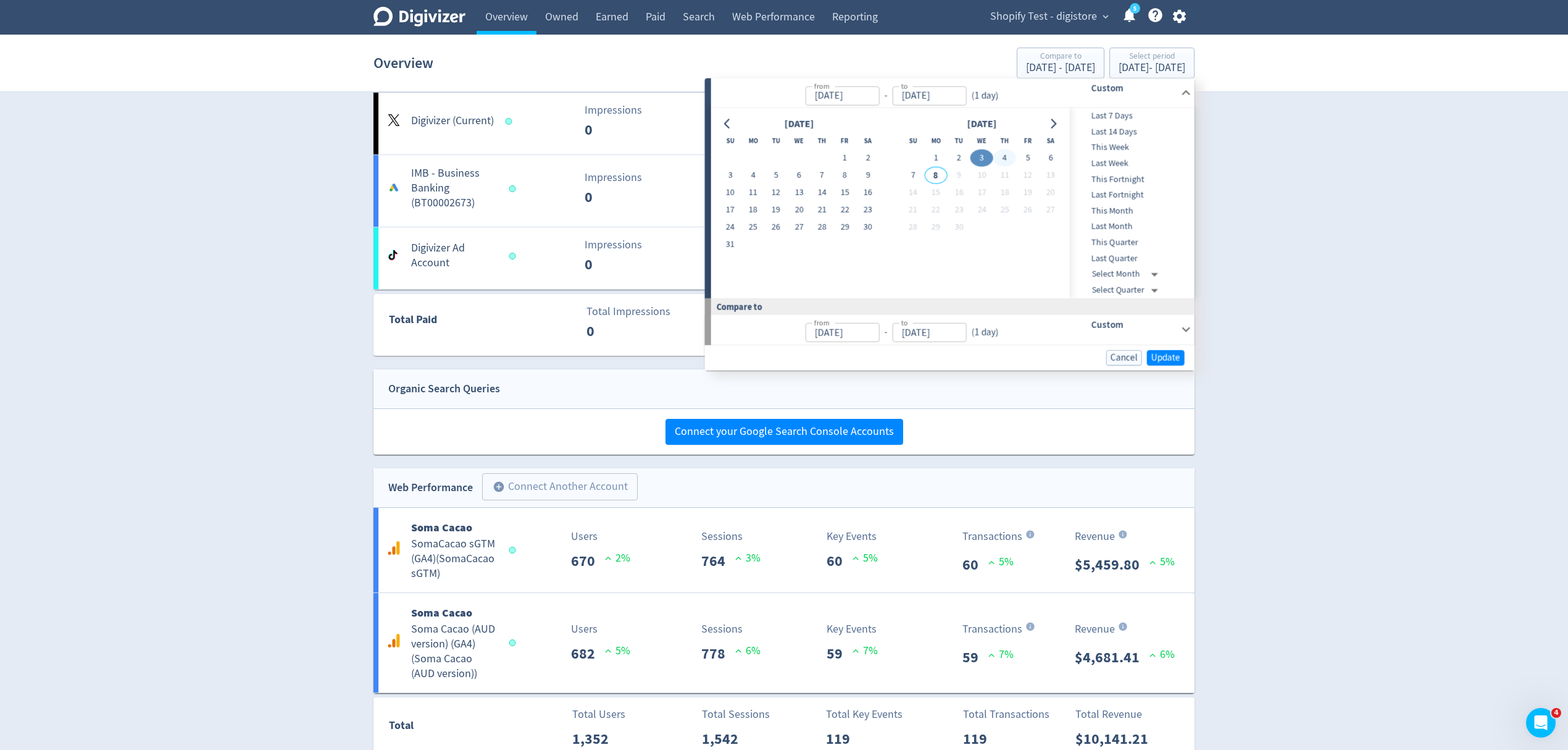
click at [1004, 157] on button "4" at bounding box center [1004, 158] width 23 height 17
type input "[DATE]"
click at [1167, 358] on span "Update" at bounding box center [1166, 357] width 29 height 9
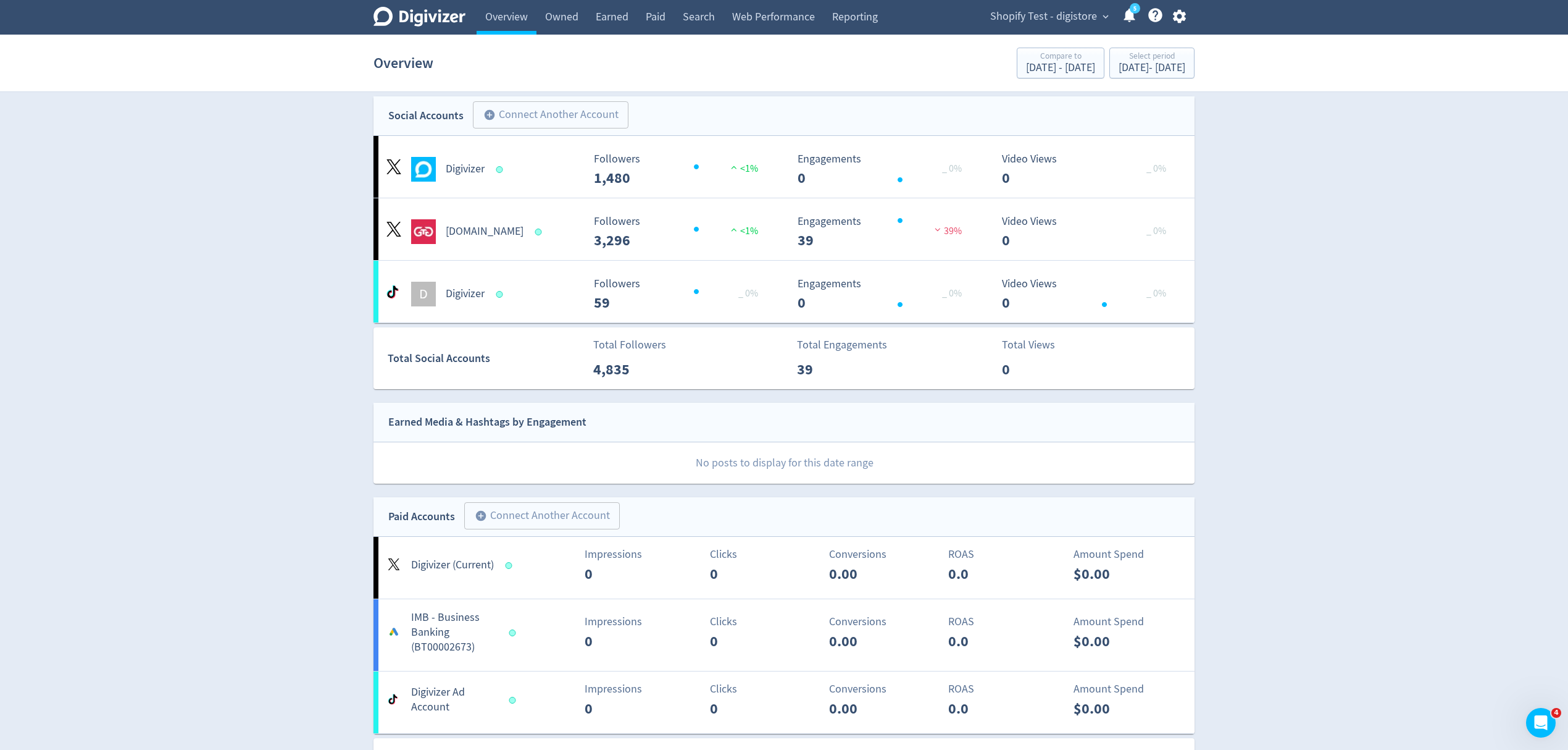
scroll to position [0, 0]
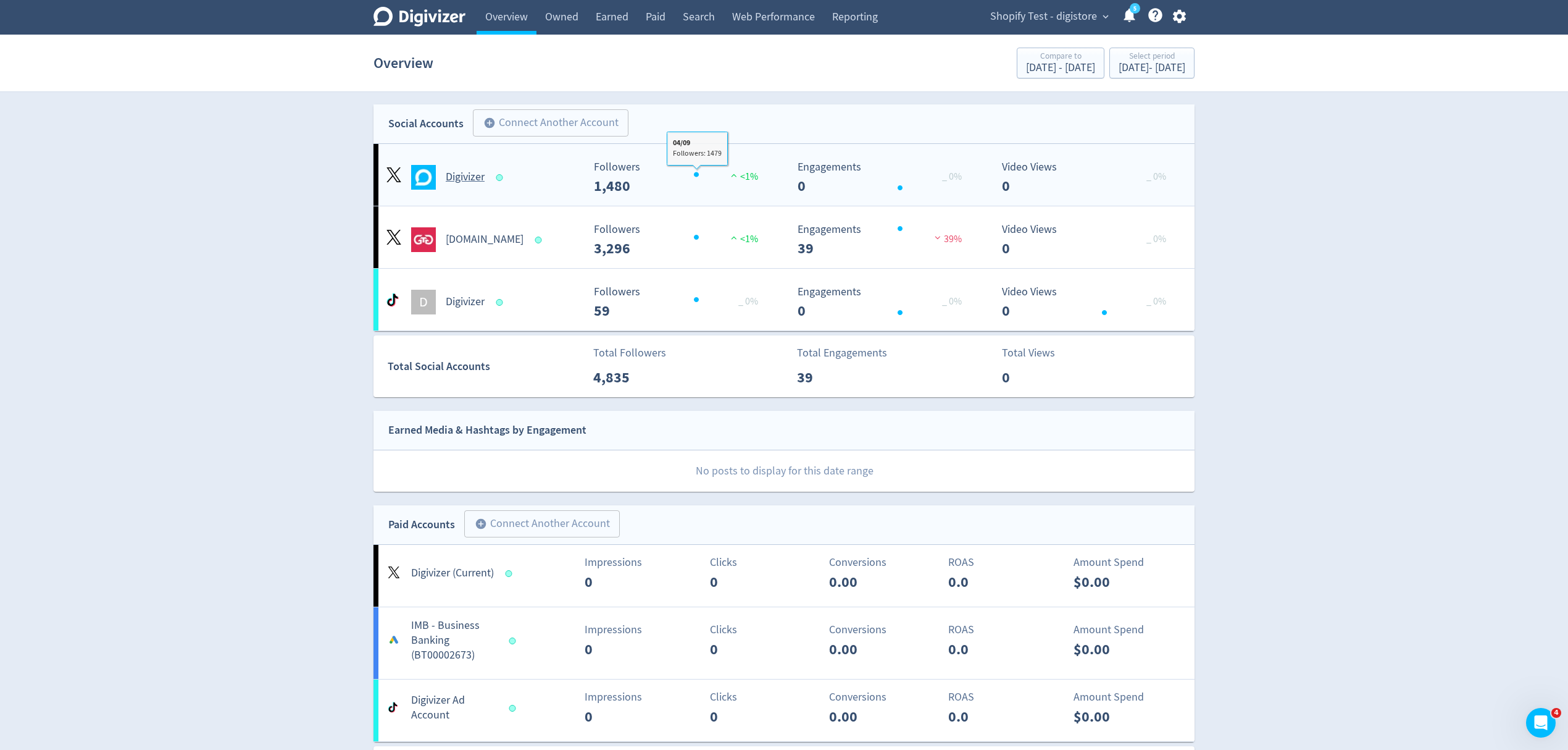
click at [562, 117] on button "add_circle Connect Another Account" at bounding box center [550, 123] width 155 height 27
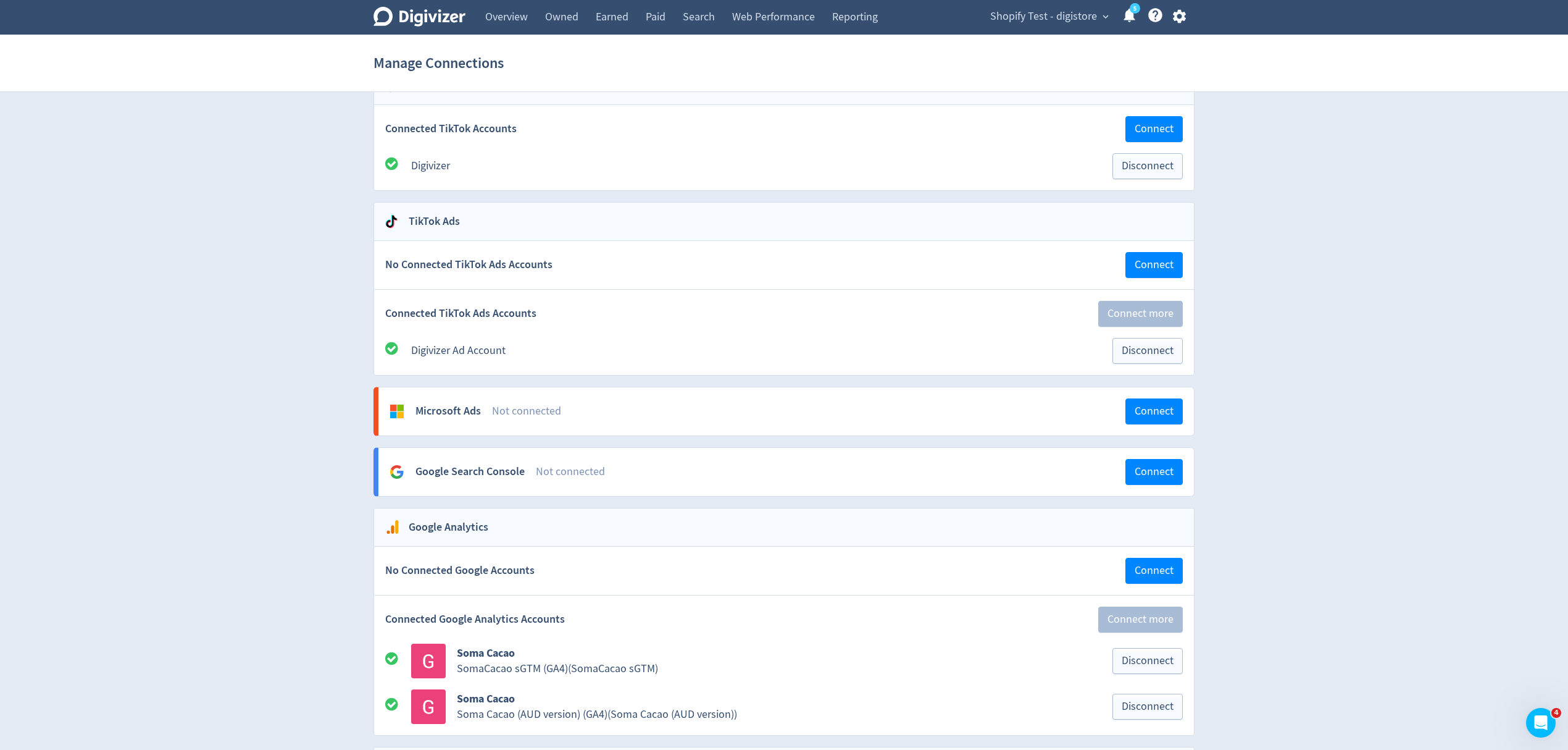
scroll to position [1065, 0]
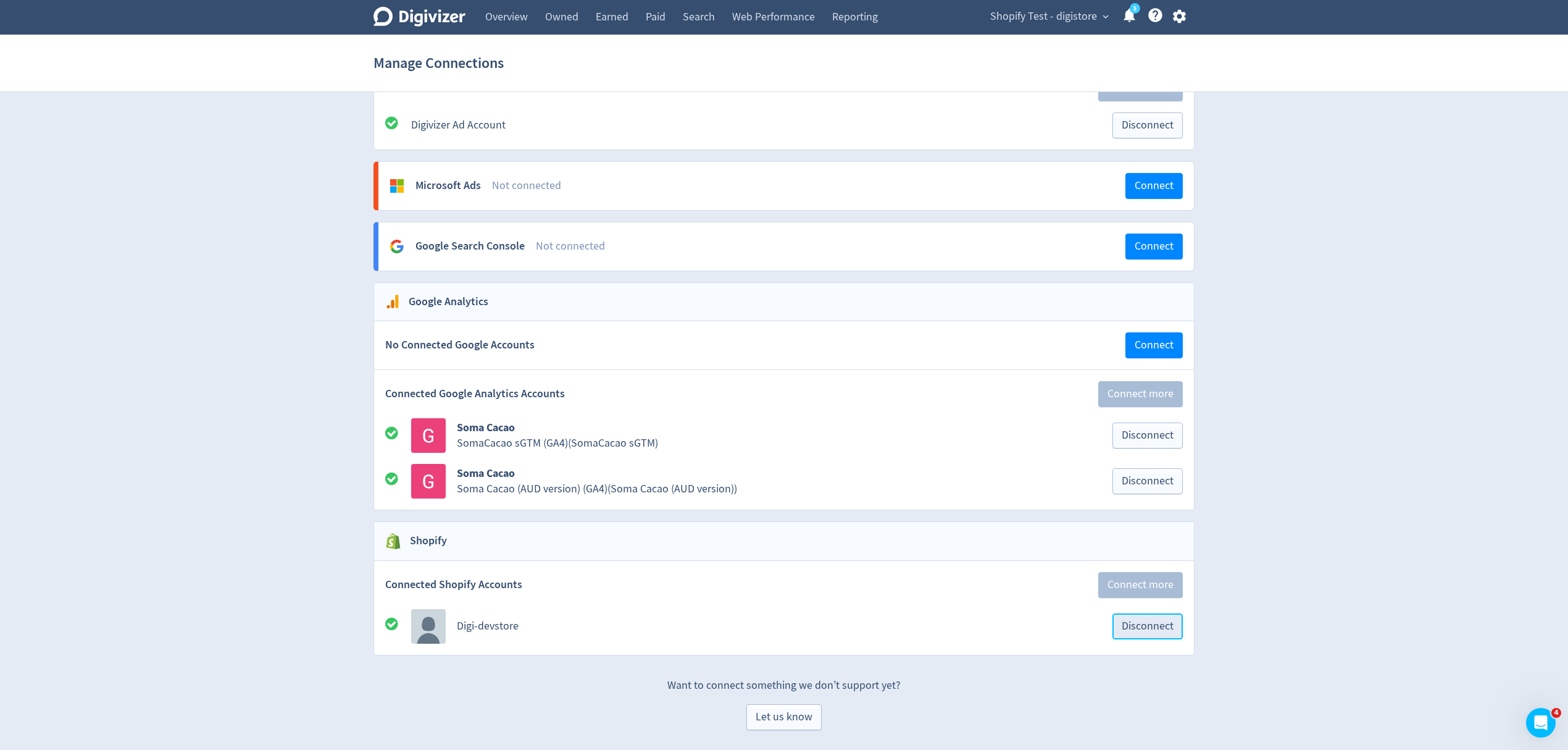
click at [1134, 629] on span "Disconnect" at bounding box center [1148, 627] width 52 height 11
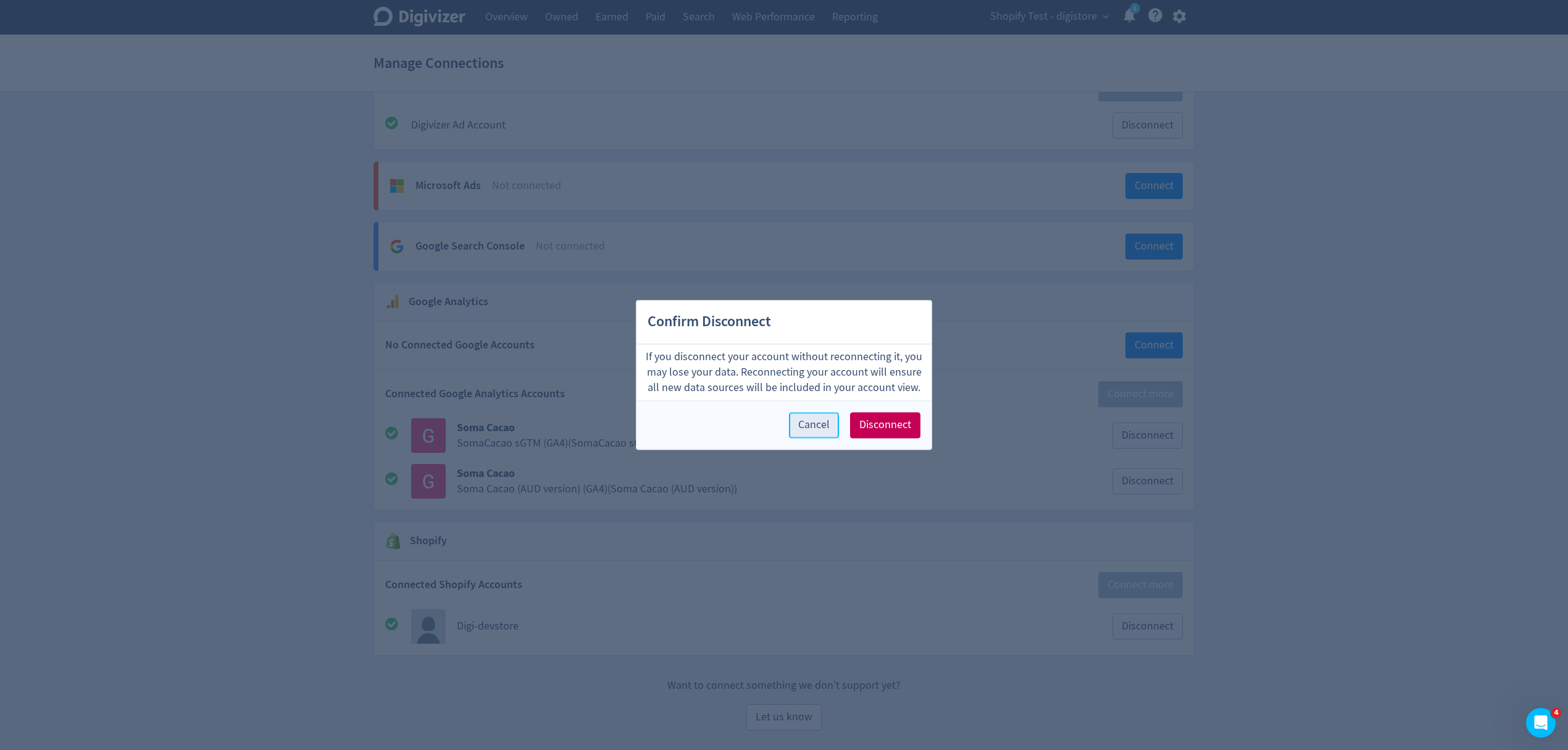
click at [799, 416] on button "Cancel" at bounding box center [814, 426] width 50 height 26
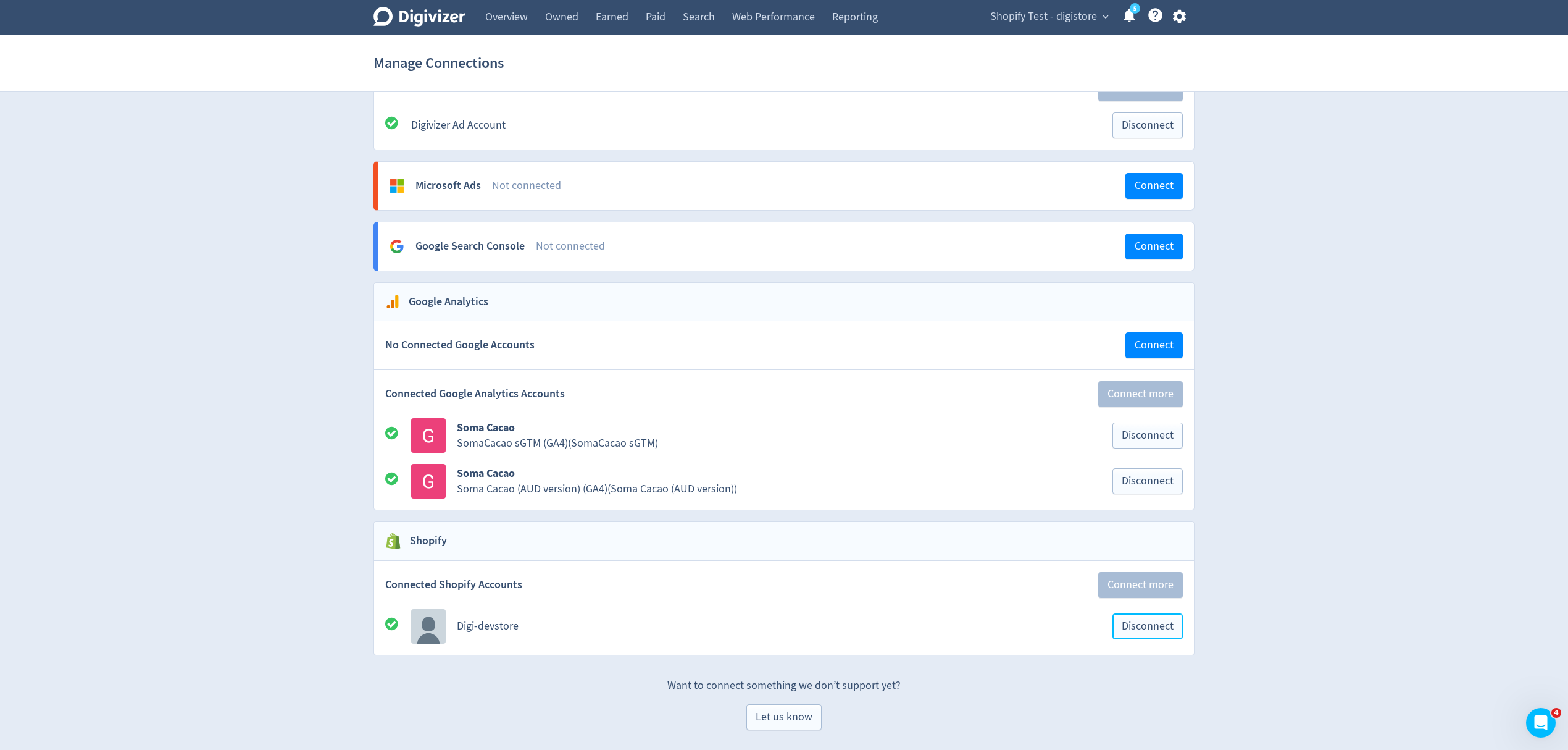
click at [1150, 624] on span "Disconnect" at bounding box center [1148, 627] width 52 height 11
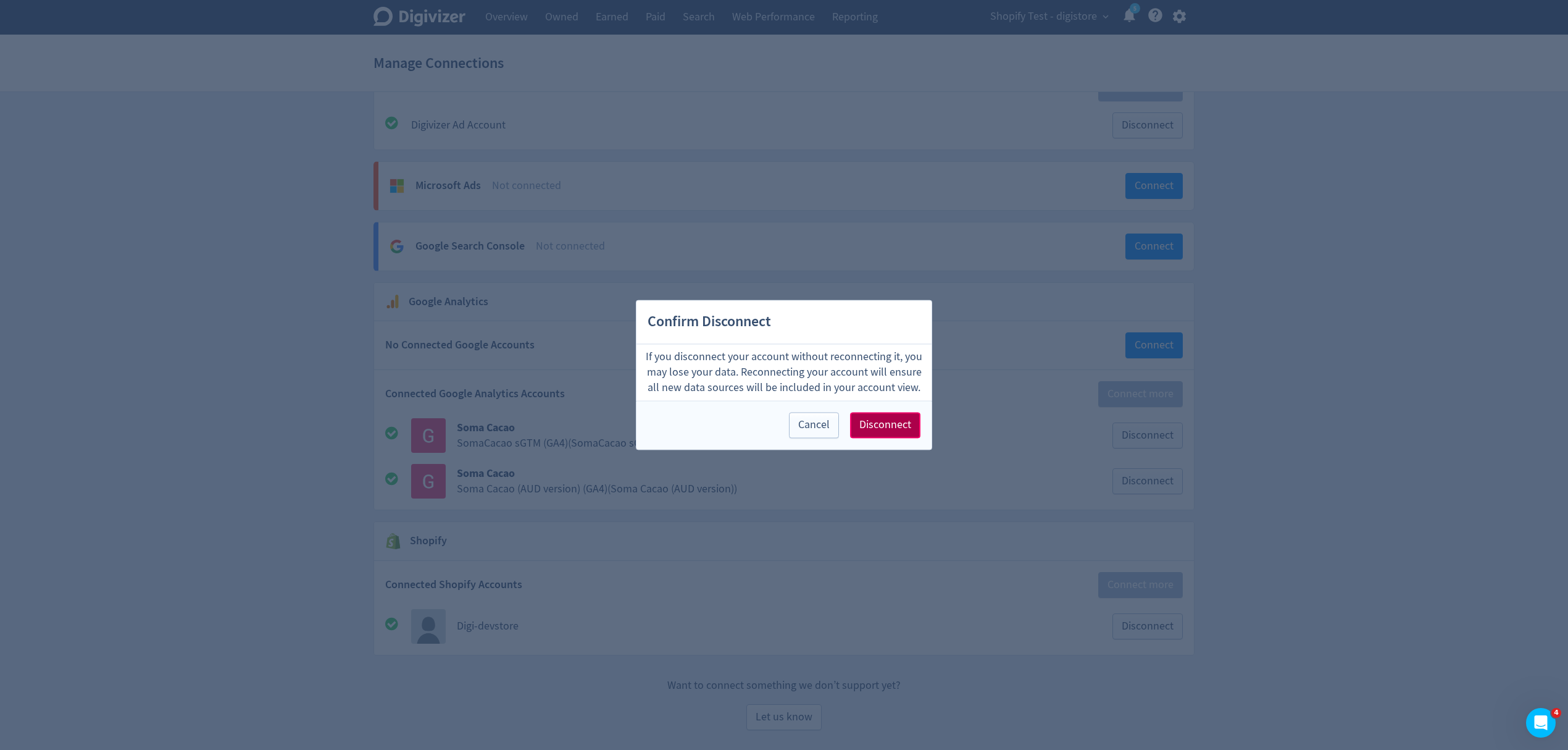
click at [892, 423] on span "Disconnect" at bounding box center [885, 426] width 52 height 11
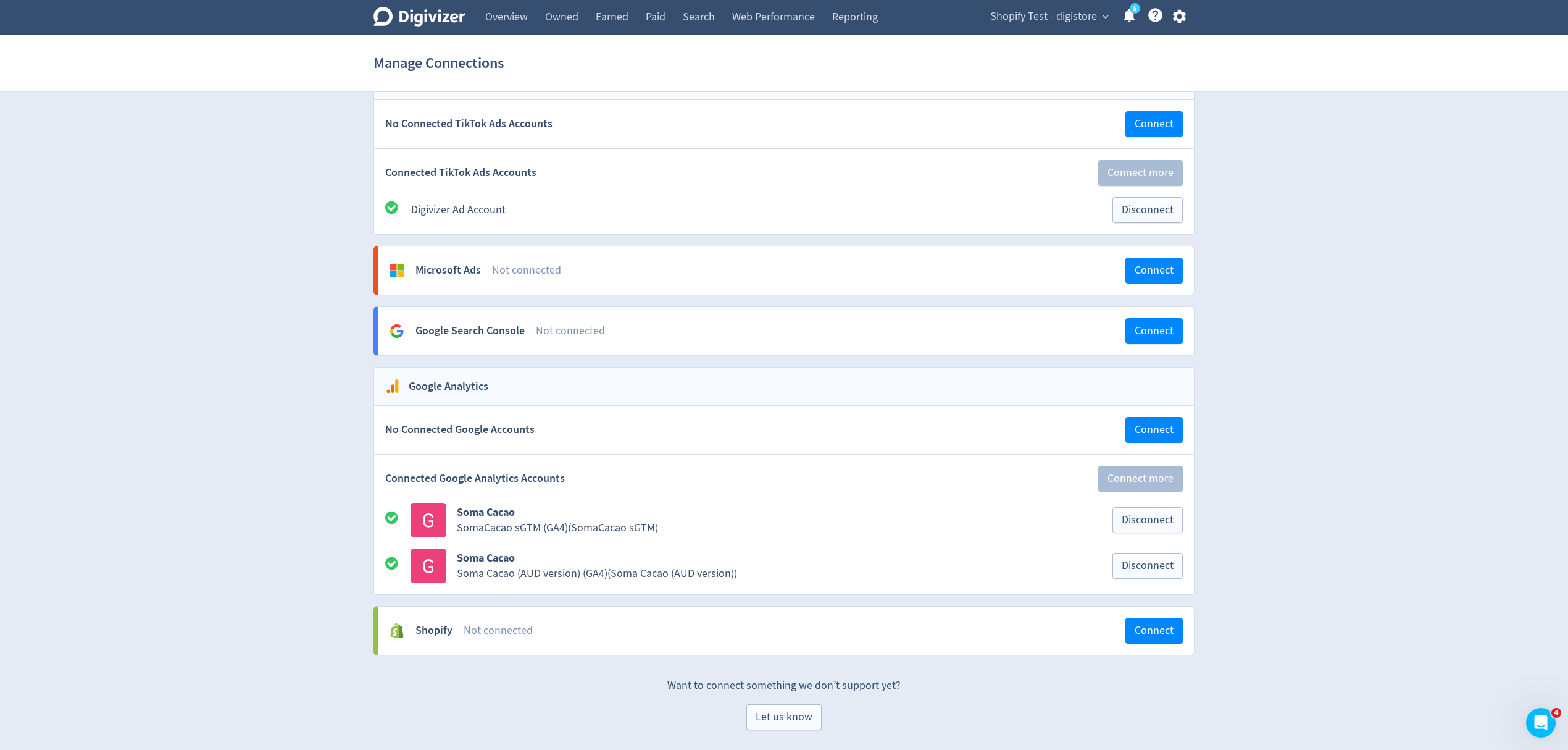
scroll to position [980, 0]
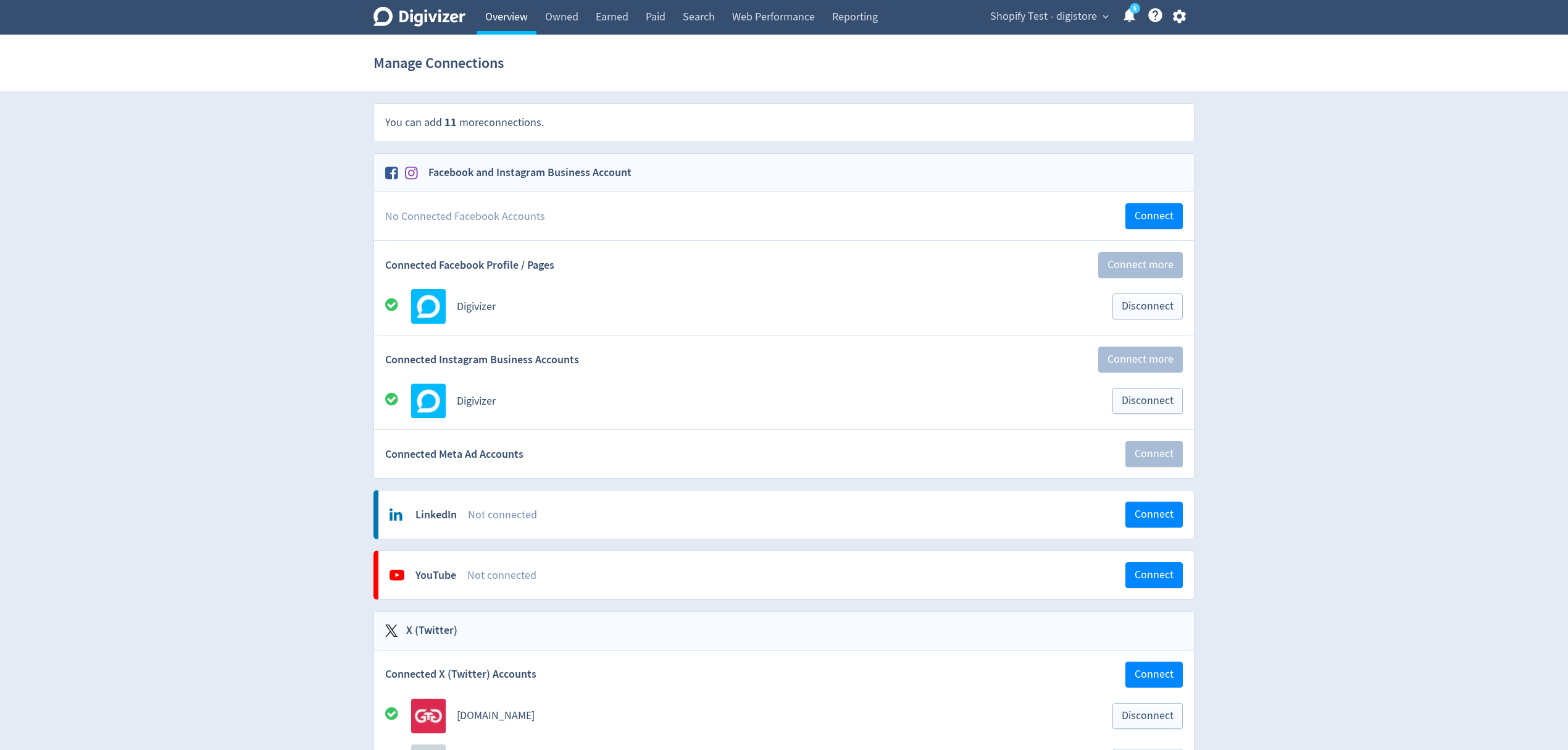
click at [483, 5] on link "Overview" at bounding box center [506, 17] width 60 height 35
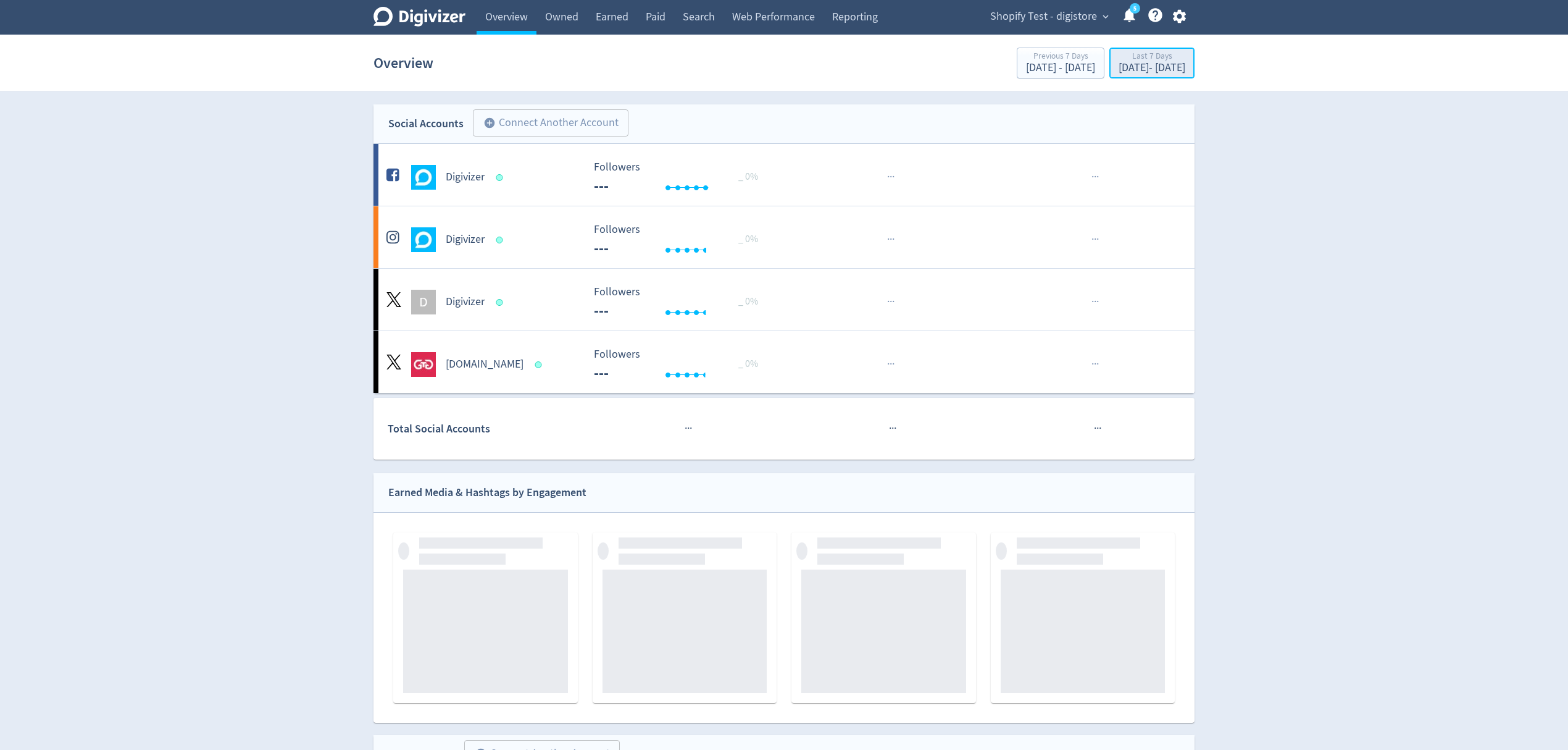
click at [1119, 55] on div "Last 7 Days" at bounding box center [1152, 57] width 67 height 11
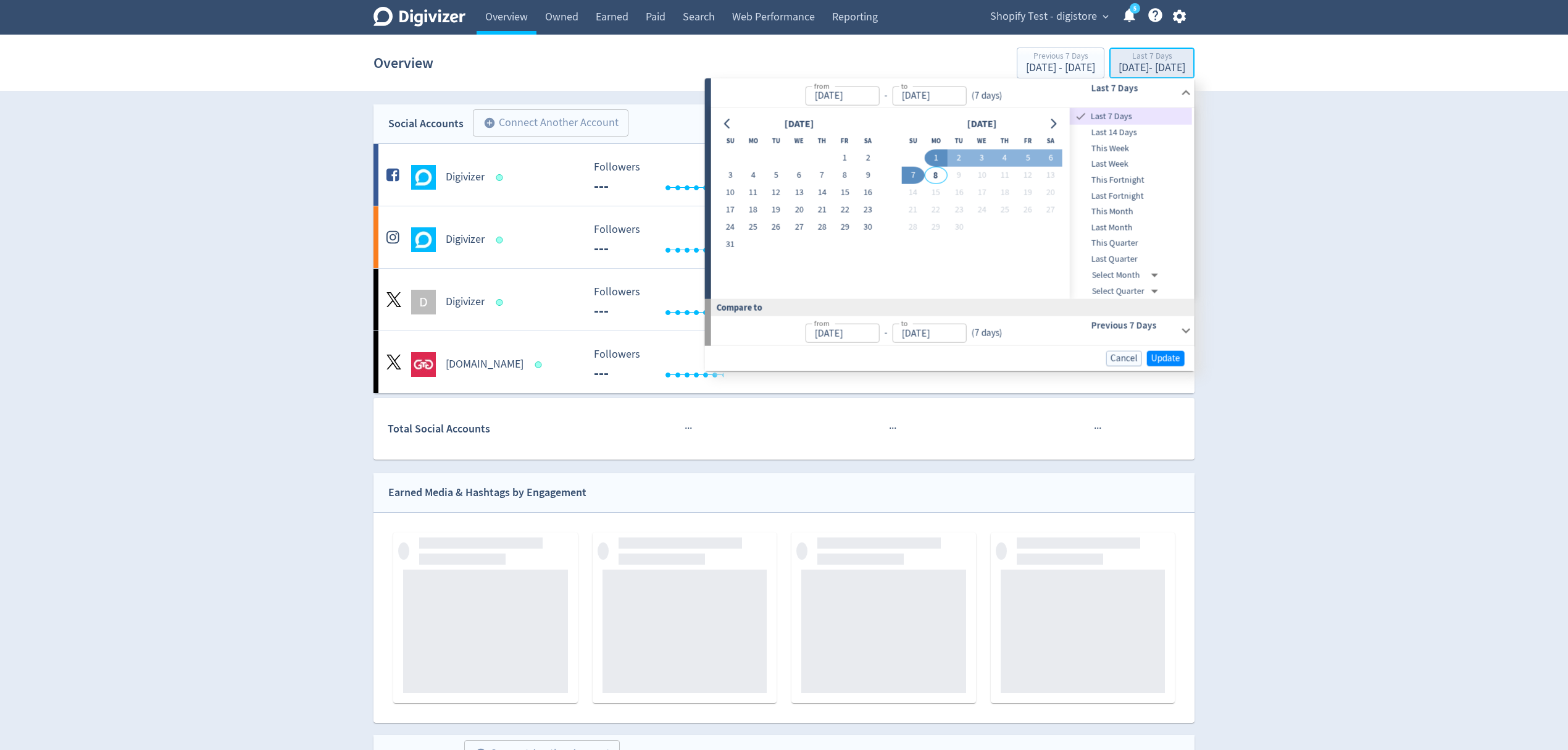
type input "[DATE]"
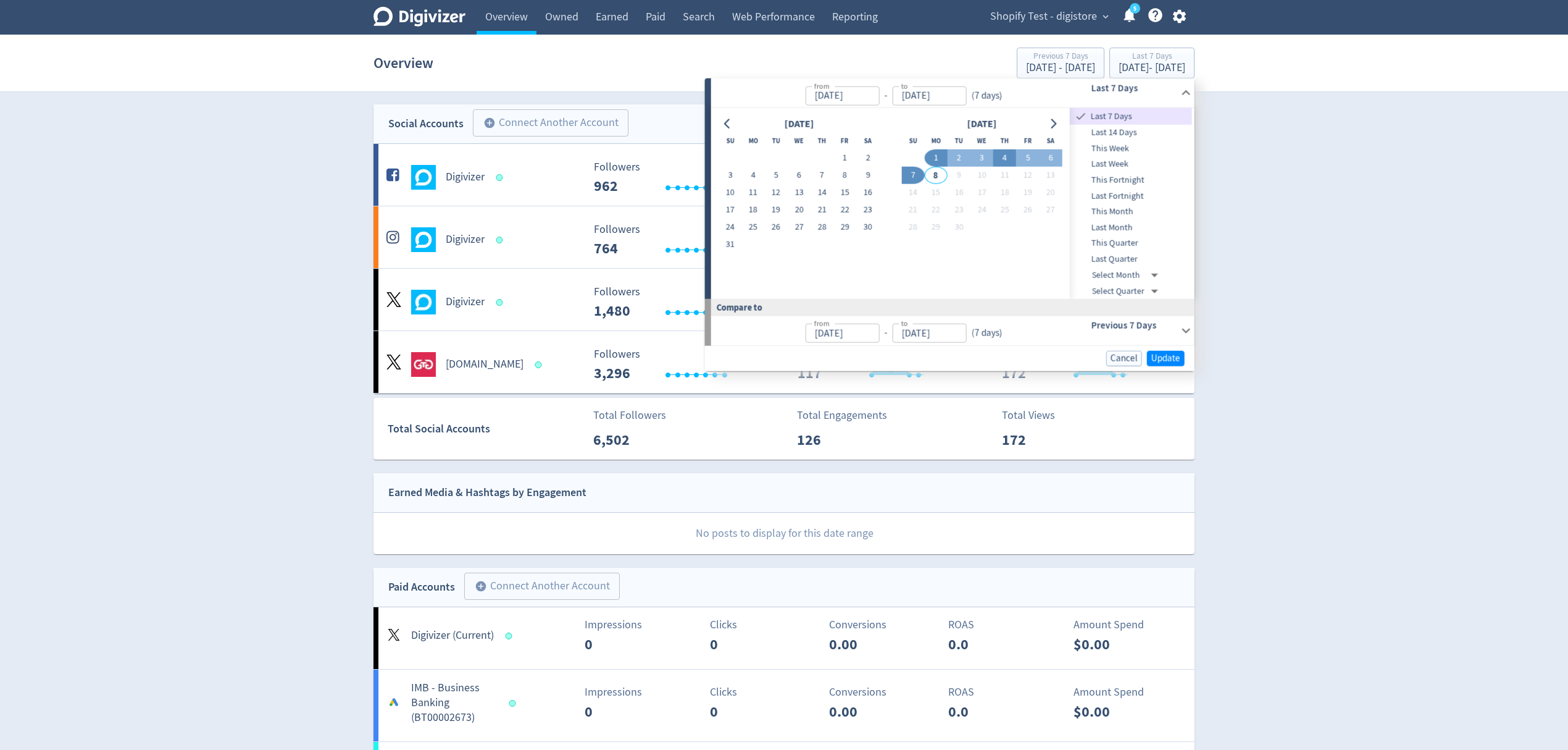
click at [1002, 158] on button "4" at bounding box center [1004, 158] width 23 height 17
type input "[DATE]"
click at [1166, 354] on span "Update" at bounding box center [1166, 357] width 29 height 9
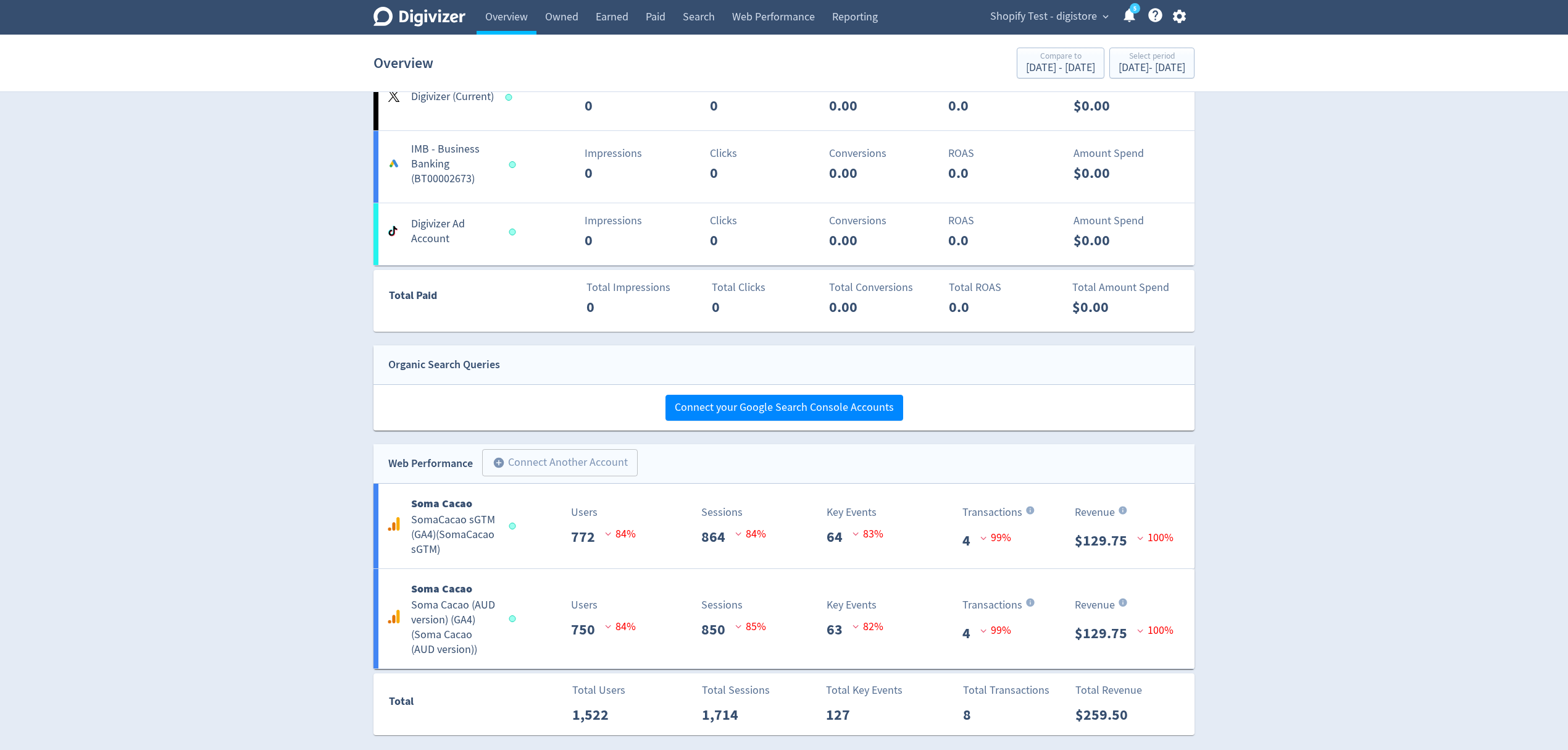
scroll to position [580, 0]
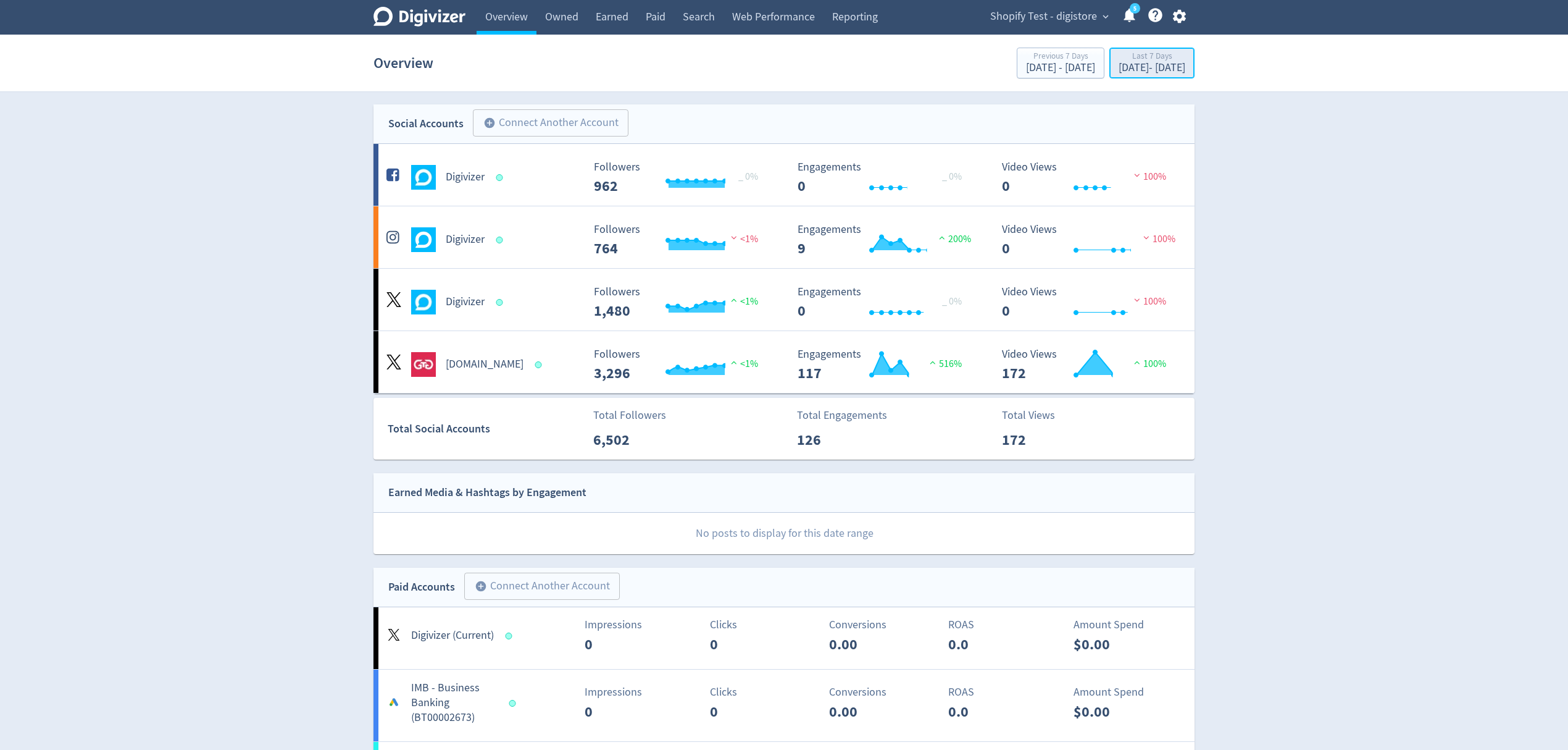
click at [1124, 60] on div "Last 7 Days" at bounding box center [1152, 57] width 67 height 11
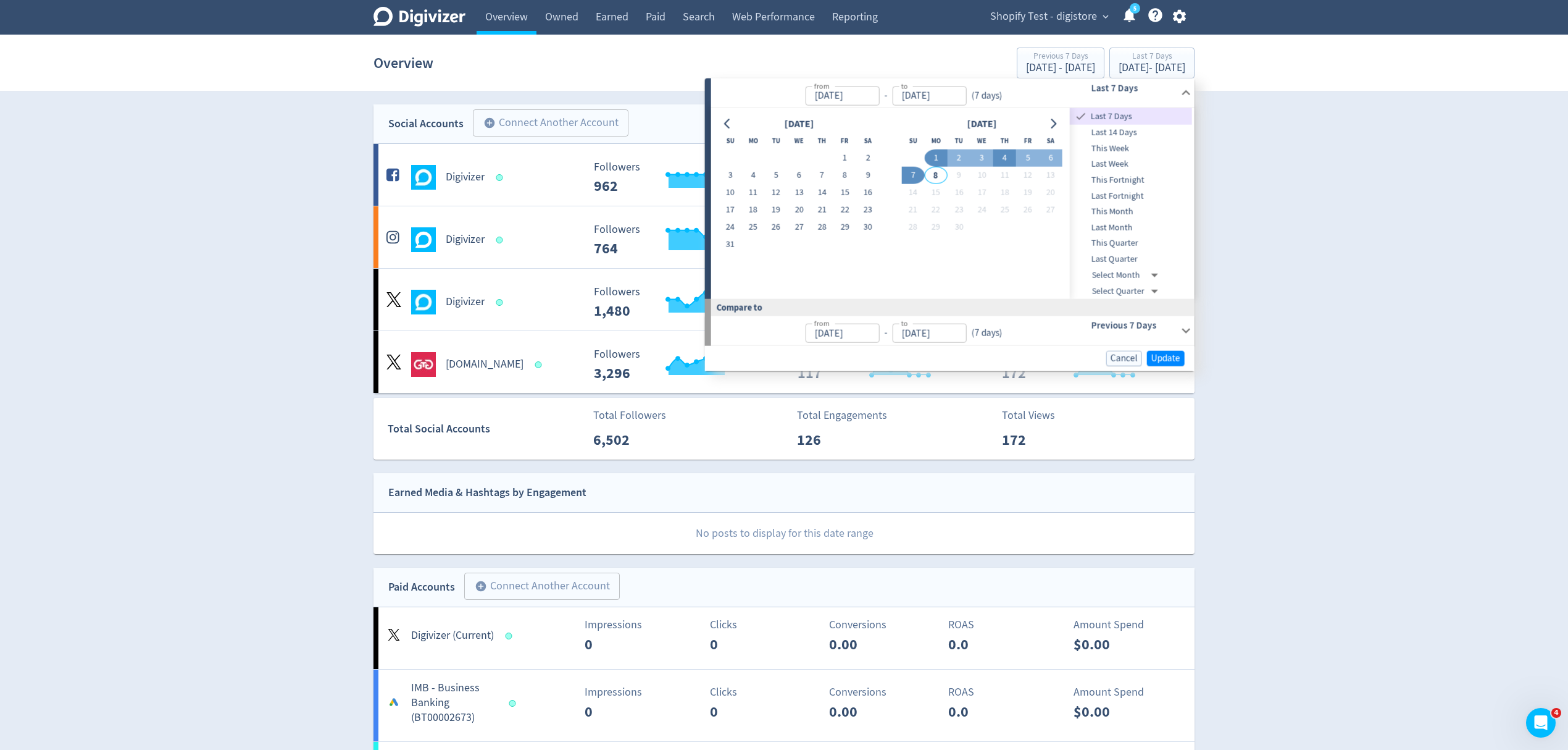
click at [1003, 157] on button "4" at bounding box center [1004, 158] width 23 height 17
type input "[DATE]"
click at [1168, 359] on span "Update" at bounding box center [1166, 357] width 29 height 9
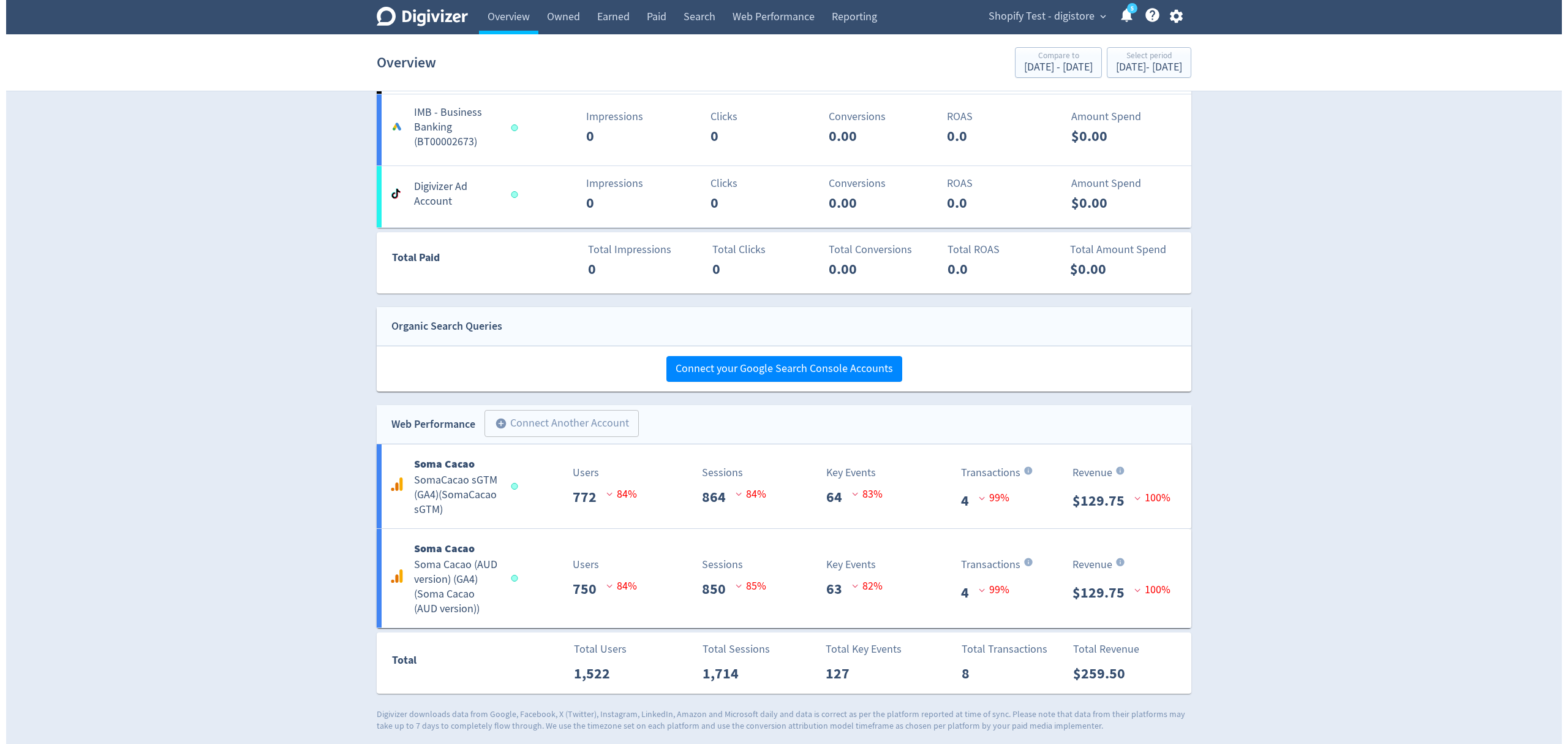
scroll to position [575, 0]
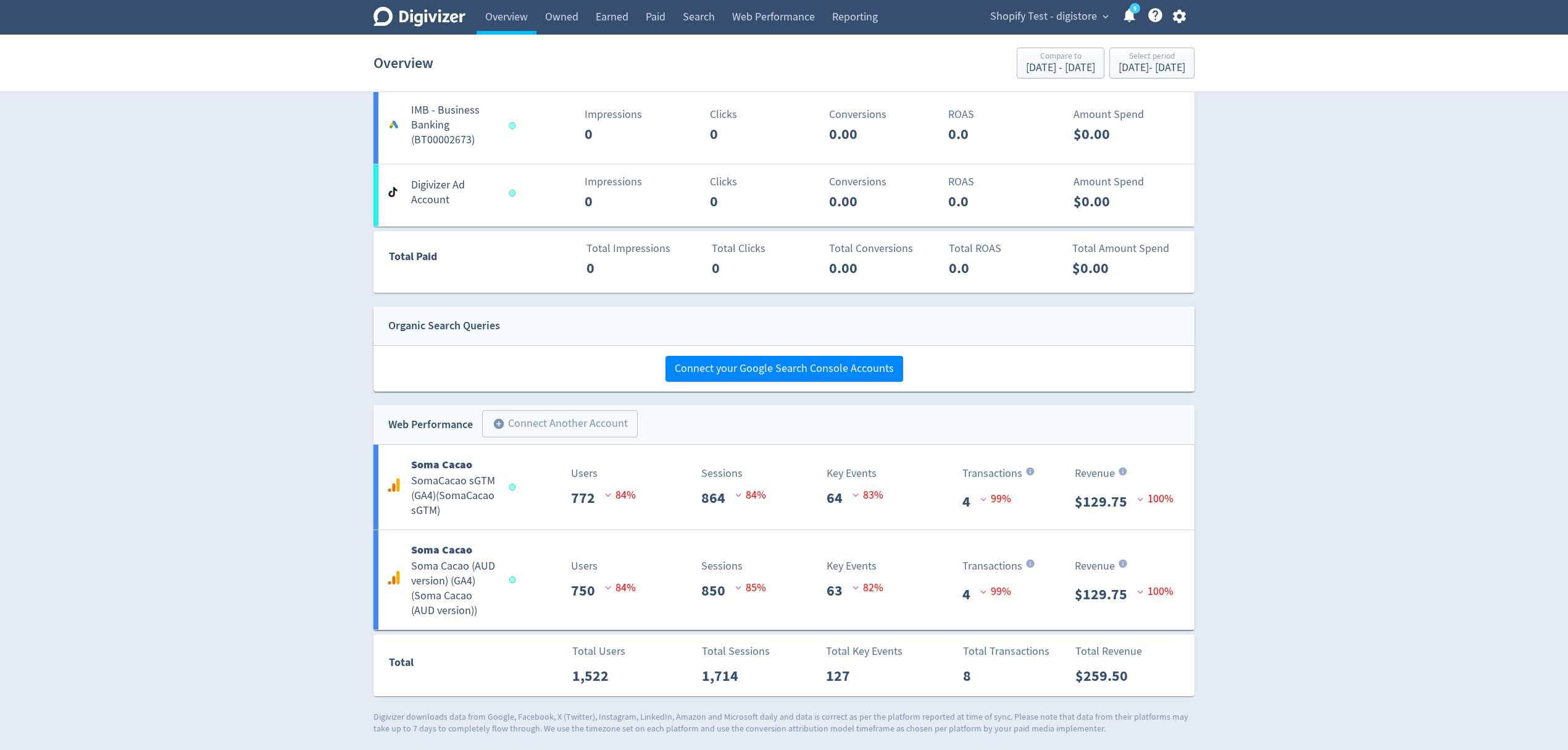
click at [1178, 19] on icon "button" at bounding box center [1178, 17] width 13 height 14
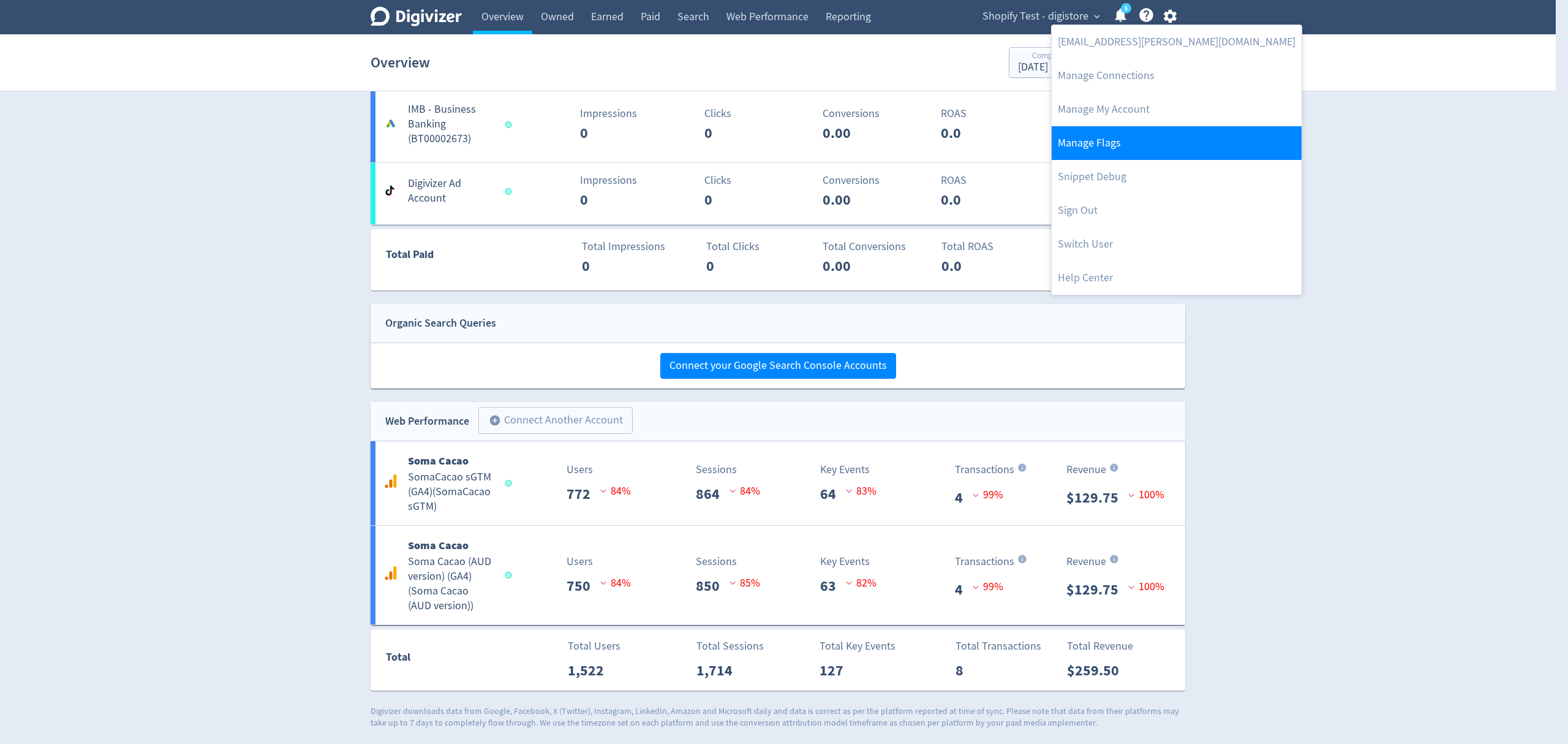
click at [1108, 148] on link "Manage Flags" at bounding box center [1176, 143] width 250 height 34
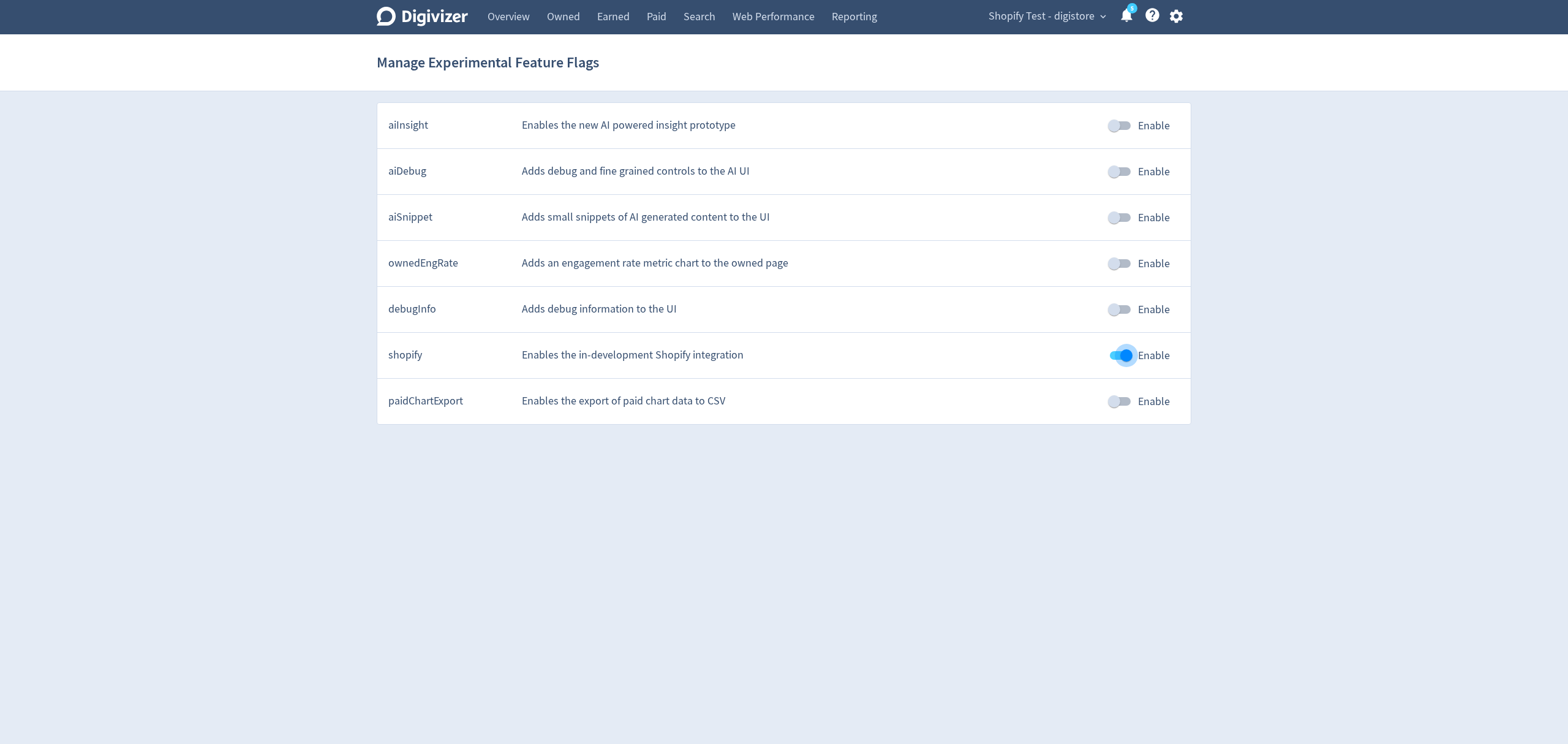
click at [1116, 363] on input "Enable" at bounding box center [1127, 355] width 70 height 23
checkbox input "false"
click at [419, 436] on html "Digivizer Logo [PERSON_NAME] Logo Overview Owned Earned Paid Search Web Perform…" at bounding box center [784, 218] width 1568 height 436
click at [505, 16] on link "Overview" at bounding box center [508, 17] width 60 height 34
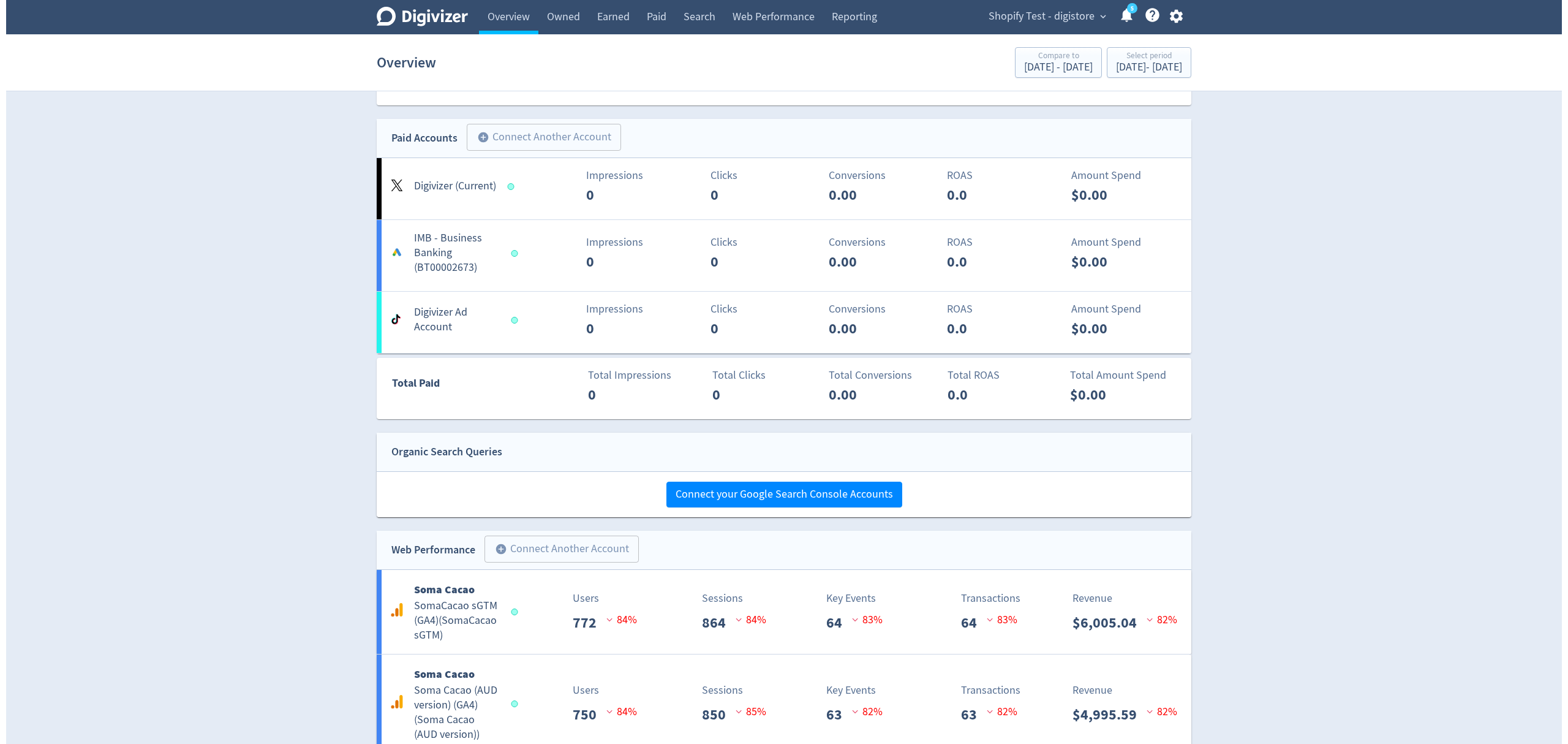
scroll to position [575, 0]
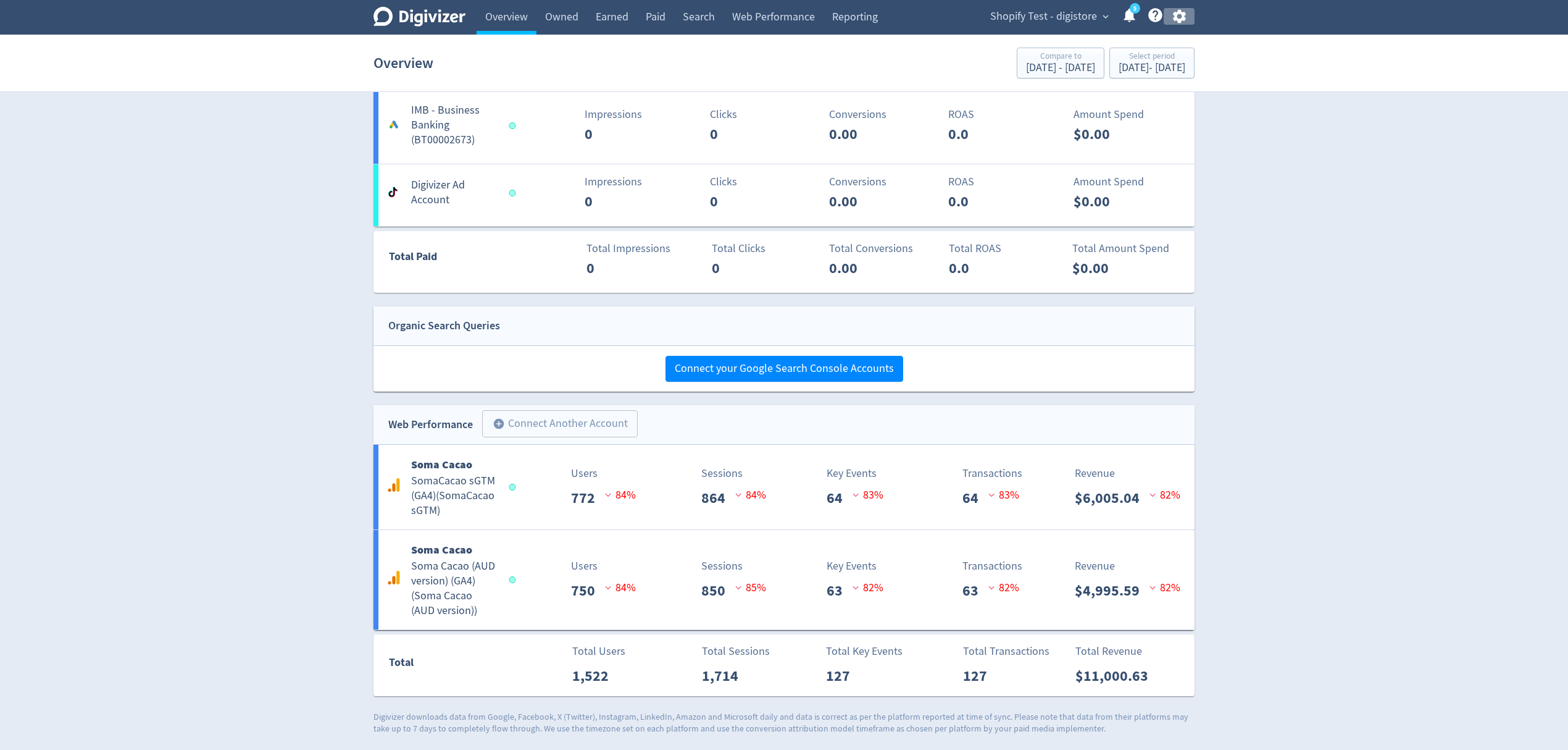
click at [1176, 15] on icon "button" at bounding box center [1179, 16] width 17 height 17
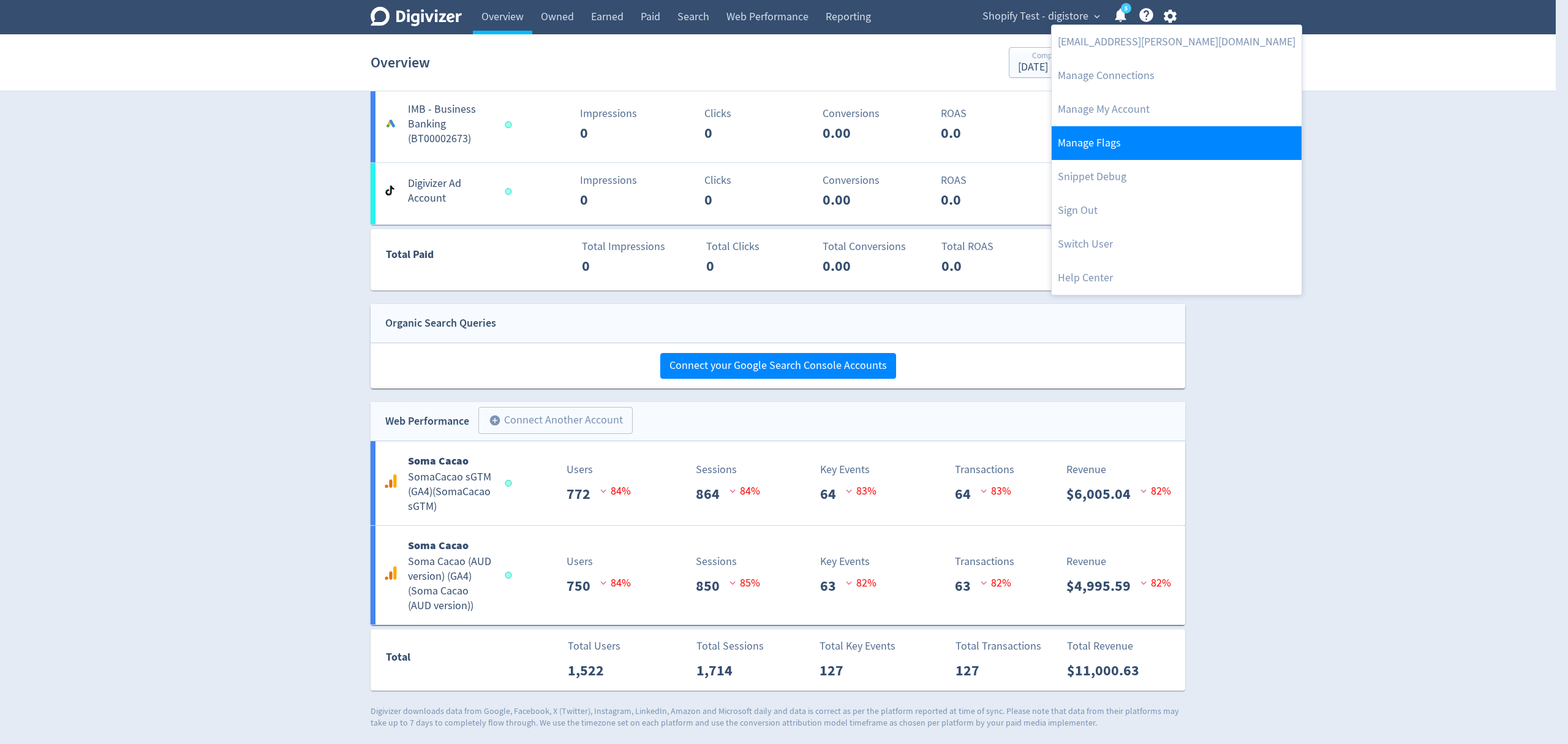
click at [1103, 147] on link "Manage Flags" at bounding box center [1176, 143] width 250 height 34
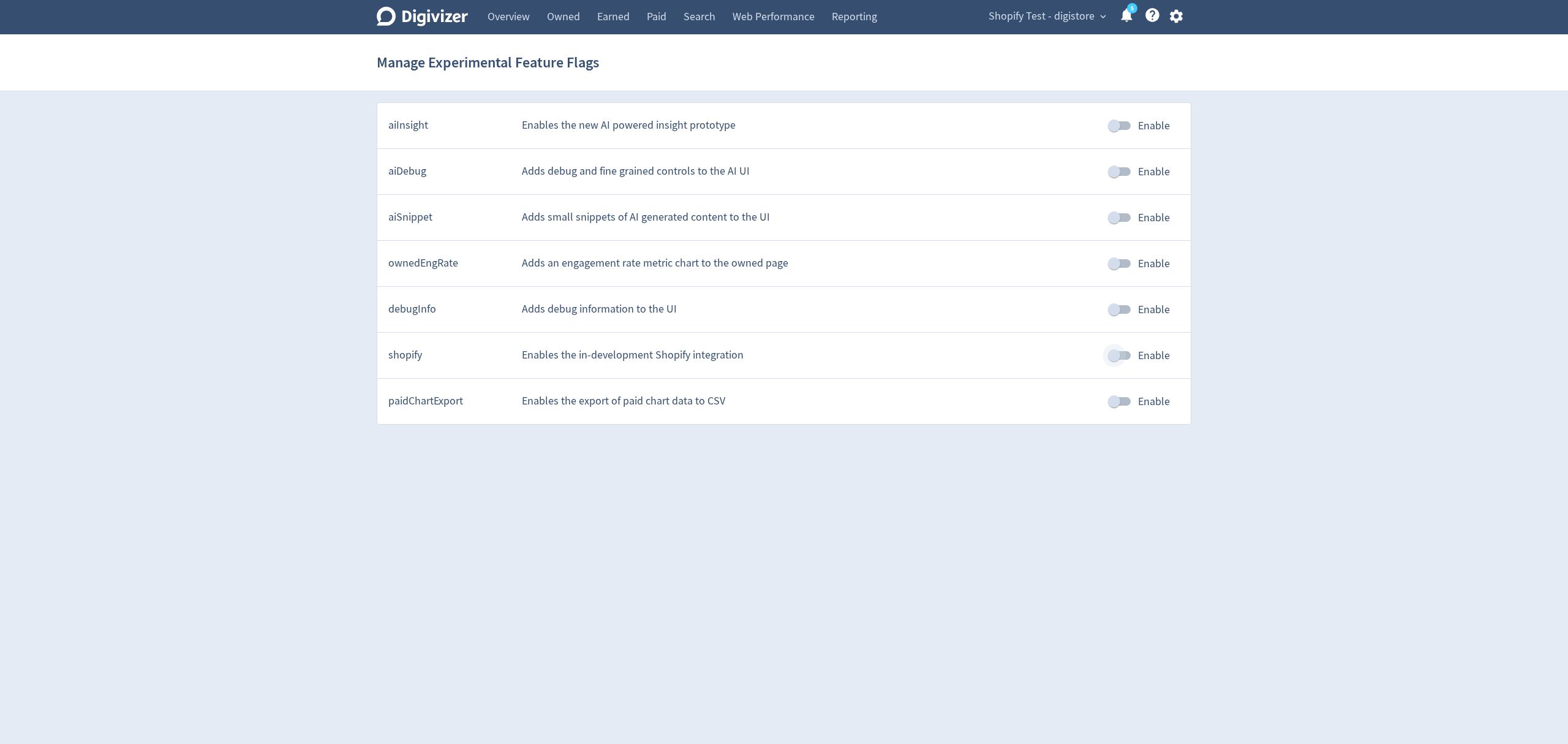
click at [1126, 354] on input "Enable" at bounding box center [1114, 355] width 70 height 23
checkbox input "true"
click at [1317, 436] on html "Digivizer Logo [PERSON_NAME] Logo Overview Owned Earned Paid Search Web Perform…" at bounding box center [784, 218] width 1568 height 436
click at [533, 6] on link "Overview" at bounding box center [508, 17] width 60 height 34
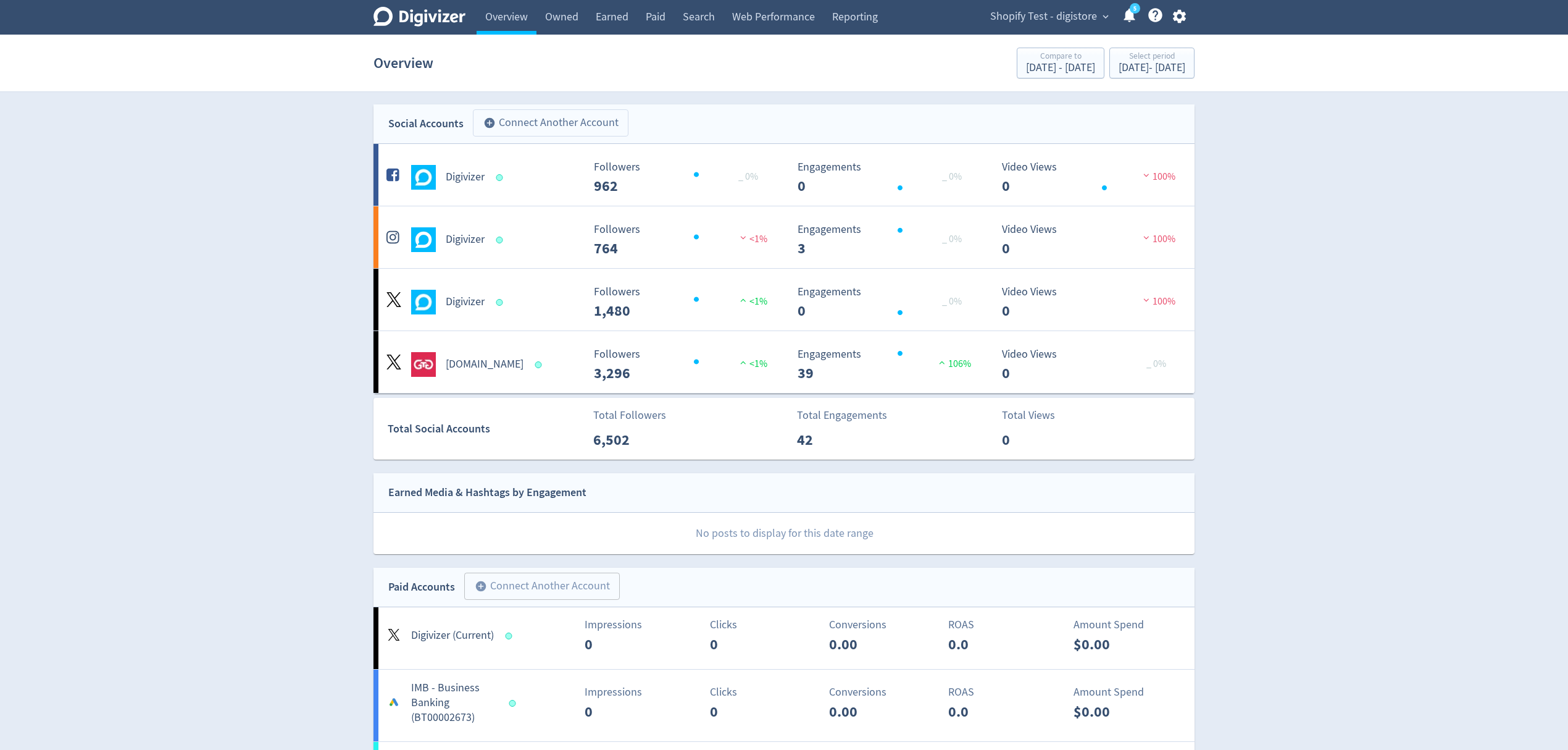
drag, startPoint x: 567, startPoint y: 121, endPoint x: 619, endPoint y: 115, distance: 52.3
click at [567, 121] on button "add_circle Connect Another Account" at bounding box center [550, 123] width 155 height 27
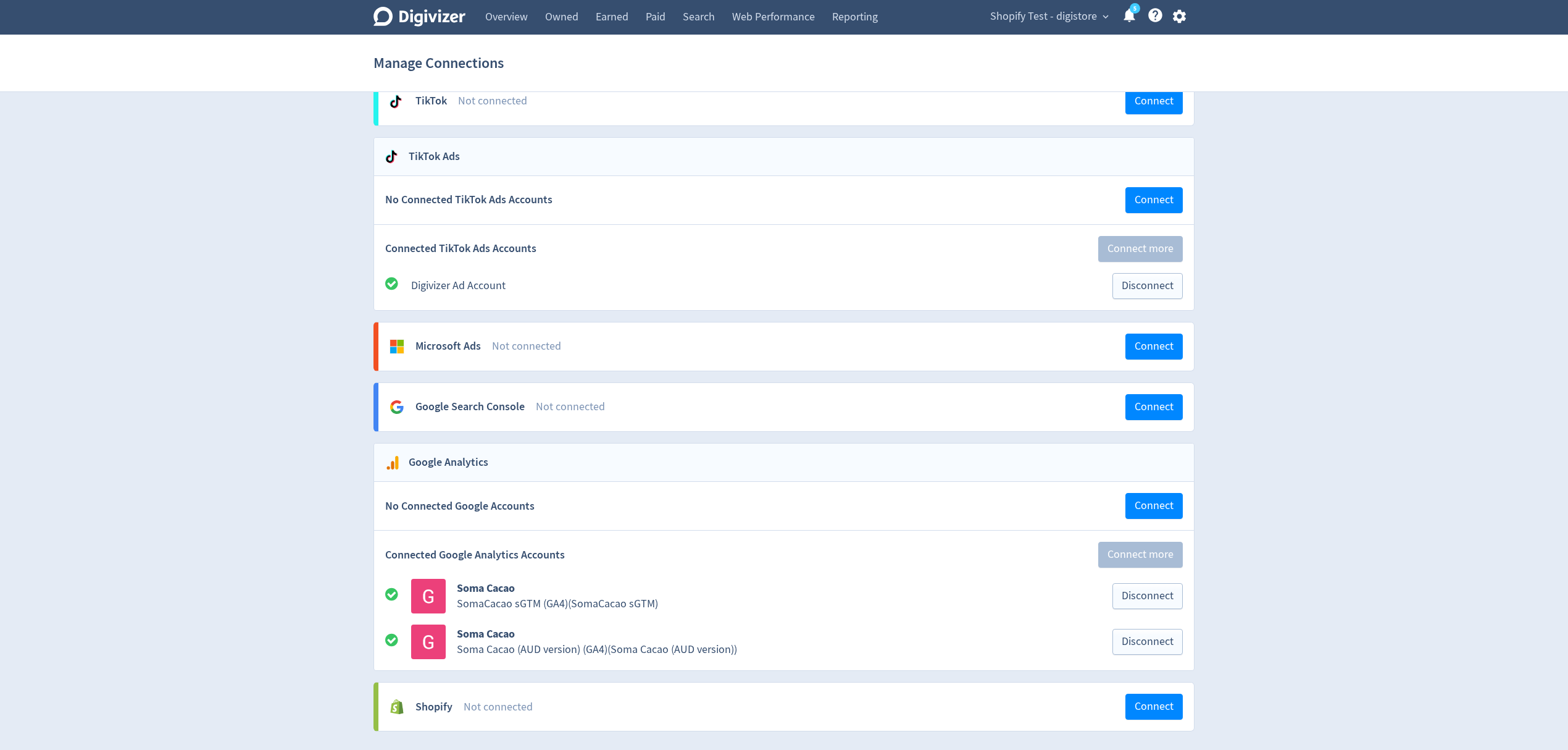
scroll to position [1150, 0]
